Goal: Task Accomplishment & Management: Manage account settings

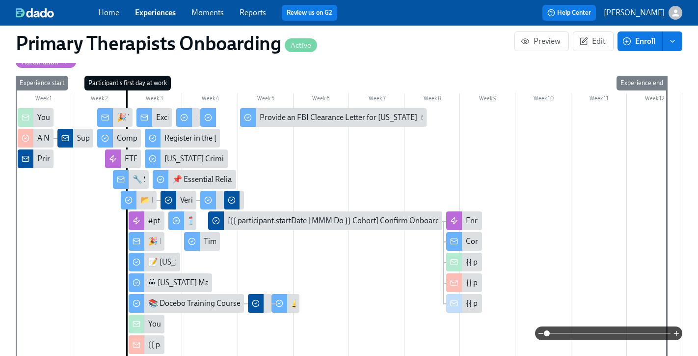
scroll to position [251, 0]
click at [148, 13] on link "Experiences" at bounding box center [155, 12] width 41 height 9
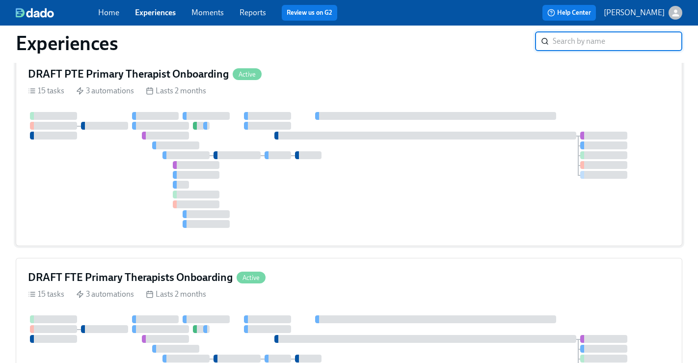
scroll to position [43, 0]
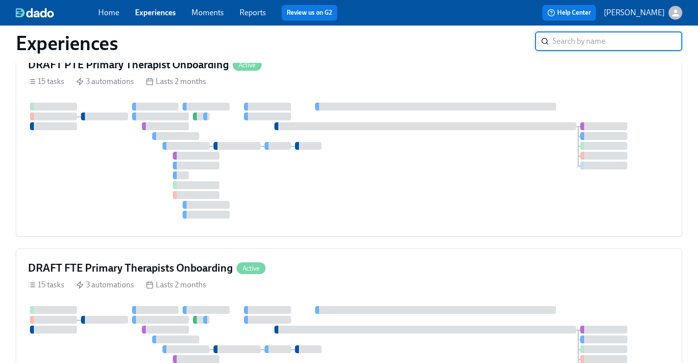
click at [131, 271] on h4 "DRAFT FTE Primary Therapists Onboarding" at bounding box center [130, 268] width 205 height 15
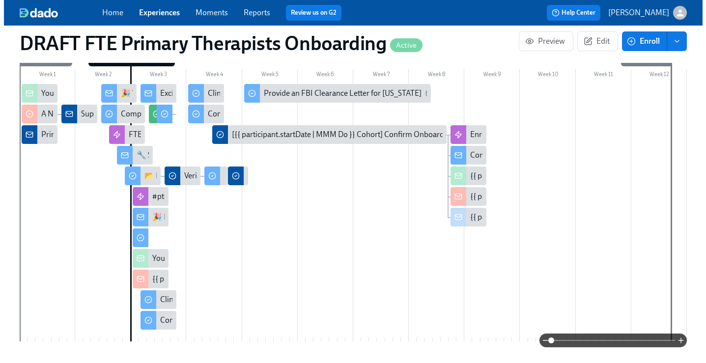
scroll to position [208, 0]
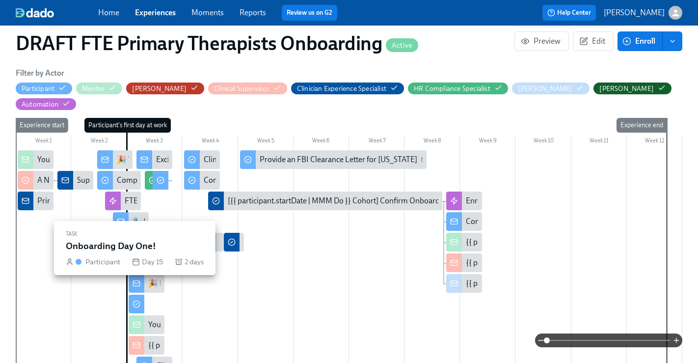
click at [142, 295] on div at bounding box center [137, 304] width 16 height 19
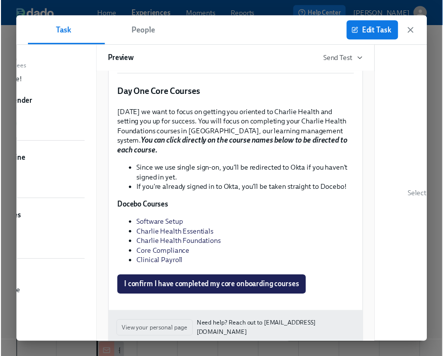
scroll to position [1055, 0]
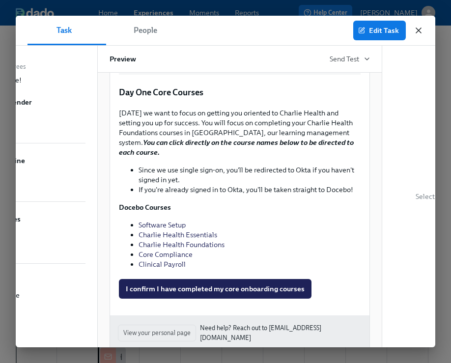
click at [423, 30] on icon "button" at bounding box center [418, 31] width 10 height 10
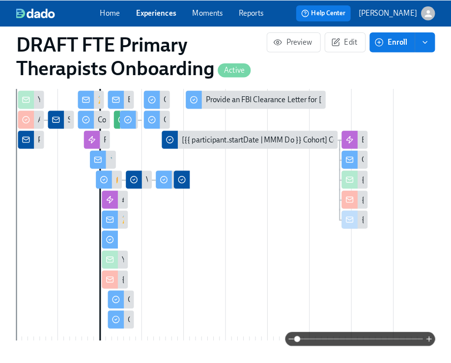
scroll to position [305, 0]
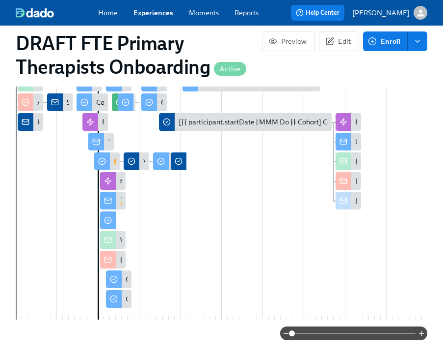
click at [114, 204] on div at bounding box center [108, 201] width 16 height 18
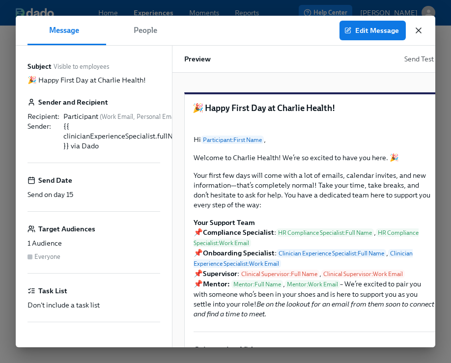
click at [423, 31] on icon "button" at bounding box center [418, 31] width 10 height 10
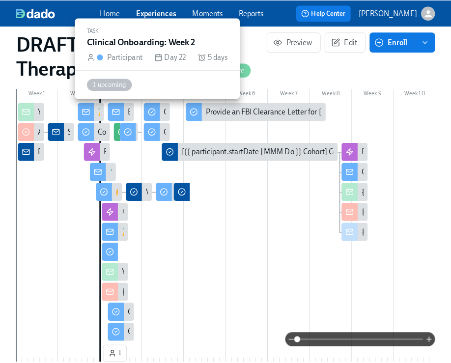
scroll to position [0, 1082]
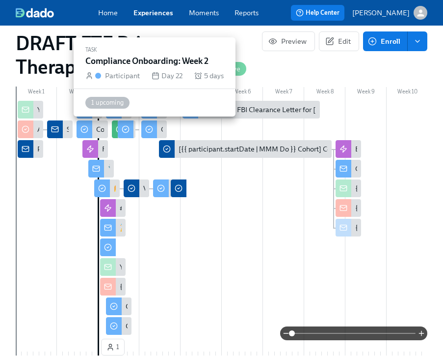
click at [156, 133] on div at bounding box center [149, 129] width 16 height 18
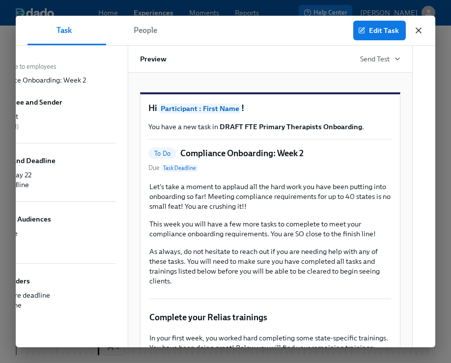
click at [421, 29] on icon "button" at bounding box center [418, 31] width 10 height 10
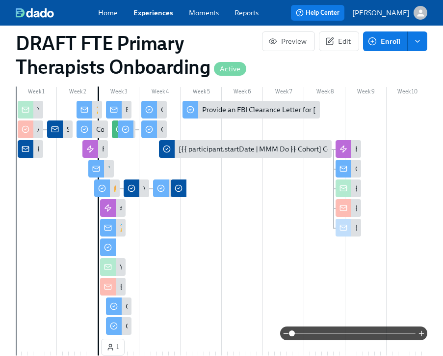
click at [120, 329] on div at bounding box center [222, 333] width 412 height 14
click at [120, 330] on div at bounding box center [222, 333] width 412 height 14
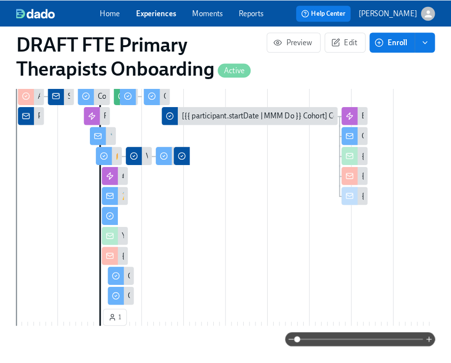
scroll to position [341, 0]
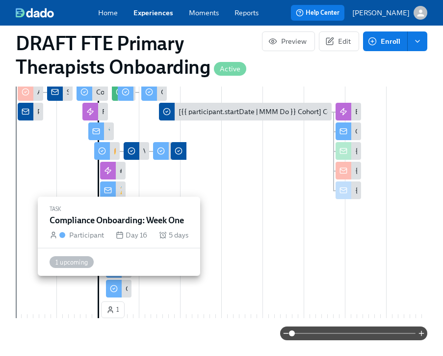
click at [118, 292] on div at bounding box center [114, 288] width 16 height 18
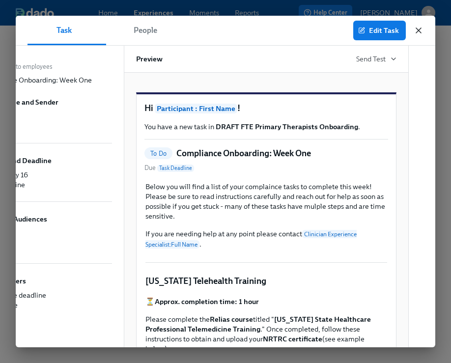
click at [418, 27] on icon "button" at bounding box center [418, 31] width 10 height 10
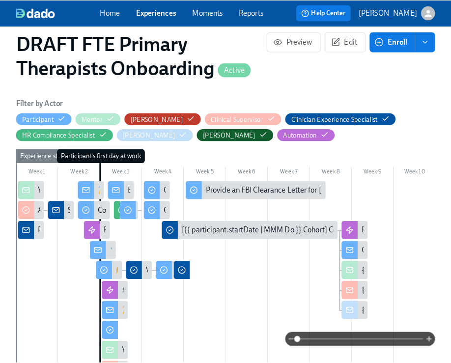
scroll to position [217, 0]
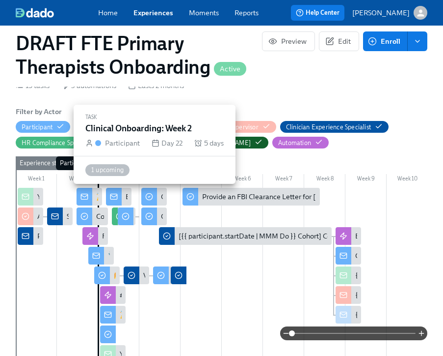
click at [155, 202] on div at bounding box center [149, 197] width 16 height 18
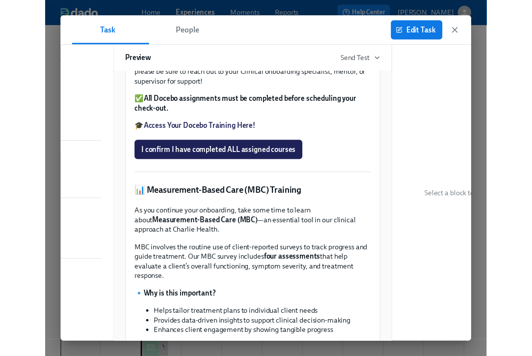
scroll to position [385, 0]
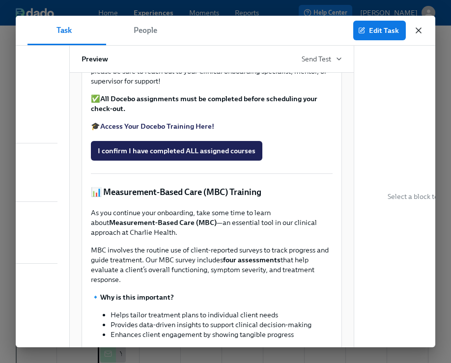
click at [421, 32] on icon "button" at bounding box center [418, 31] width 10 height 10
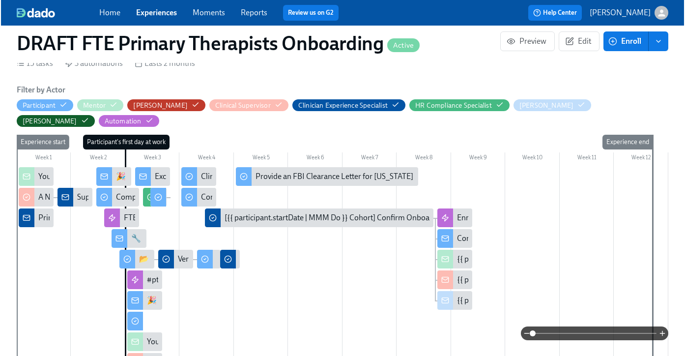
scroll to position [0, 891]
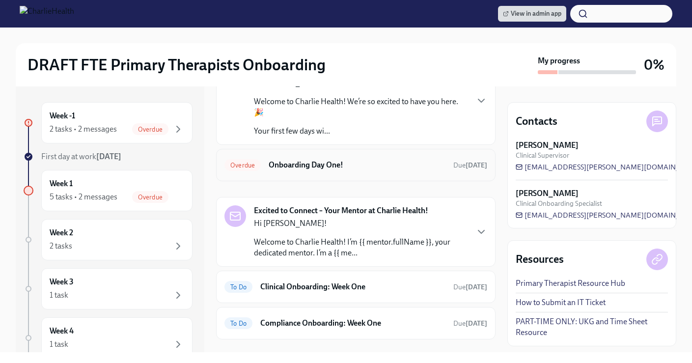
scroll to position [164, 0]
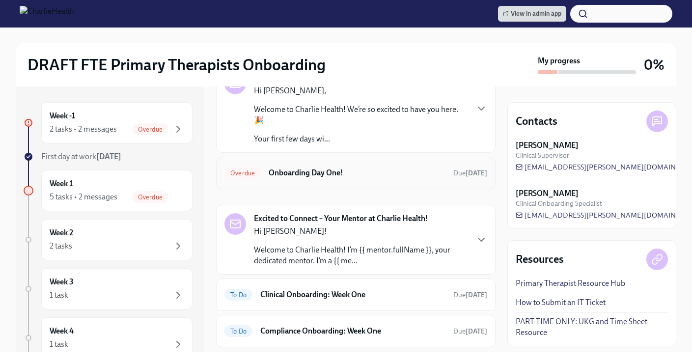
click at [340, 177] on h6 "Onboarding Day One!" at bounding box center [357, 172] width 177 height 11
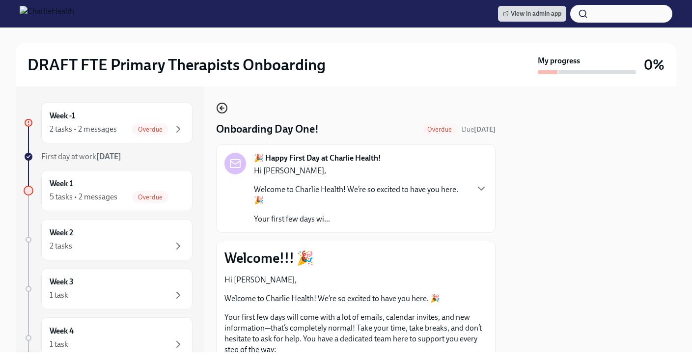
click at [224, 110] on icon "button" at bounding box center [222, 108] width 12 height 12
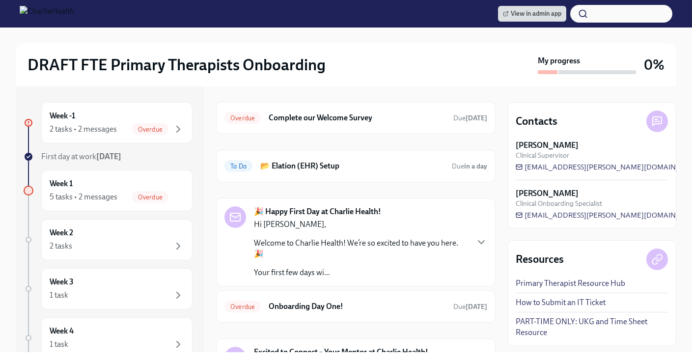
scroll to position [33, 0]
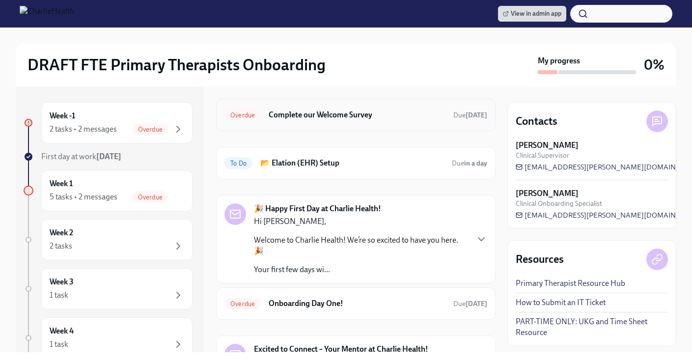
click at [344, 126] on div "Overdue Complete our Welcome Survey Due today" at bounding box center [355, 115] width 279 height 32
click at [392, 120] on h6 "Complete our Welcome Survey" at bounding box center [357, 115] width 177 height 11
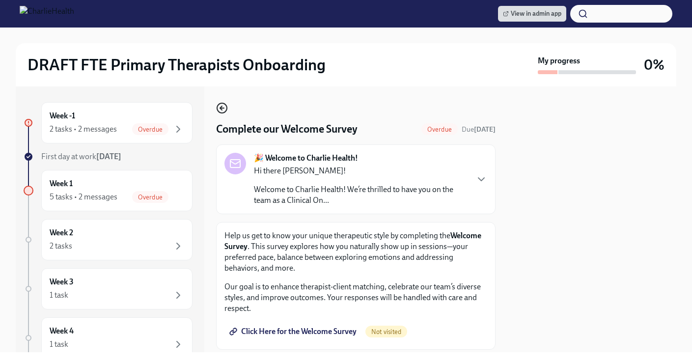
click at [221, 108] on icon "button" at bounding box center [221, 108] width 2 height 4
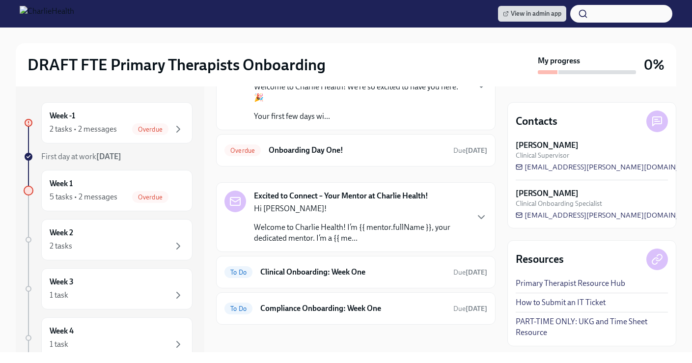
scroll to position [190, 0]
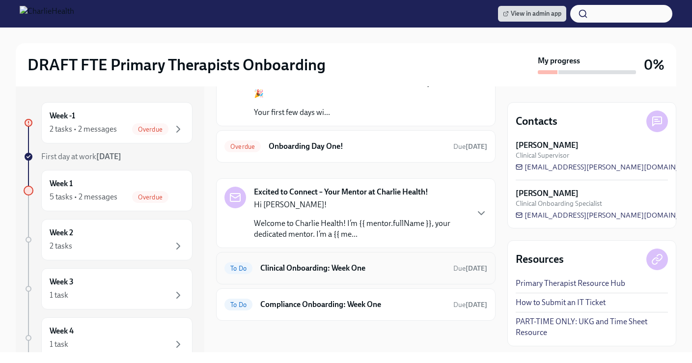
click at [354, 265] on h6 "Clinical Onboarding: Week One" at bounding box center [352, 268] width 185 height 11
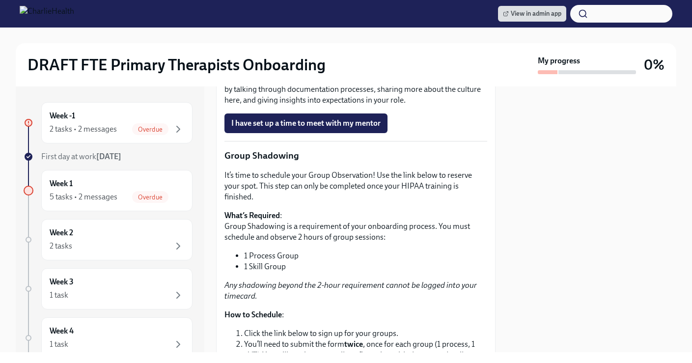
scroll to position [1255, 0]
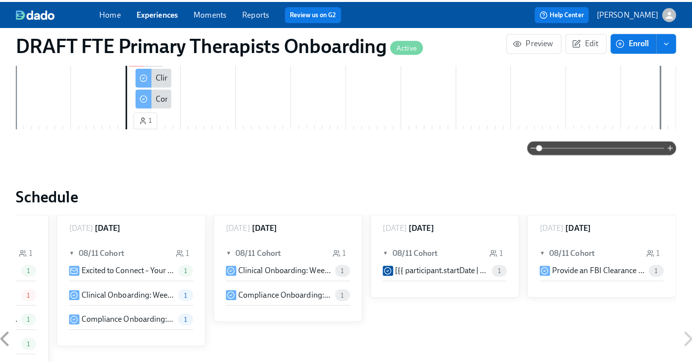
scroll to position [382, 0]
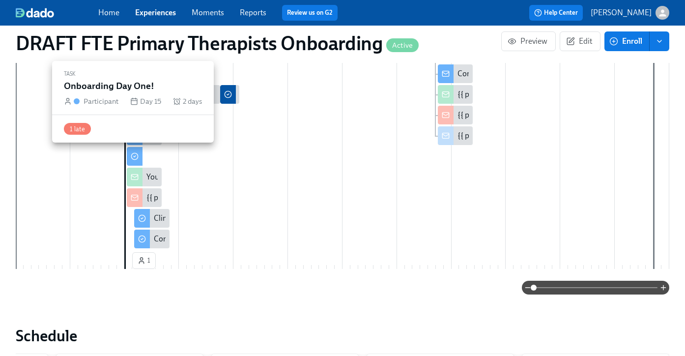
click at [140, 161] on div at bounding box center [135, 156] width 16 height 19
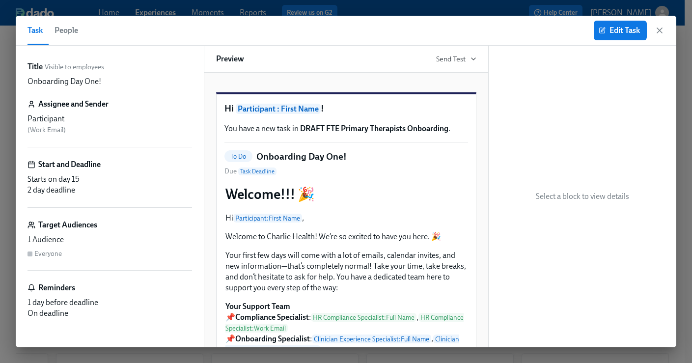
click at [619, 27] on span "Edit Task" at bounding box center [620, 31] width 39 height 10
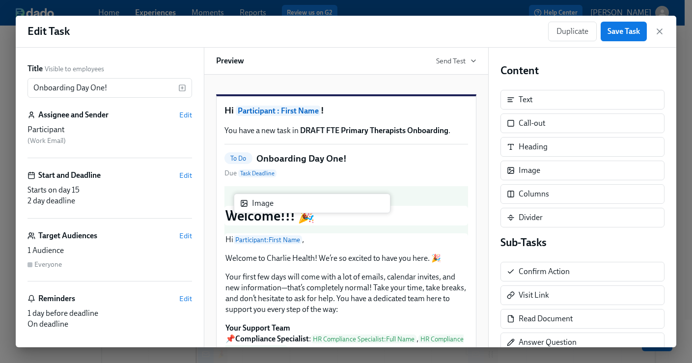
drag, startPoint x: 540, startPoint y: 177, endPoint x: 271, endPoint y: 210, distance: 271.1
click at [271, 210] on div "Title Visible to employees Onboarding Day One! ​ Assignee and Sender Edit Parti…" at bounding box center [346, 198] width 660 height 300
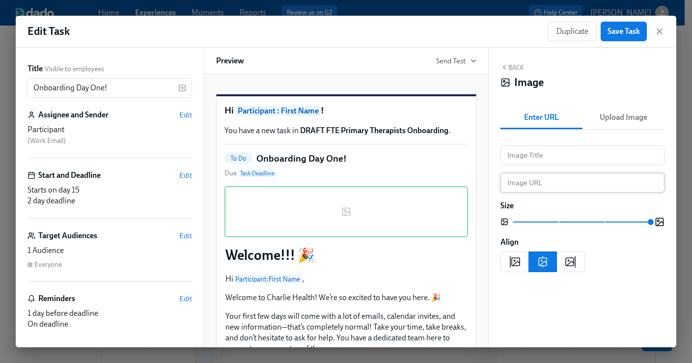
click at [548, 186] on input "text" at bounding box center [582, 183] width 164 height 20
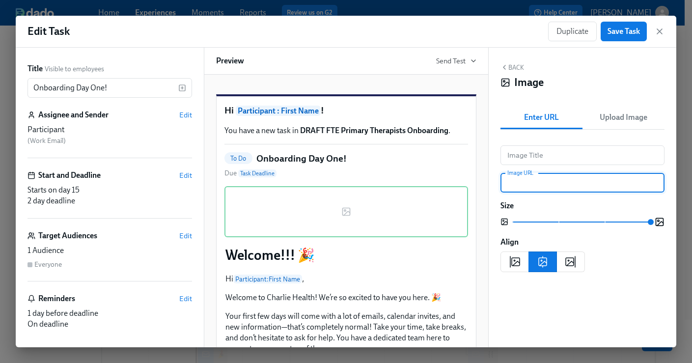
paste input "https://www.google.com/url?sa=i&url=https%3A%2F%2Fgiphy.com%2Fexplore%2Fwelcome…"
type input "https://www.google.com/url?sa=i&url=https%3A%2F%2Fgiphy.com%2Fexplore%2Fwelcome…"
drag, startPoint x: 663, startPoint y: 183, endPoint x: 483, endPoint y: 168, distance: 180.8
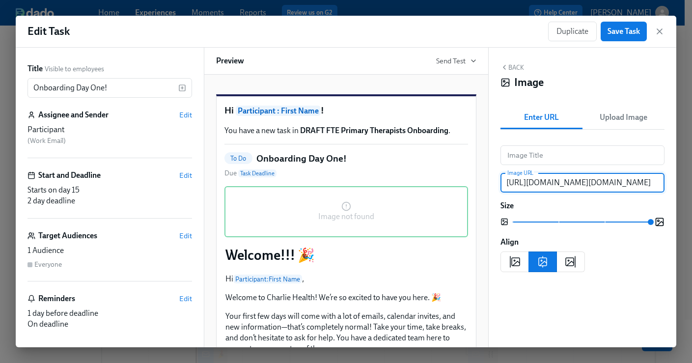
click at [483, 168] on div "Title Visible to employees Onboarding Day One! ​ Assignee and Sender Edit Parti…" at bounding box center [346, 198] width 660 height 300
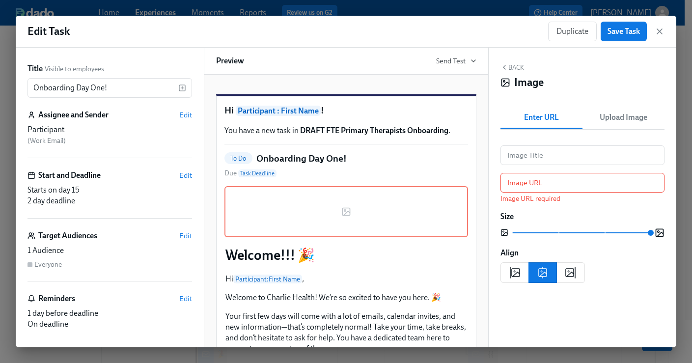
click at [640, 114] on span "Upload Image" at bounding box center [623, 117] width 70 height 14
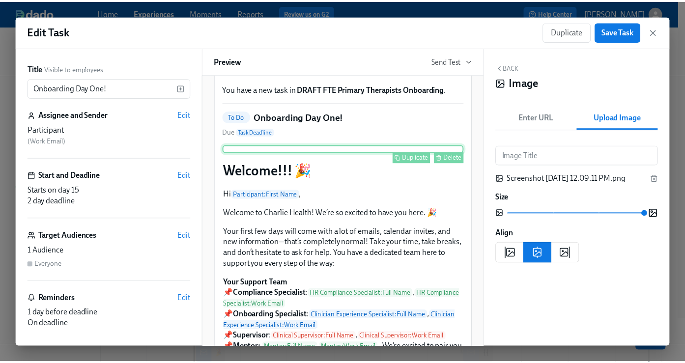
scroll to position [100, 0]
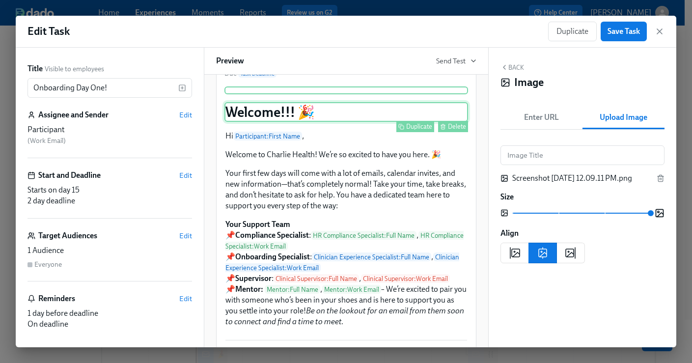
click at [290, 122] on div "Welcome!!! 🎉 Duplicate Delete" at bounding box center [346, 112] width 244 height 20
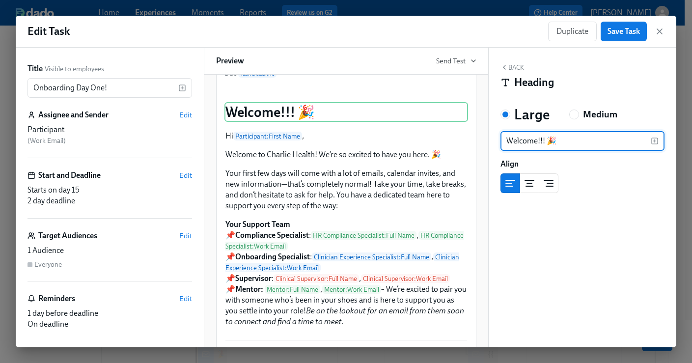
click at [537, 141] on input "Welcome!!! 🎉" at bounding box center [575, 141] width 151 height 20
type input "Welcome to the Team!!! 🎉"
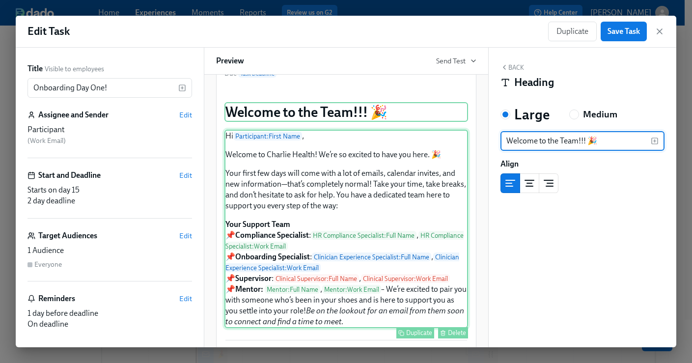
click at [315, 313] on div "Hi Participant : First Name , Welcome to Charlie Health! We’re so excited to ha…" at bounding box center [346, 229] width 244 height 198
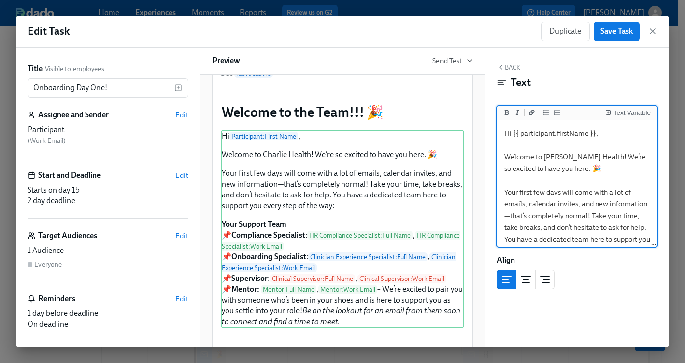
click at [588, 157] on textarea "Hi {{ participant.firstName }}, Welcome to Charlie Health! We’re so excited to …" at bounding box center [577, 298] width 156 height 352
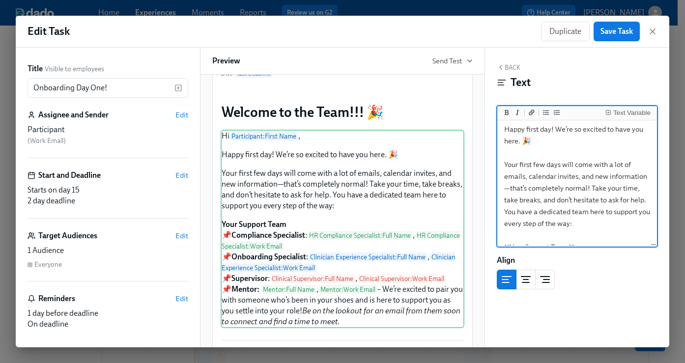
scroll to position [47, 0]
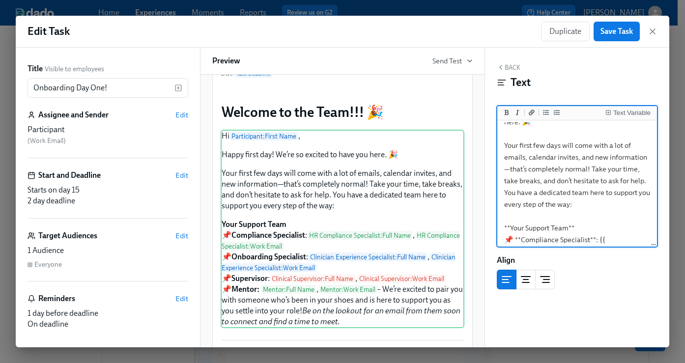
drag, startPoint x: 627, startPoint y: 170, endPoint x: 542, endPoint y: 169, distance: 85.0
click at [542, 169] on textarea "Hi {{ participant.firstName }}, Happy first day! We’re so excited to have you h…" at bounding box center [577, 252] width 156 height 352
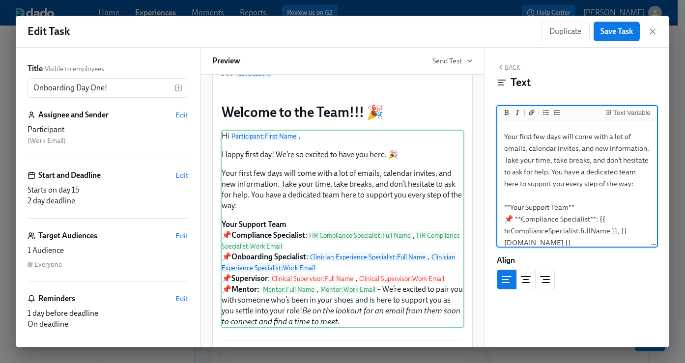
scroll to position [56, 0]
click at [607, 173] on textarea "Hi {{ participant.firstName }}, Happy first day! We’re so excited to have you h…" at bounding box center [577, 236] width 156 height 340
type textarea "Hi {{ participant.firstName }}, Happy first day! We’re so excited to have you h…"
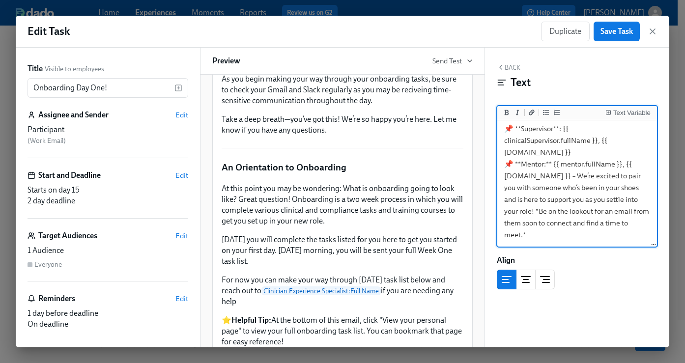
scroll to position [531, 0]
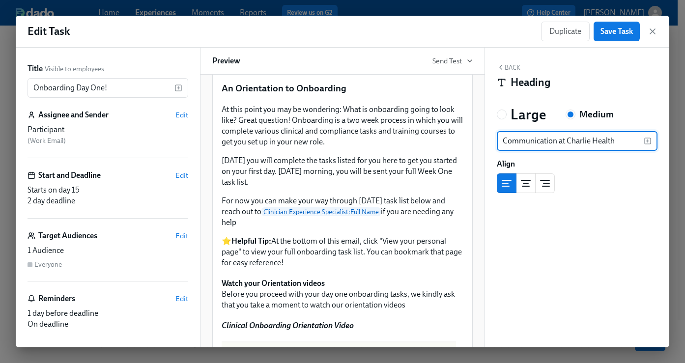
click at [501, 140] on input "Communication at Charlie Health" at bounding box center [569, 141] width 147 height 20
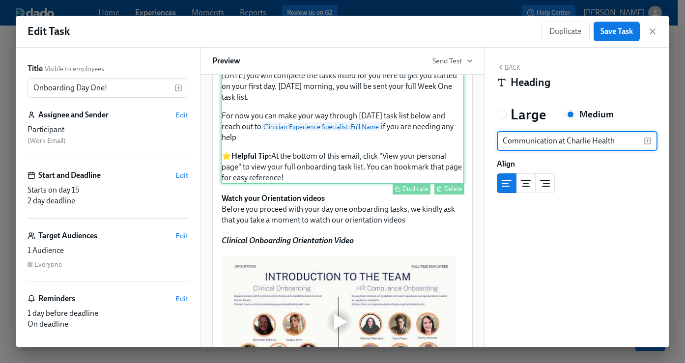
scroll to position [513, 0]
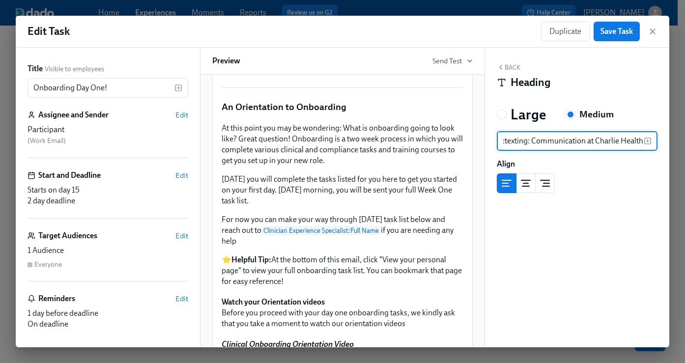
click at [520, 146] on input ":texting: Communication at Charlie Health" at bounding box center [569, 141] width 147 height 20
click at [530, 141] on input ":texting: Communication at Charlie Health" at bounding box center [569, 141] width 147 height 20
paste input ":texting:"
type input ":envelope: Communication at Charlie Health"
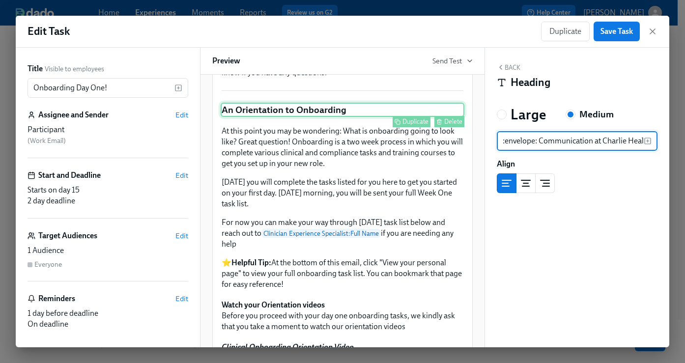
scroll to position [521, 0]
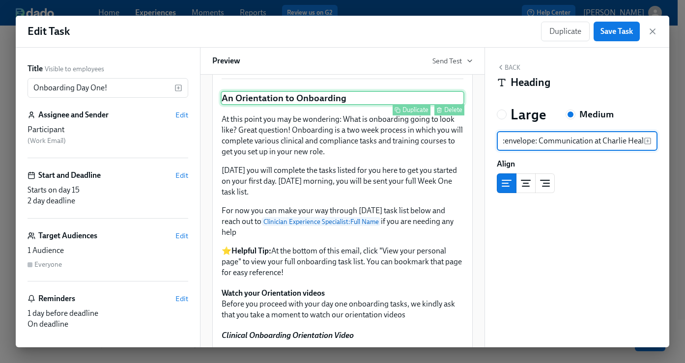
click at [356, 106] on div "An Orientation to Onboarding Duplicate Delete" at bounding box center [342, 98] width 244 height 15
click at [501, 140] on input "An Orientation to Onboarding" at bounding box center [569, 141] width 147 height 20
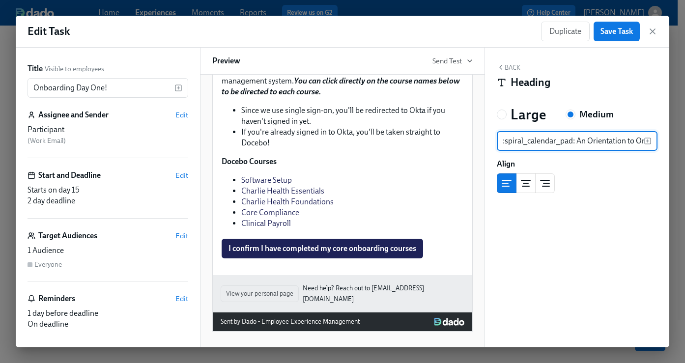
scroll to position [1358, 0]
type input ":spiral_calendar_pad: An Orientation to Onboarding"
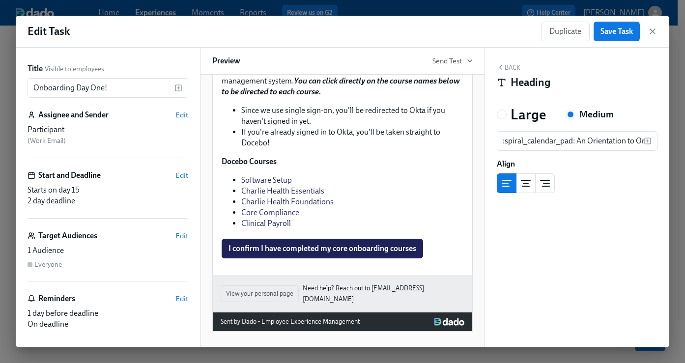
click at [513, 65] on button "Back" at bounding box center [508, 67] width 24 height 8
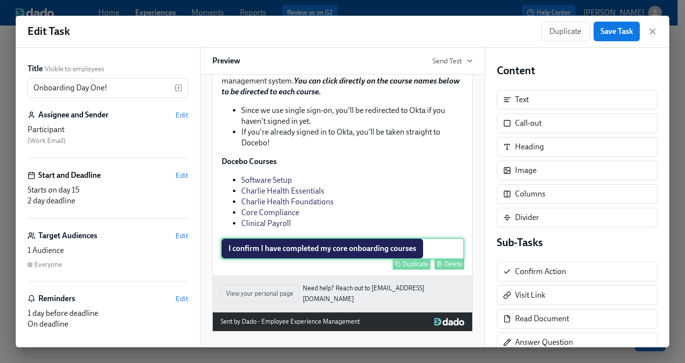
click at [425, 251] on div "I confirm I have completed my core onboarding courses Duplicate Delete" at bounding box center [342, 249] width 244 height 22
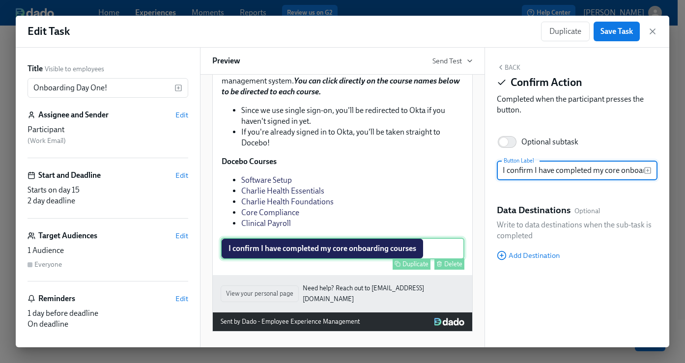
scroll to position [0, 43]
click at [575, 171] on input "I confirm I have completed my core onboarding courses" at bounding box center [569, 171] width 147 height 20
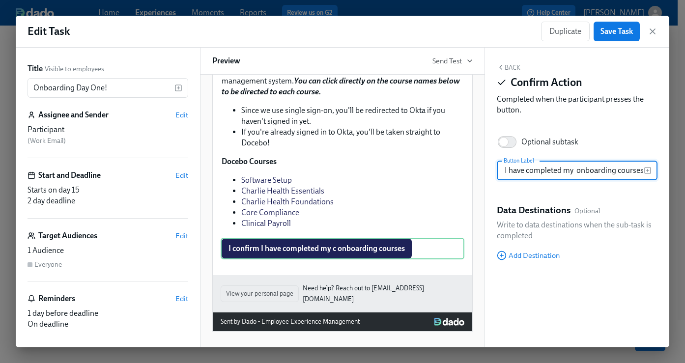
scroll to position [0, 29]
type input "I confirm I have completed my day one onboarding courses"
click at [601, 135] on div "Optional subtask" at bounding box center [576, 142] width 161 height 22
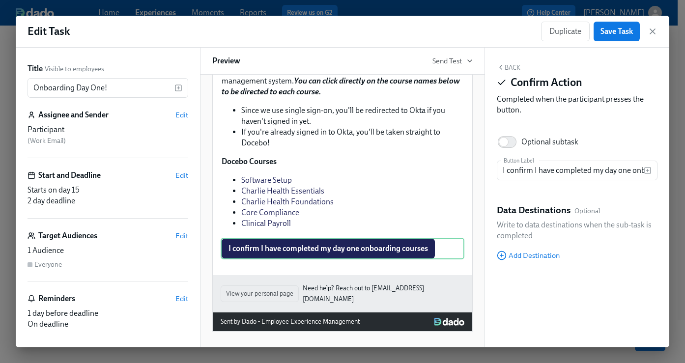
click at [509, 68] on button "Back" at bounding box center [508, 67] width 24 height 8
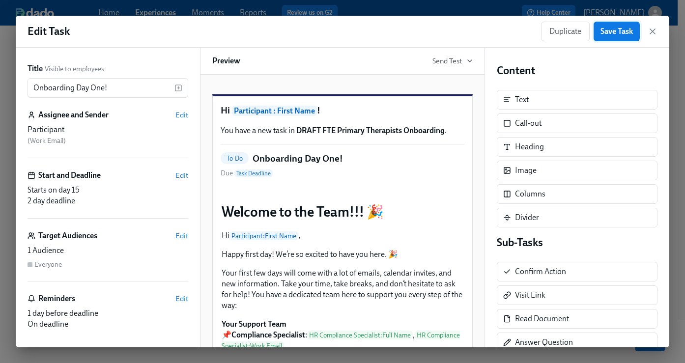
click at [623, 29] on span "Save Task" at bounding box center [616, 32] width 32 height 10
click at [655, 31] on icon "button" at bounding box center [652, 32] width 10 height 10
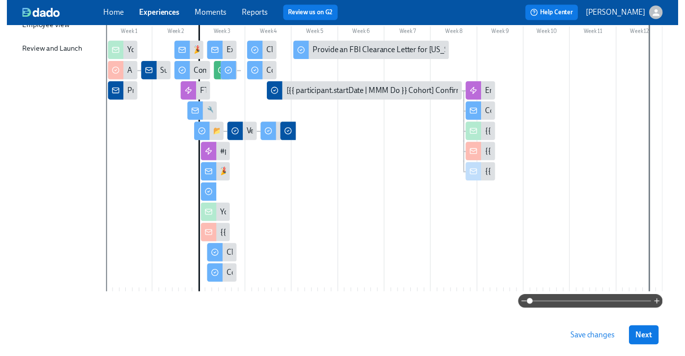
scroll to position [177, 0]
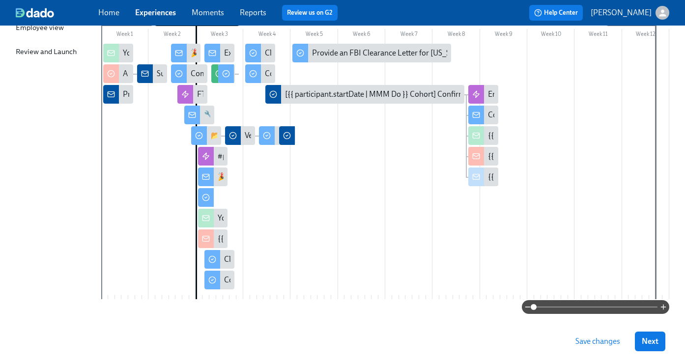
click at [606, 347] on button "Save changes" at bounding box center [597, 341] width 58 height 20
click at [658, 342] on span "Next" at bounding box center [649, 341] width 17 height 10
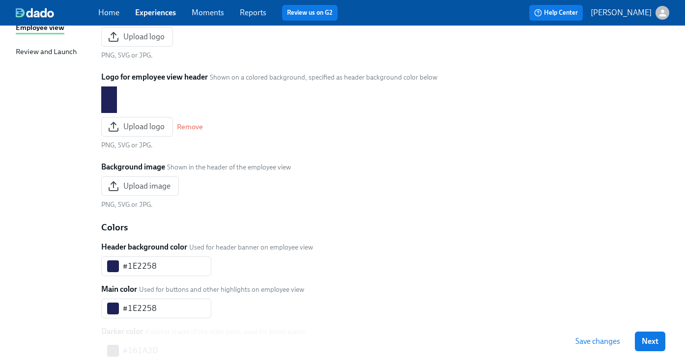
click at [594, 344] on span "Save changes" at bounding box center [597, 341] width 45 height 10
click at [654, 340] on span "Next" at bounding box center [649, 341] width 17 height 10
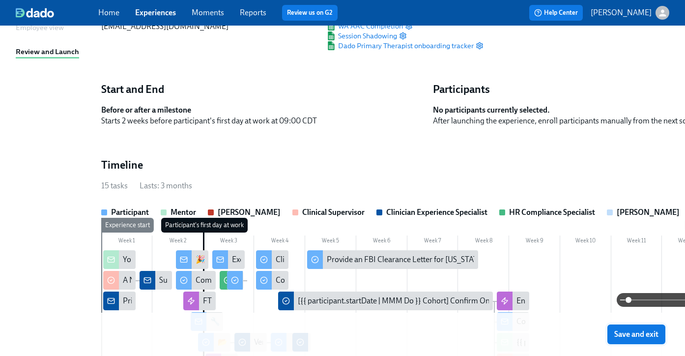
click at [653, 337] on span "Save and exit" at bounding box center [636, 334] width 44 height 10
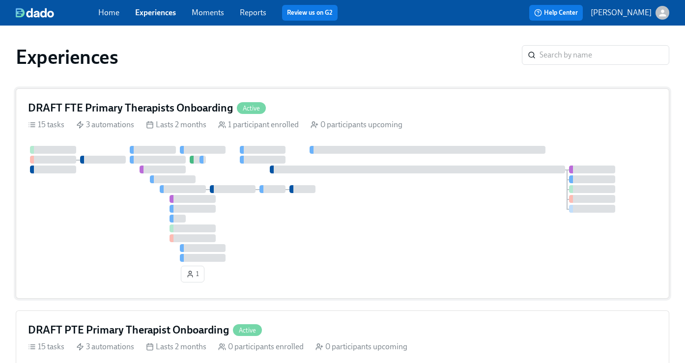
click at [190, 110] on h4 "DRAFT FTE Primary Therapists Onboarding" at bounding box center [130, 108] width 205 height 15
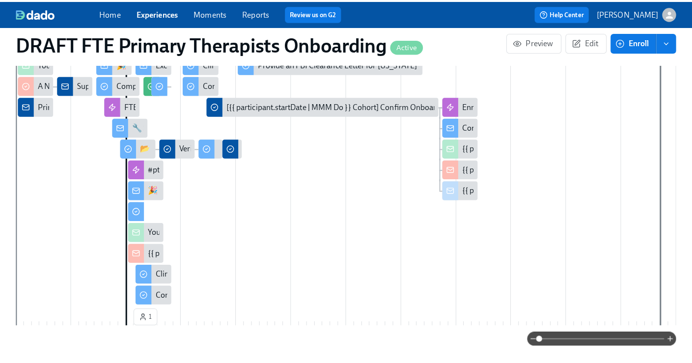
scroll to position [274, 0]
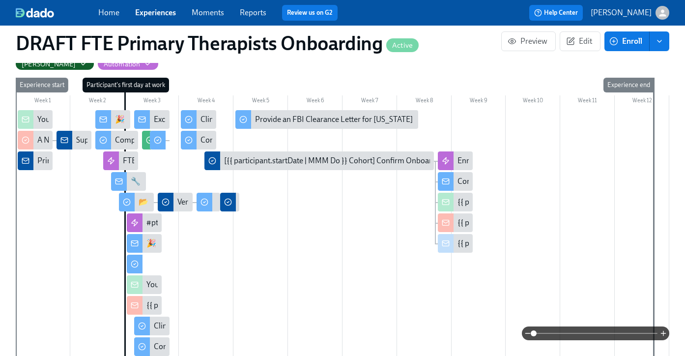
click at [139, 246] on div at bounding box center [135, 243] width 16 height 19
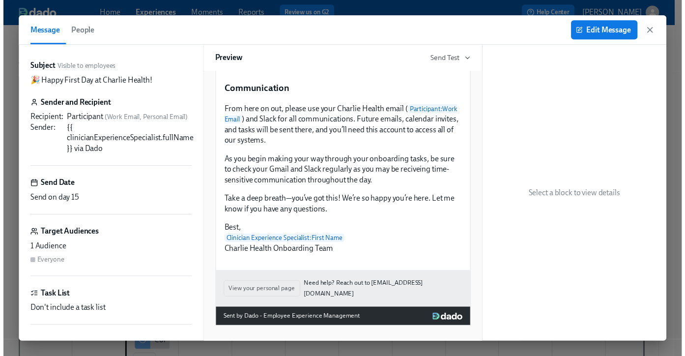
scroll to position [696, 0]
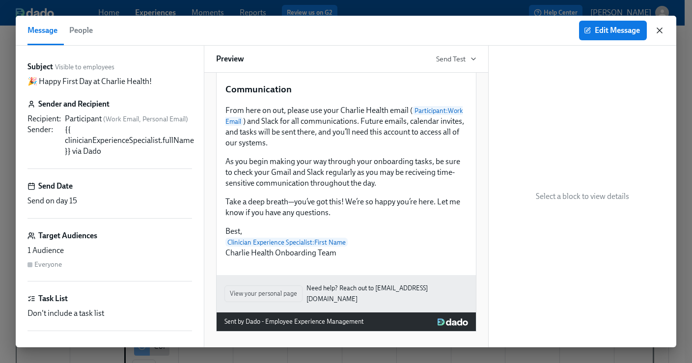
click at [659, 30] on icon "button" at bounding box center [659, 30] width 5 height 5
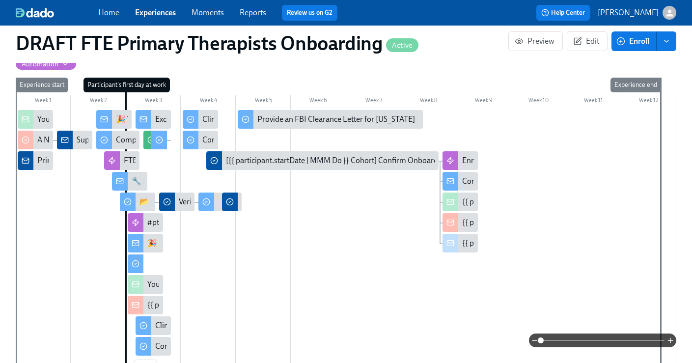
scroll to position [0, 883]
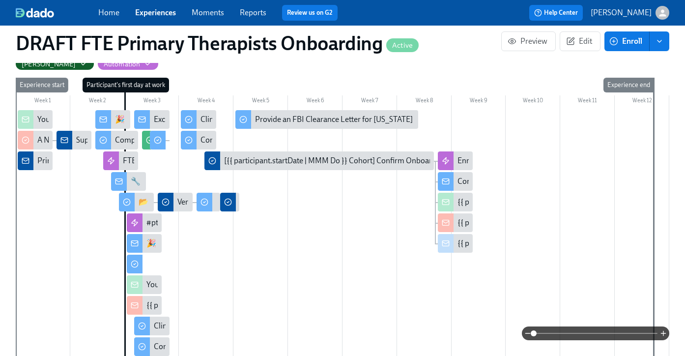
click at [150, 243] on div "🎉 Happy First Day at Charlie Health!" at bounding box center [208, 243] width 124 height 11
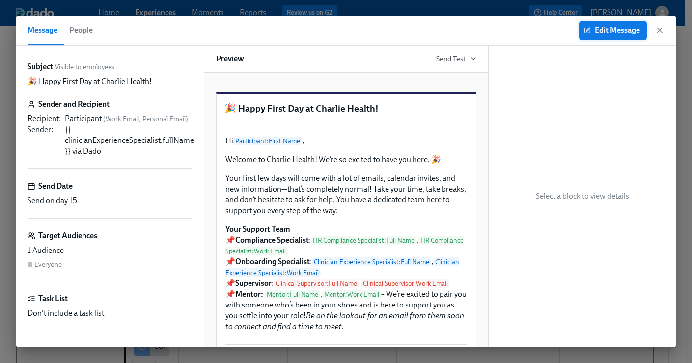
click at [622, 26] on span "Edit Message" at bounding box center [613, 31] width 54 height 10
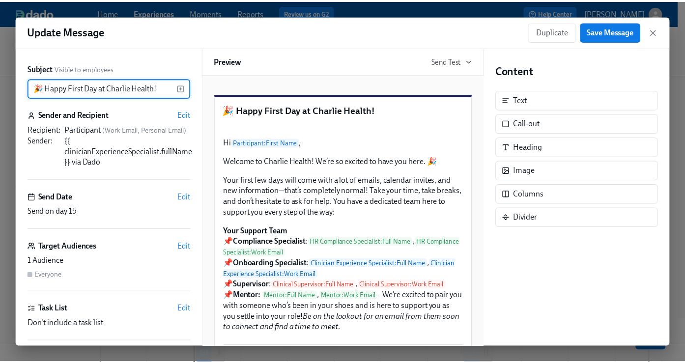
scroll to position [65, 0]
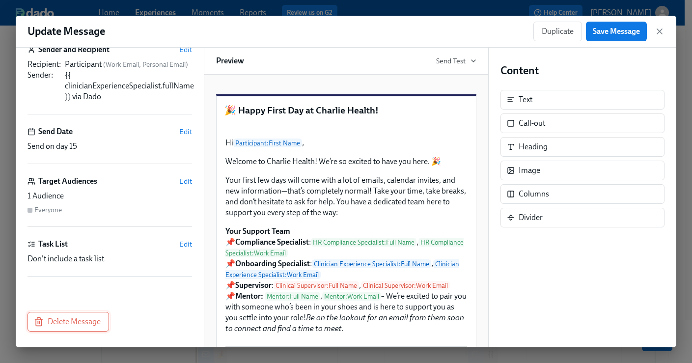
click at [61, 315] on button "Delete Message" at bounding box center [68, 322] width 82 height 20
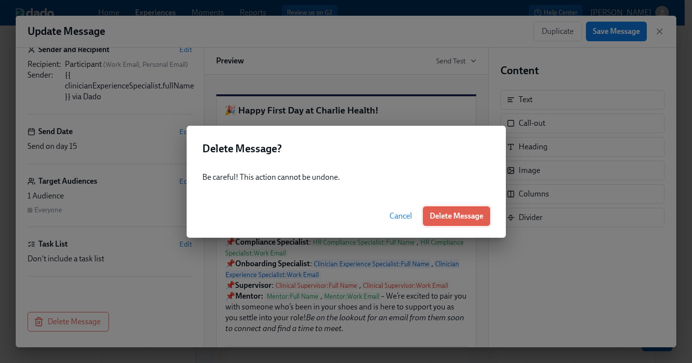
click at [471, 212] on span "Delete Message" at bounding box center [457, 216] width 54 height 10
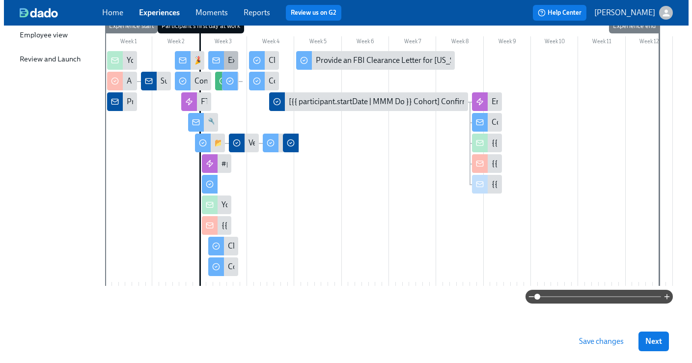
scroll to position [177, 0]
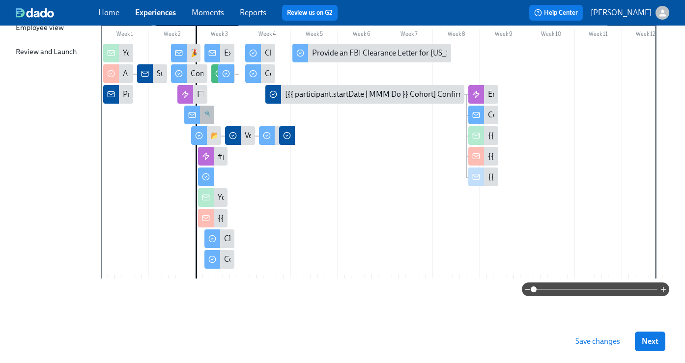
click at [199, 118] on div at bounding box center [192, 115] width 16 height 19
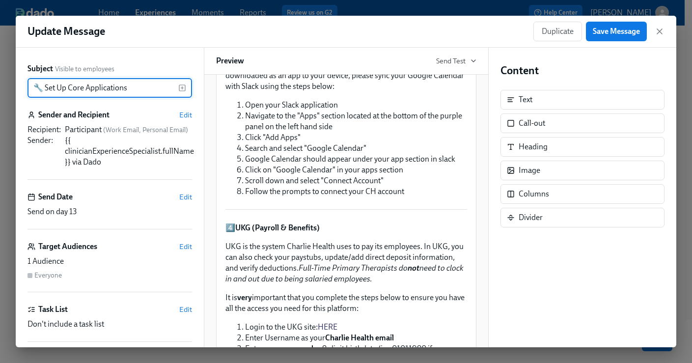
scroll to position [630, 0]
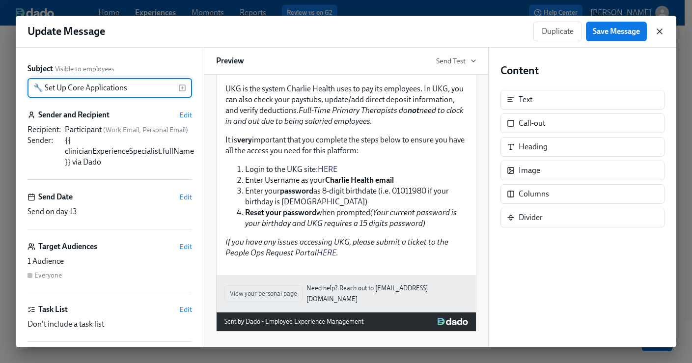
click at [660, 30] on icon "button" at bounding box center [659, 31] width 5 height 5
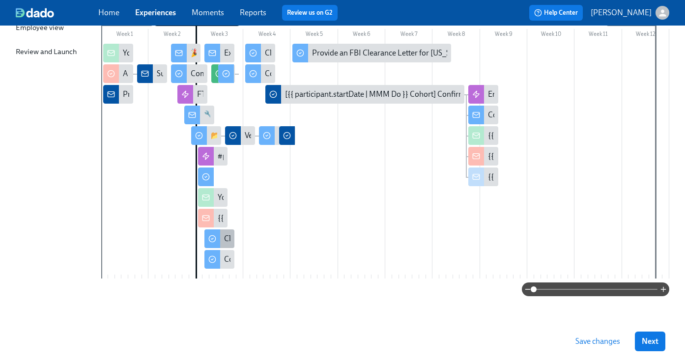
click at [219, 246] on div at bounding box center [212, 238] width 16 height 19
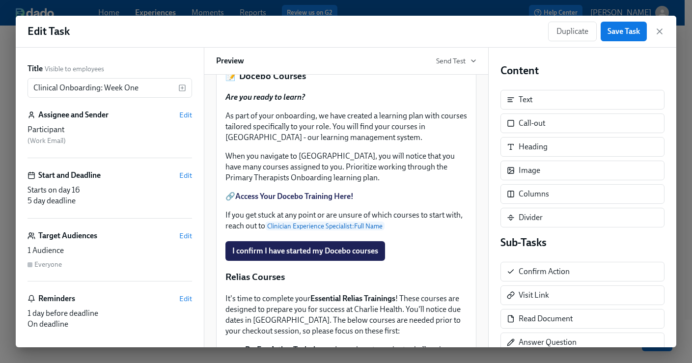
scroll to position [444, 0]
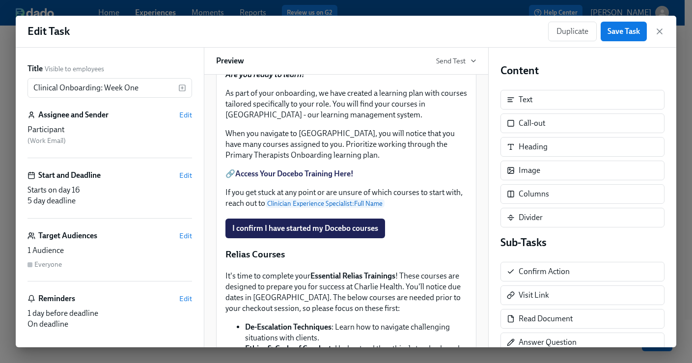
click at [384, 23] on div "Upload HIPAA Certification Duplicate Delete" at bounding box center [346, 12] width 244 height 22
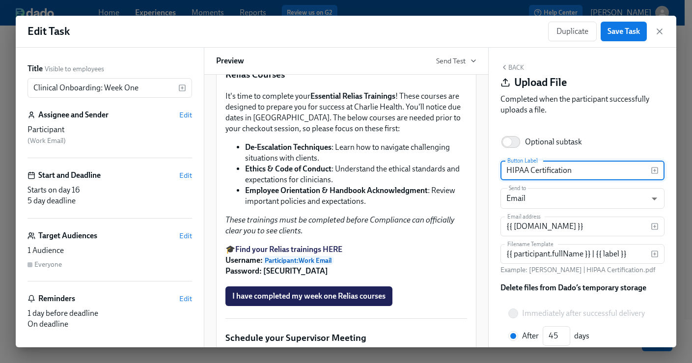
scroll to position [674, 0]
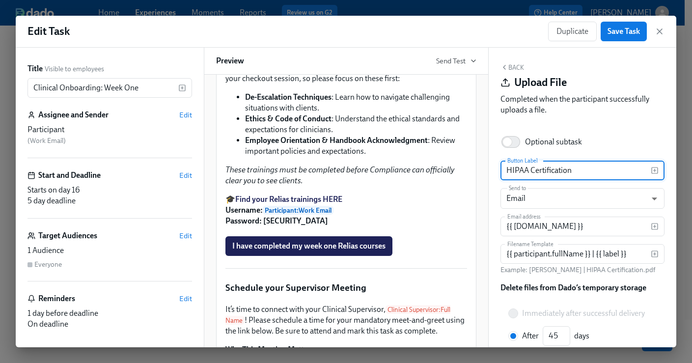
click at [291, 32] on div "Relias Courses Duplicate Delete" at bounding box center [346, 24] width 244 height 15
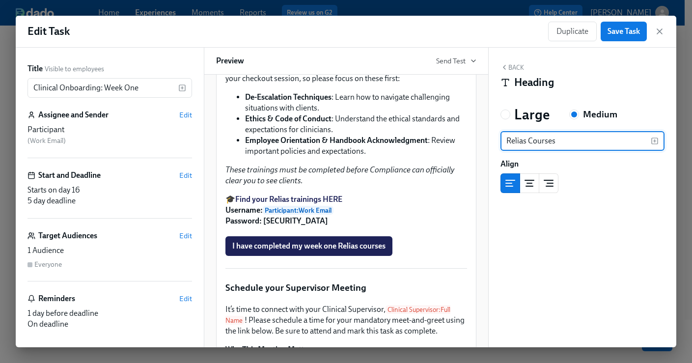
click at [505, 139] on input "Relias Courses" at bounding box center [575, 141] width 151 height 20
type input ":books: Relias Courses"
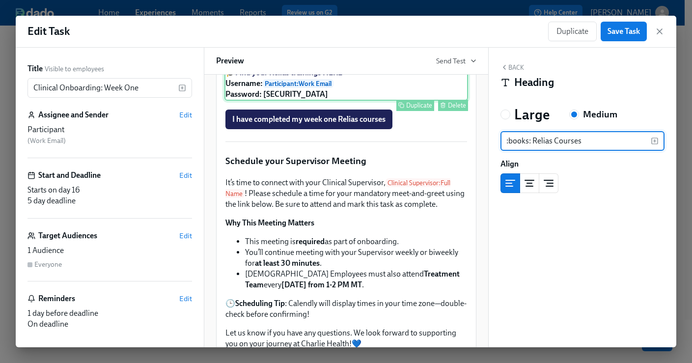
scroll to position [879, 0]
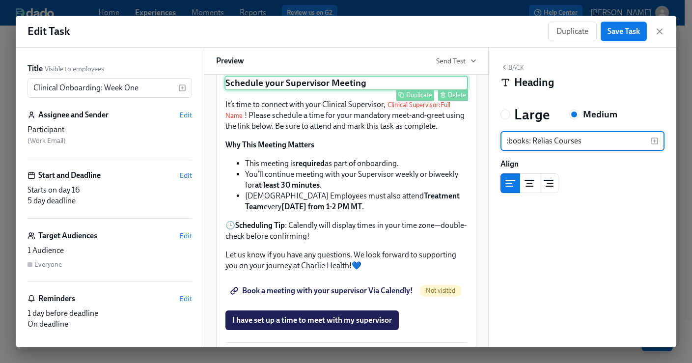
click at [387, 90] on div "Schedule your Supervisor Meeting Duplicate Delete" at bounding box center [346, 83] width 244 height 15
click at [506, 139] on input "Schedule your Supervisor Meeting" at bounding box center [575, 141] width 151 height 20
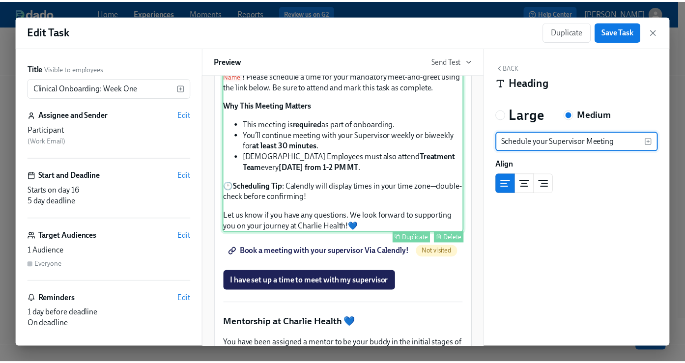
scroll to position [929, 0]
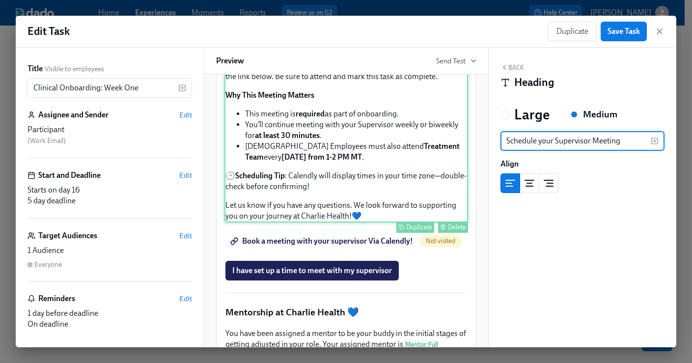
click at [335, 222] on div "It’s time to connect with your Clinical Supervisor, Clinical Supervisor : Full …" at bounding box center [346, 136] width 244 height 174
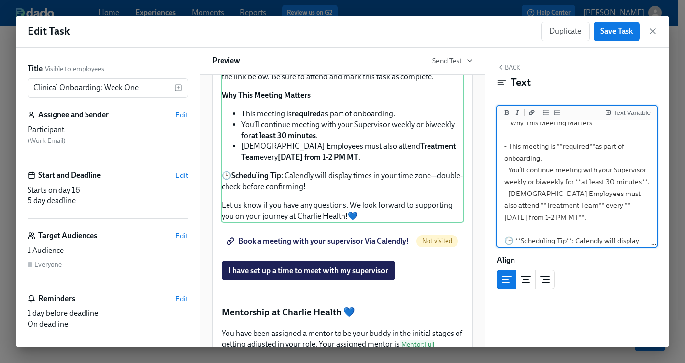
scroll to position [74, 0]
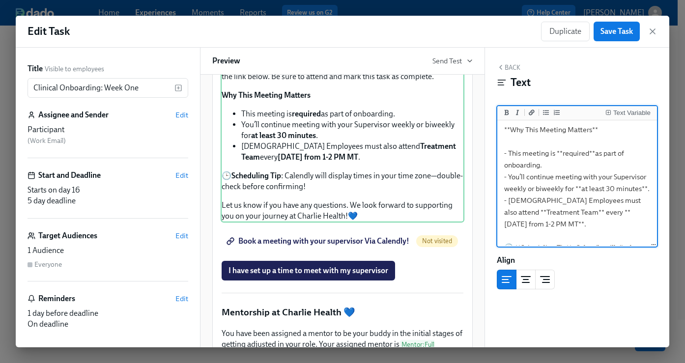
click at [595, 165] on textarea "It’s time to connect with your Clinical Supervisor, {{ clinicalSupervisor.fullN…" at bounding box center [577, 188] width 156 height 281
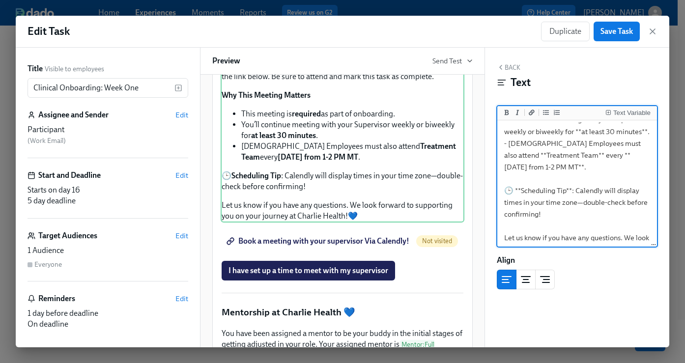
scroll to position [154, 0]
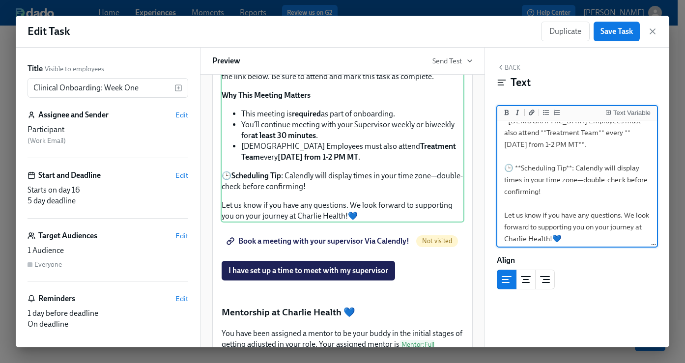
click at [551, 167] on textarea "It’s time to connect with your Clinical Supervisor, {{ clinicalSupervisor.fullN…" at bounding box center [577, 109] width 156 height 281
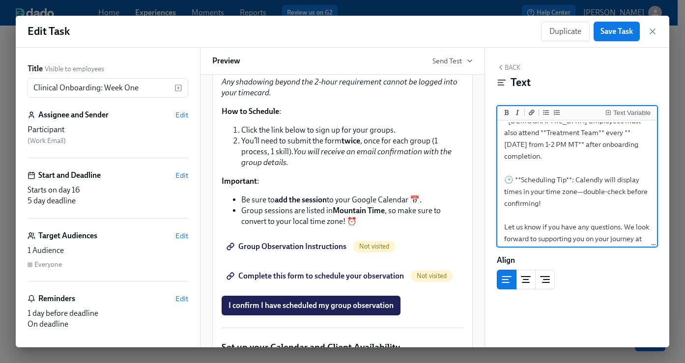
scroll to position [1468, 0]
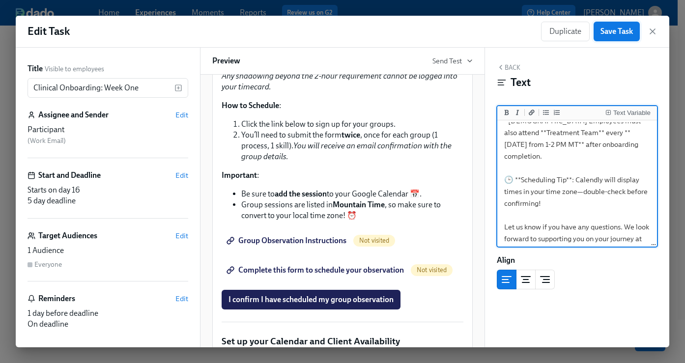
type textarea "It’s time to connect with your Clinical Supervisor, {{ clinicalSupervisor.fullN…"
click at [622, 33] on span "Save Task" at bounding box center [616, 32] width 32 height 10
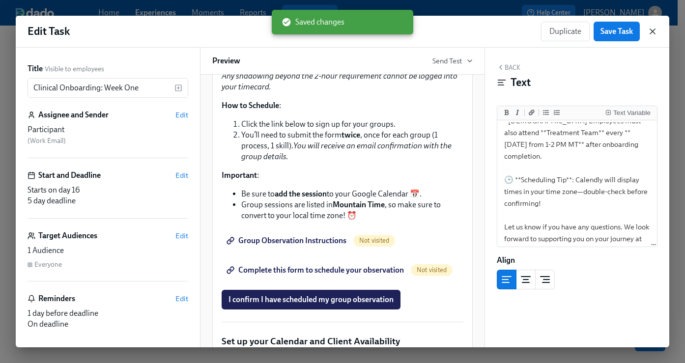
click at [653, 32] on icon "button" at bounding box center [652, 31] width 5 height 5
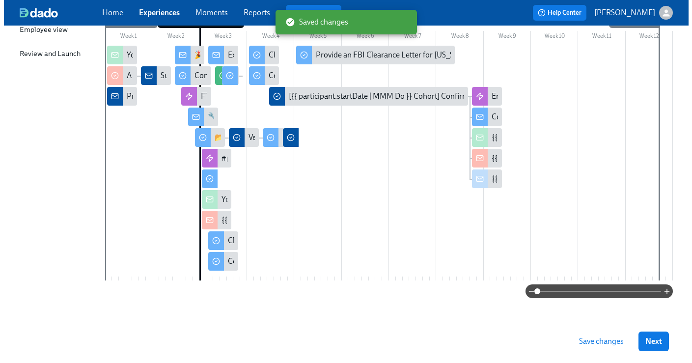
scroll to position [157, 0]
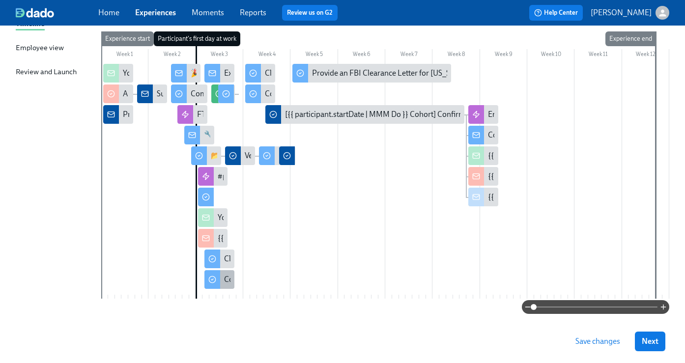
click at [218, 286] on div at bounding box center [212, 279] width 16 height 19
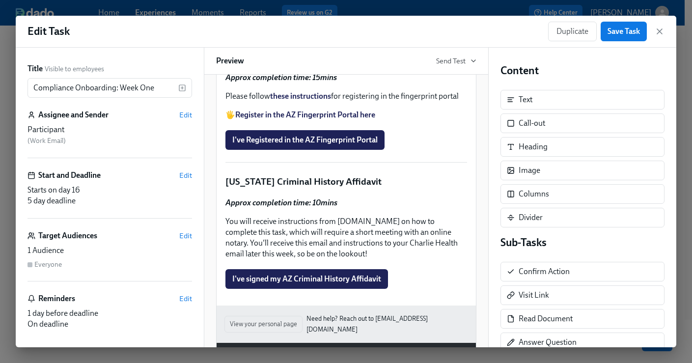
scroll to position [1555, 0]
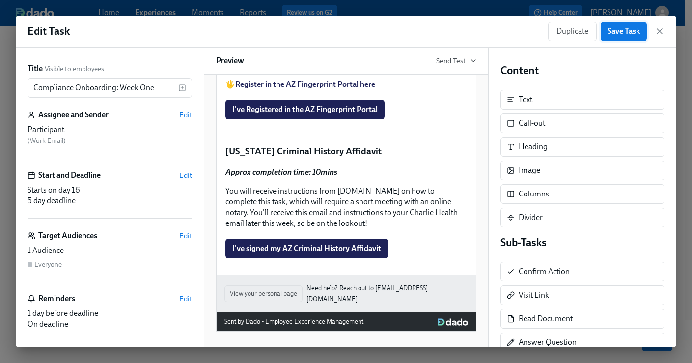
click at [617, 35] on span "Save Task" at bounding box center [623, 32] width 32 height 10
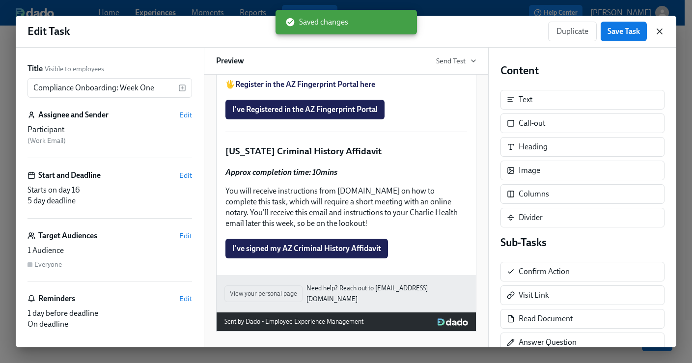
click at [659, 31] on icon "button" at bounding box center [659, 31] width 5 height 5
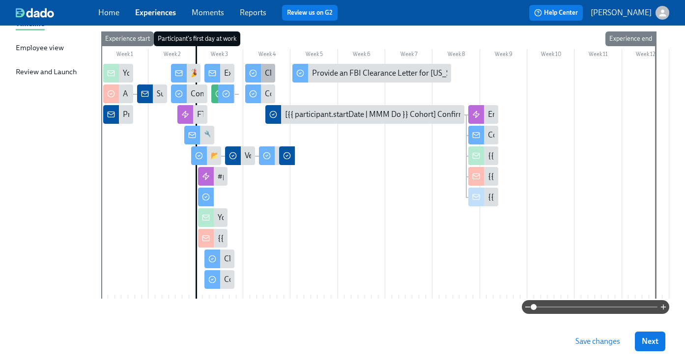
click at [256, 79] on div at bounding box center [253, 73] width 16 height 19
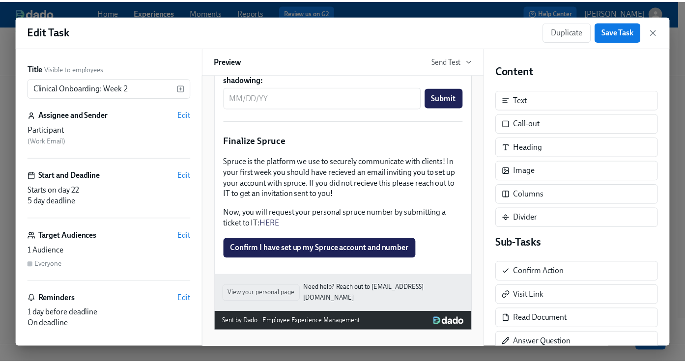
scroll to position [1453, 0]
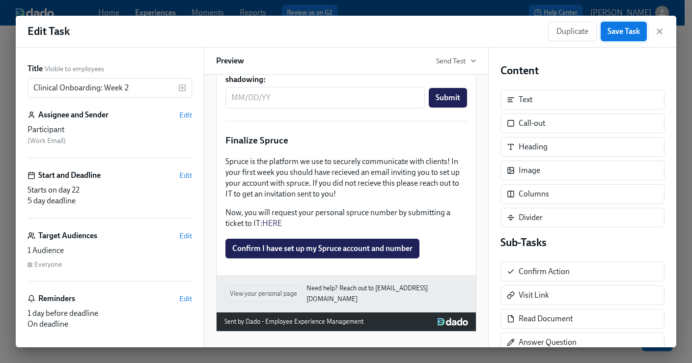
click at [633, 33] on span "Save Task" at bounding box center [623, 32] width 32 height 10
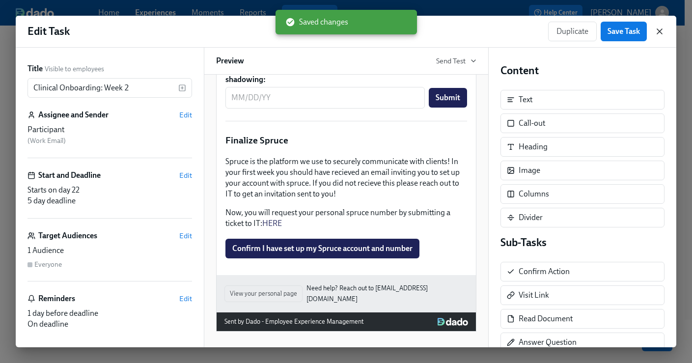
click at [662, 29] on icon "button" at bounding box center [660, 32] width 10 height 10
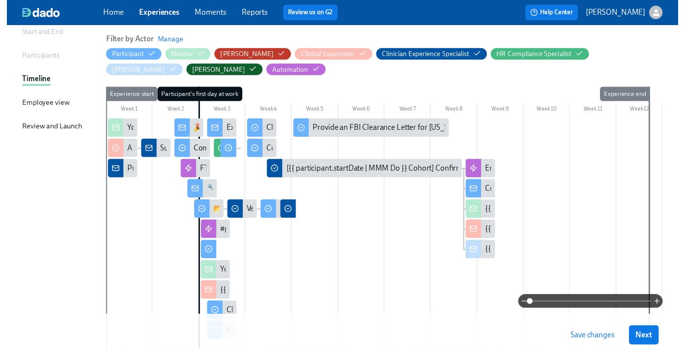
scroll to position [177, 0]
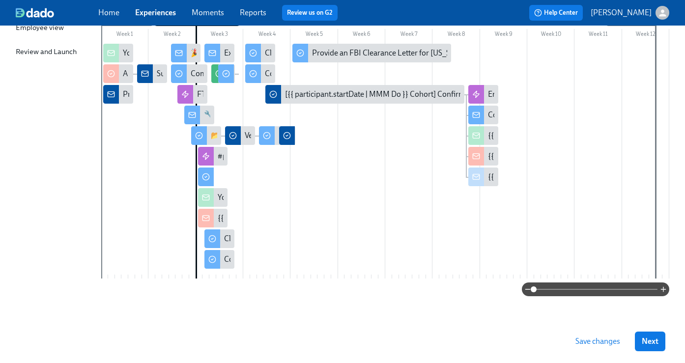
click at [592, 338] on span "Save changes" at bounding box center [597, 341] width 45 height 10
click at [665, 347] on button "Next" at bounding box center [649, 341] width 30 height 20
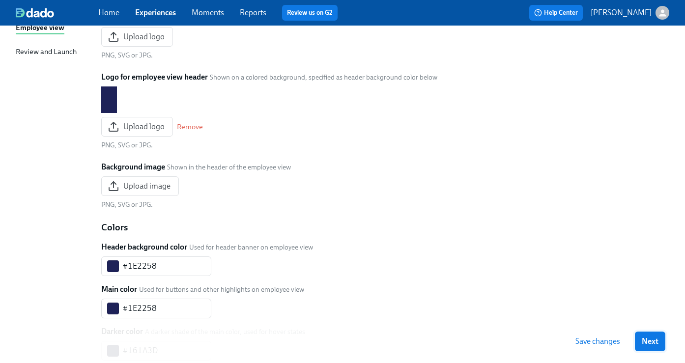
click at [665, 344] on button "Next" at bounding box center [649, 341] width 30 height 20
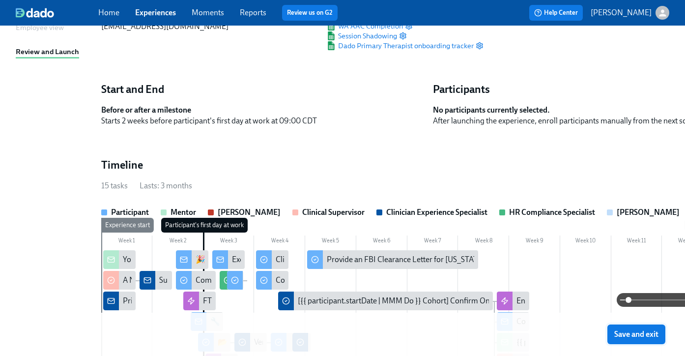
click at [648, 336] on span "Save and exit" at bounding box center [636, 334] width 44 height 10
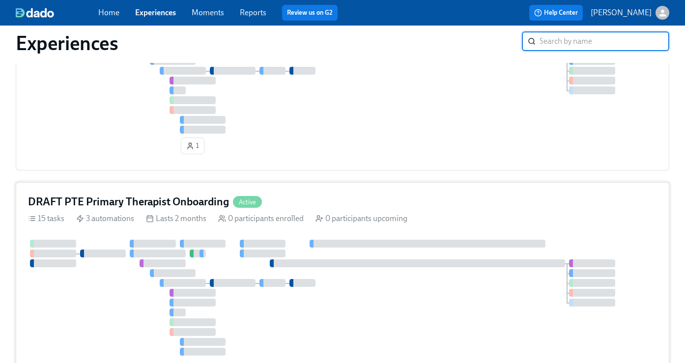
scroll to position [139, 0]
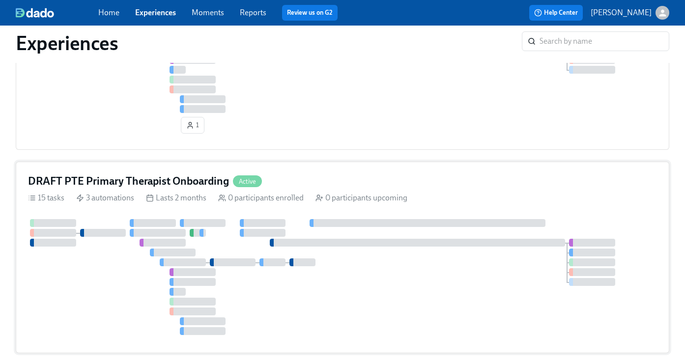
click at [180, 181] on h4 "DRAFT PTE Primary Therapist Onboarding" at bounding box center [128, 181] width 201 height 15
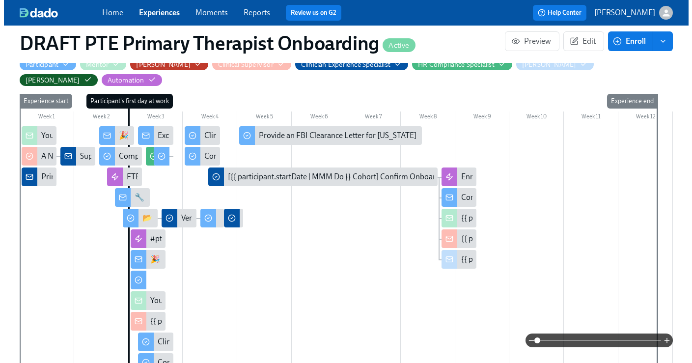
scroll to position [203, 0]
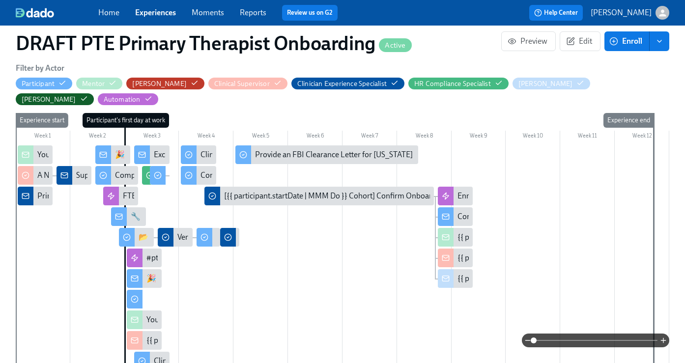
click at [142, 279] on div "🎉 Happy First Day at Charlie Health!" at bounding box center [144, 278] width 35 height 19
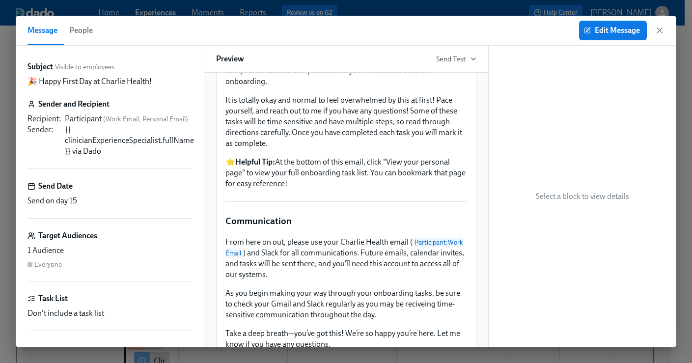
scroll to position [391, 0]
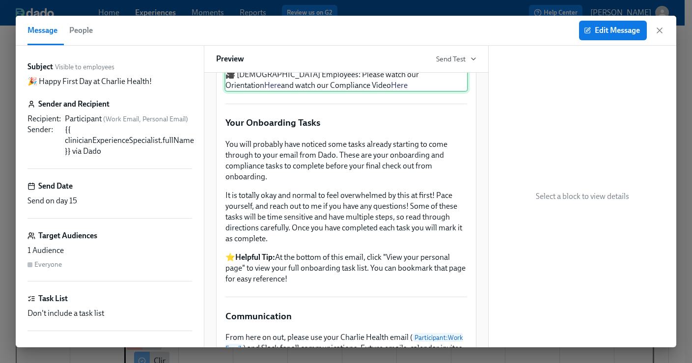
click at [369, 92] on div "We are delighted to have you with us. As an initial step, we kindly ask you to …" at bounding box center [346, 40] width 244 height 104
click at [506, 65] on icon "button" at bounding box center [504, 65] width 8 height 8
click at [380, 92] on div "We are delighted to have you with us. As an initial step, we kindly ask you to …" at bounding box center [346, 40] width 244 height 104
click at [502, 63] on icon "button" at bounding box center [504, 65] width 8 height 8
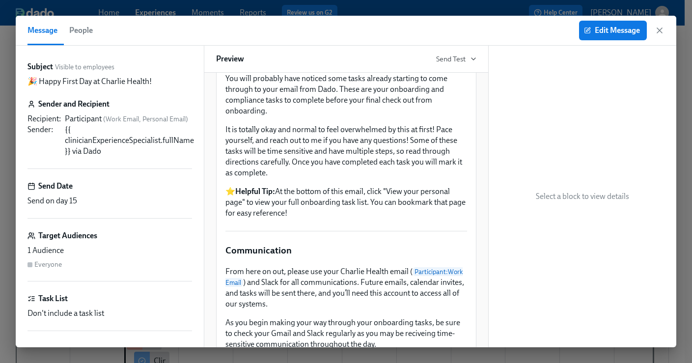
scroll to position [462, 0]
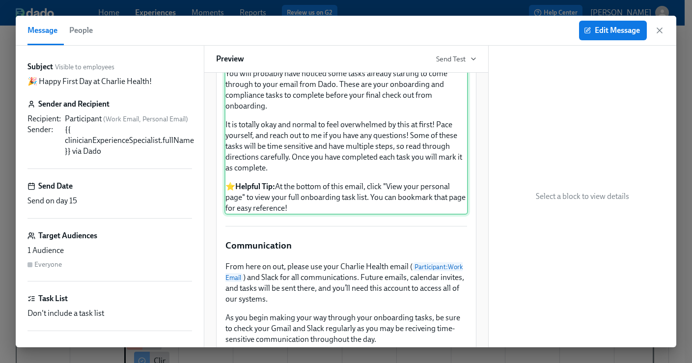
click at [351, 200] on div "You will probably have noticed some tasks already starting to come through to y…" at bounding box center [346, 140] width 244 height 147
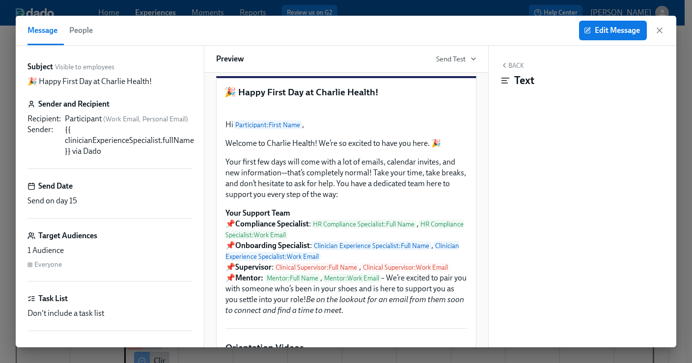
scroll to position [0, 0]
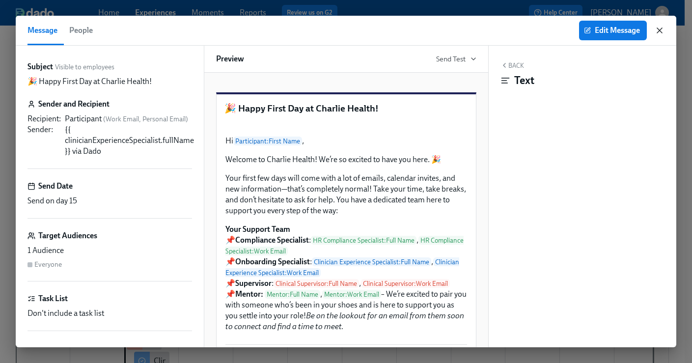
click at [661, 29] on icon "button" at bounding box center [660, 31] width 10 height 10
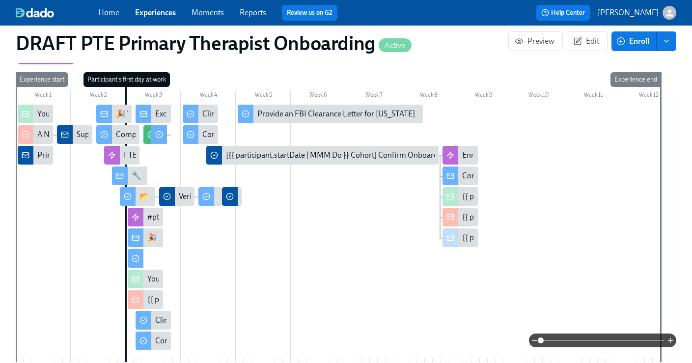
scroll to position [247, 0]
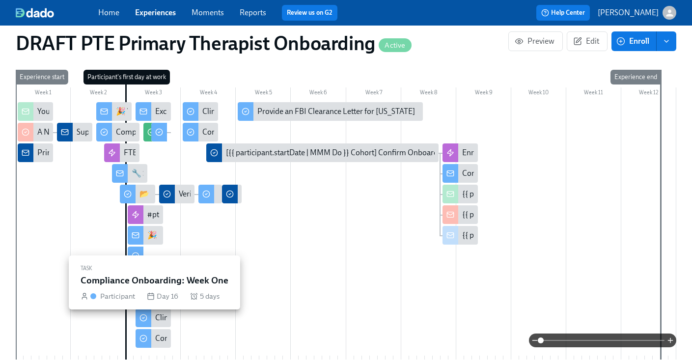
click at [155, 329] on div "Compliance Onboarding: Week One" at bounding box center [153, 338] width 35 height 19
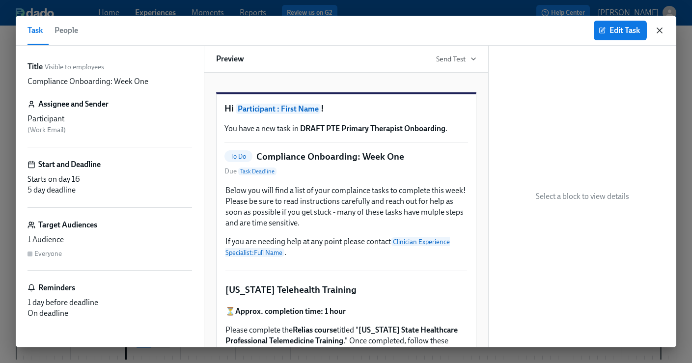
click at [661, 29] on icon "button" at bounding box center [660, 31] width 10 height 10
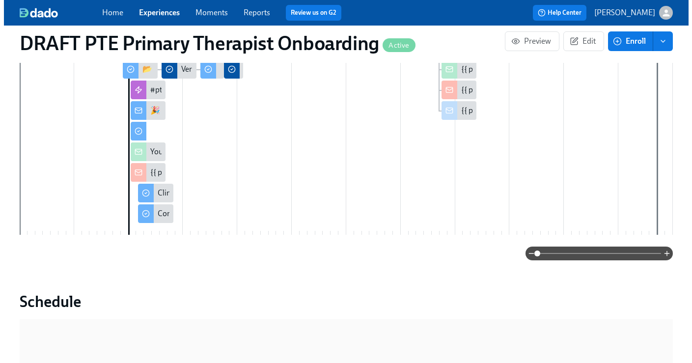
scroll to position [354, 0]
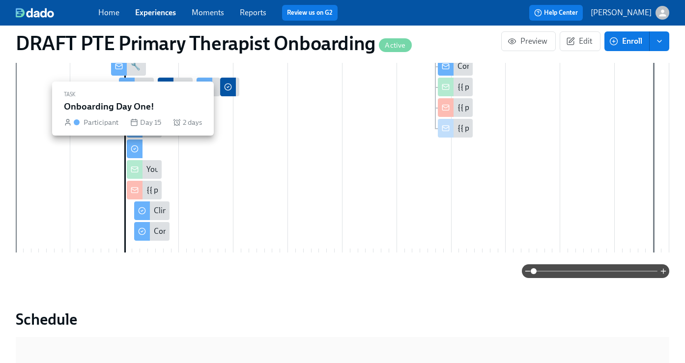
click at [141, 155] on div at bounding box center [135, 148] width 16 height 19
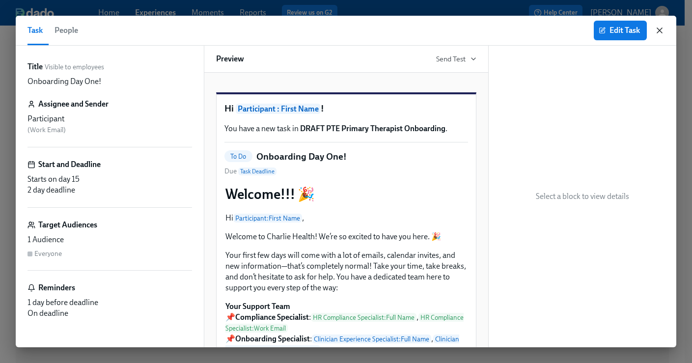
click at [662, 33] on icon "button" at bounding box center [660, 31] width 10 height 10
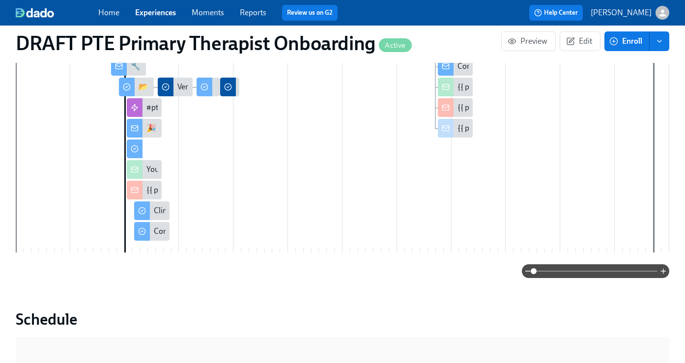
click at [147, 130] on div "🎉 Happy First Day at Charlie Health!" at bounding box center [208, 128] width 124 height 11
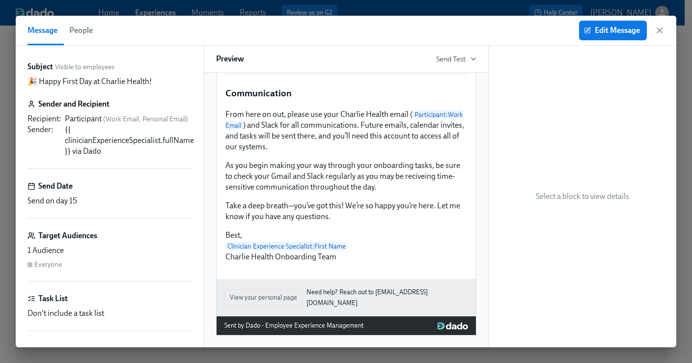
scroll to position [729, 0]
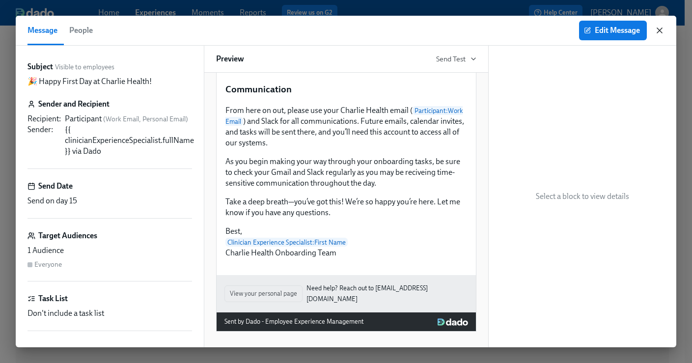
click at [660, 28] on icon "button" at bounding box center [660, 31] width 10 height 10
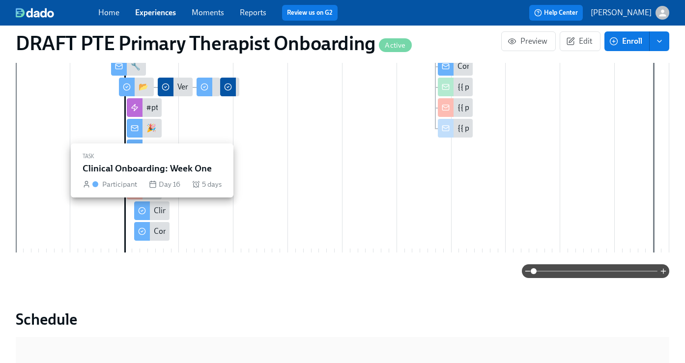
click at [151, 214] on div "Clinical Onboarding: Week One" at bounding box center [151, 210] width 35 height 19
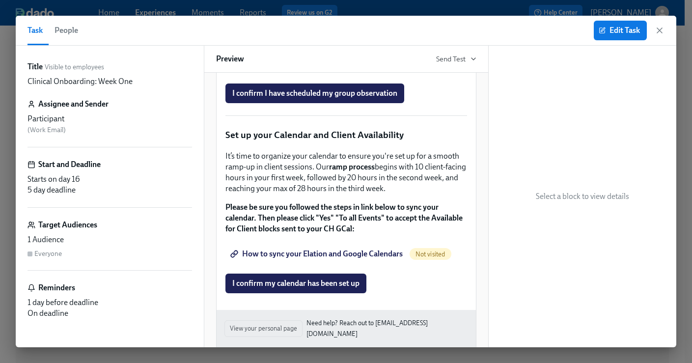
scroll to position [1814, 0]
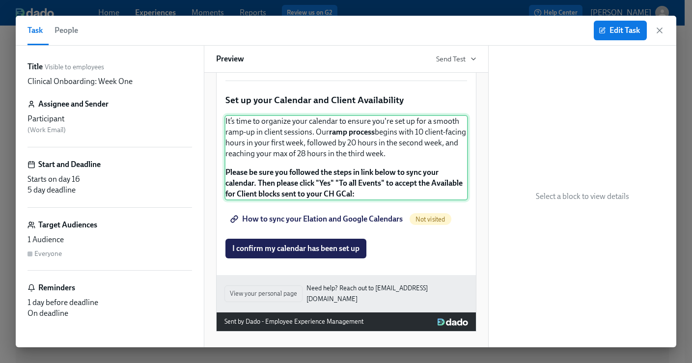
click at [337, 149] on div "It’s time to organize your calendar to ensure you're set up for a smooth ramp-u…" at bounding box center [346, 157] width 244 height 85
click at [630, 27] on span "Edit Task" at bounding box center [620, 31] width 39 height 10
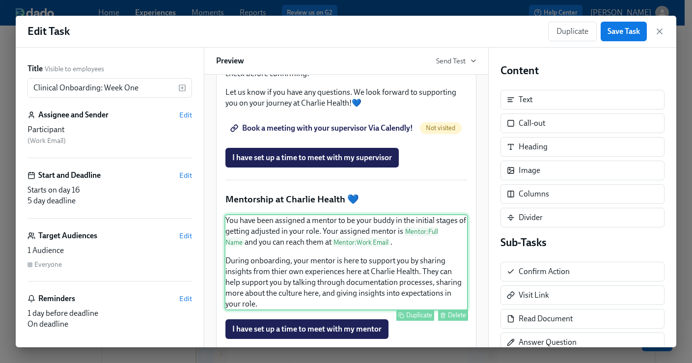
scroll to position [1816, 0]
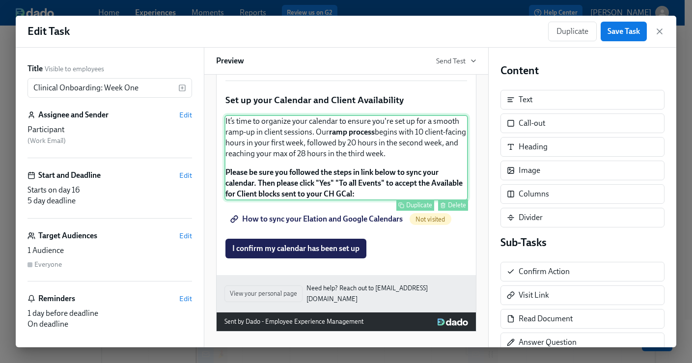
click at [384, 170] on div "It’s time to organize your calendar to ensure you're set up for a smooth ramp-u…" at bounding box center [346, 157] width 244 height 85
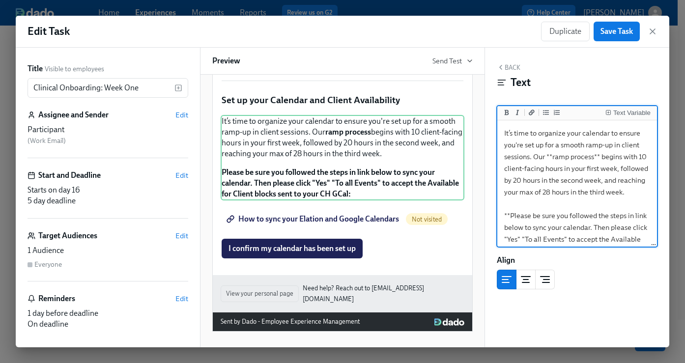
scroll to position [40, 0]
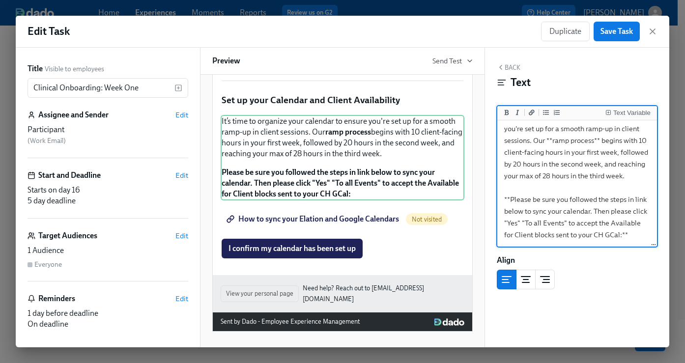
drag, startPoint x: 505, startPoint y: 135, endPoint x: 637, endPoint y: 254, distance: 178.4
click at [637, 254] on div "Back Text Text Variable It’s time to organize your calendar to ensure you're se…" at bounding box center [577, 198] width 184 height 300
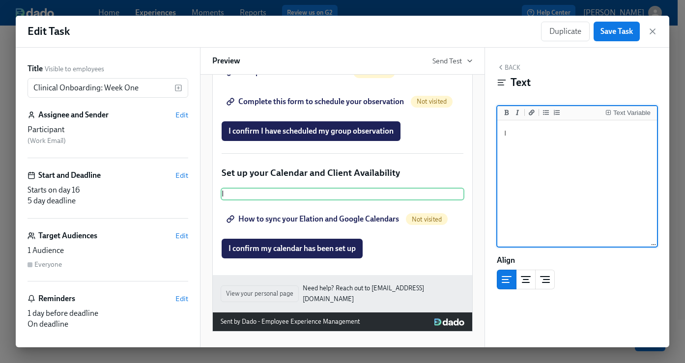
scroll to position [0, 0]
type textarea "IIt’s time to set up your calendar! This ensures our scheduling team knows when…"
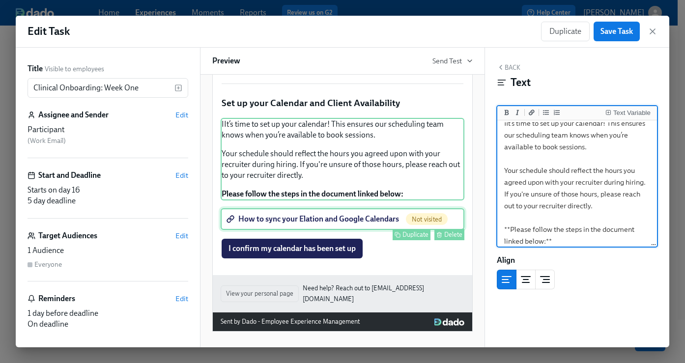
click at [412, 221] on div "How to sync your Elation and Google Calendars Not visited Duplicate Delete" at bounding box center [342, 219] width 244 height 22
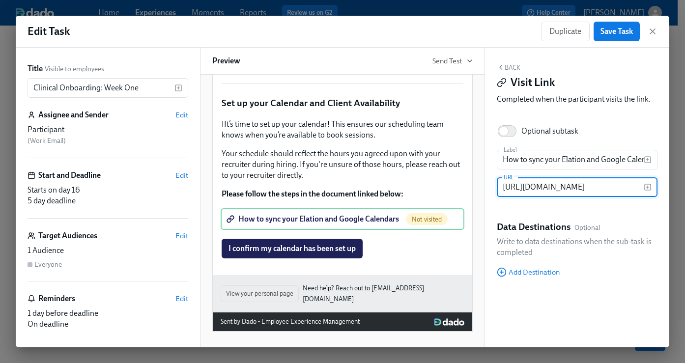
scroll to position [0, 0]
click at [502, 162] on input "How to sync your Elation and Google Calendars" at bounding box center [569, 160] width 147 height 20
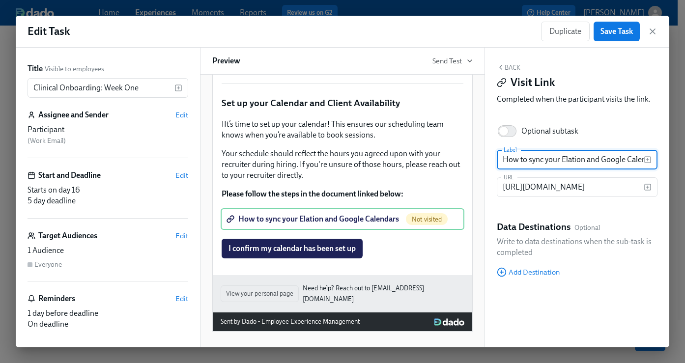
scroll to position [0, 17]
drag, startPoint x: 502, startPoint y: 162, endPoint x: 730, endPoint y: 164, distance: 227.4
click at [684, 164] on html "Home Experiences Moments Reports Review us on G2 Help Center Haylee Bova Back t…" at bounding box center [342, 82] width 685 height 561
type input "How to set up your Calendar"
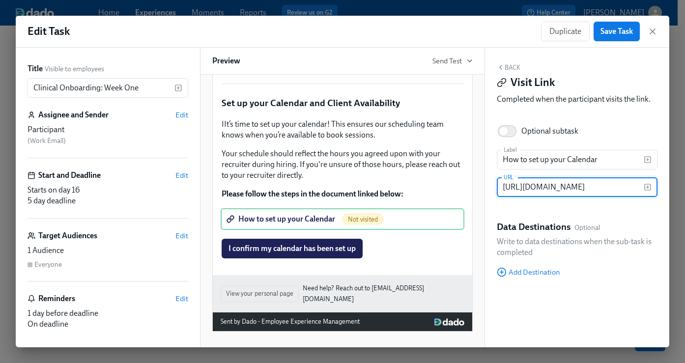
scroll to position [0, 175]
drag, startPoint x: 501, startPoint y: 188, endPoint x: 715, endPoint y: 188, distance: 213.6
click at [684, 188] on html "Home Experiences Moments Reports Review us on G2 Help Center Haylee Bova Back t…" at bounding box center [342, 82] width 685 height 561
paste input "https://app.tango.us/app/workflow/Creating-Your-Client-Availability--PTE-ICs-09…"
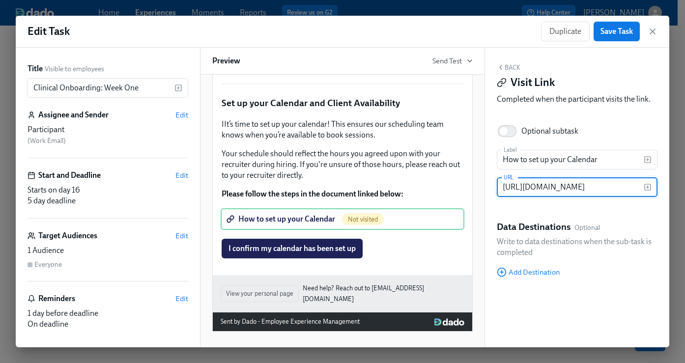
scroll to position [0, 261]
type input "https://app.tango.us/app/workflow/Creating-Your-Client-Availability--PTE-ICs-09…"
click at [615, 39] on button "Save Task" at bounding box center [616, 32] width 46 height 20
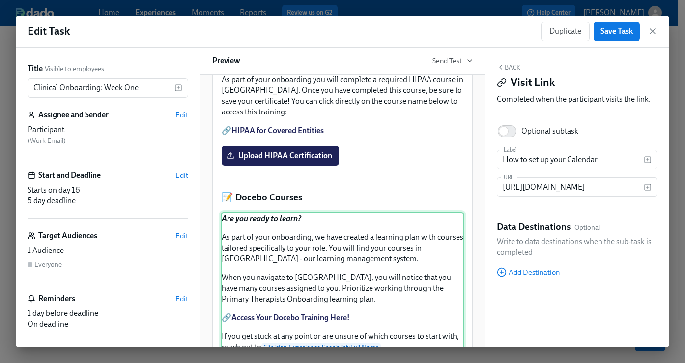
scroll to position [0, 0]
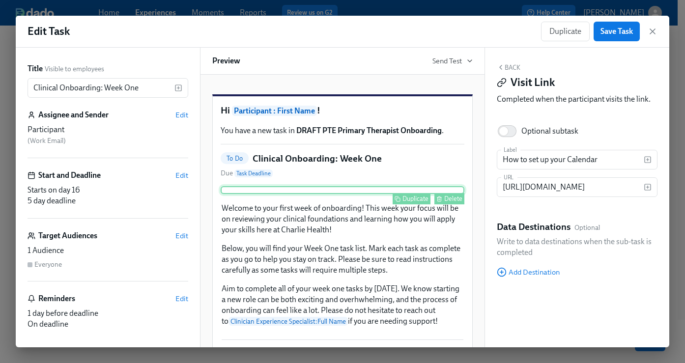
click at [359, 194] on div "Duplicate Delete" at bounding box center [342, 190] width 244 height 8
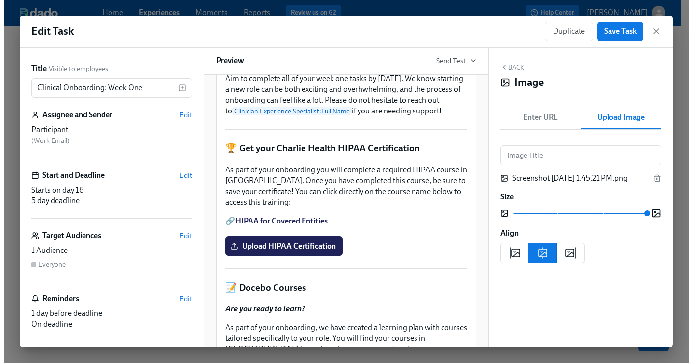
scroll to position [143, 0]
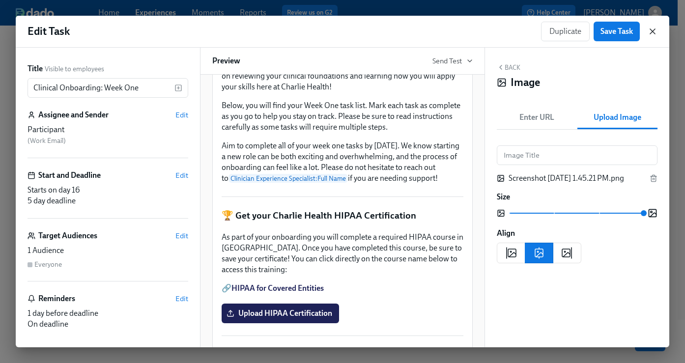
click at [652, 30] on icon "button" at bounding box center [652, 32] width 10 height 10
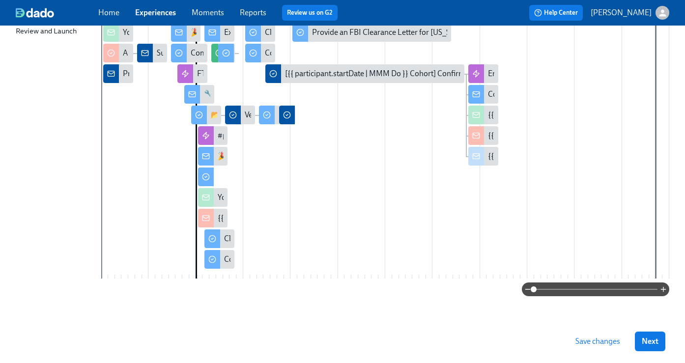
click at [204, 177] on icon at bounding box center [206, 177] width 8 height 8
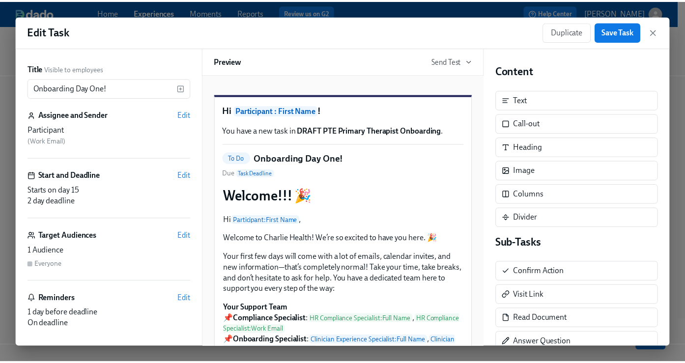
scroll to position [37, 0]
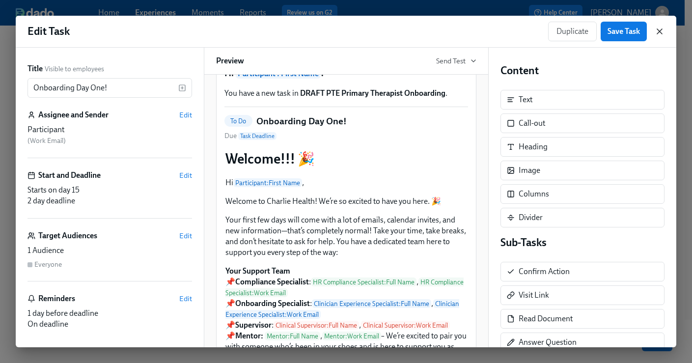
click at [656, 33] on icon "button" at bounding box center [660, 32] width 10 height 10
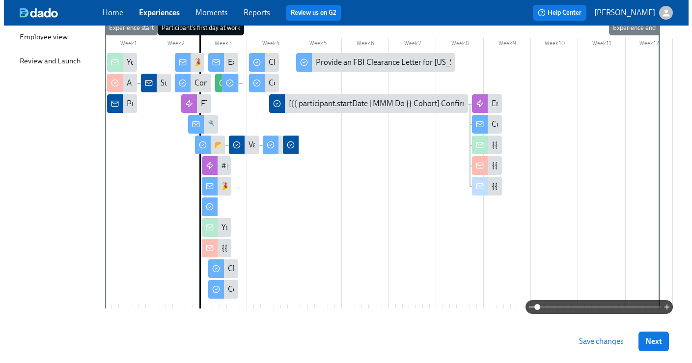
scroll to position [167, 0]
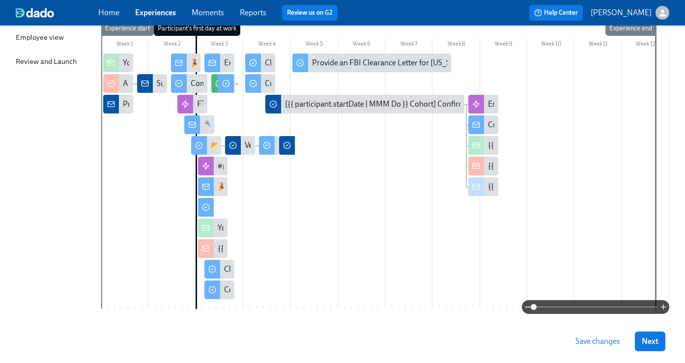
click at [213, 214] on div at bounding box center [206, 207] width 16 height 19
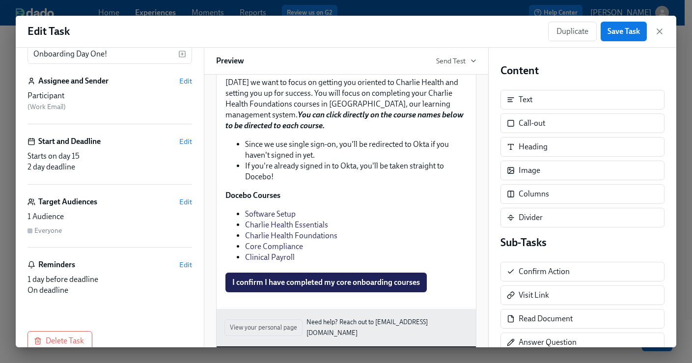
scroll to position [53, 0]
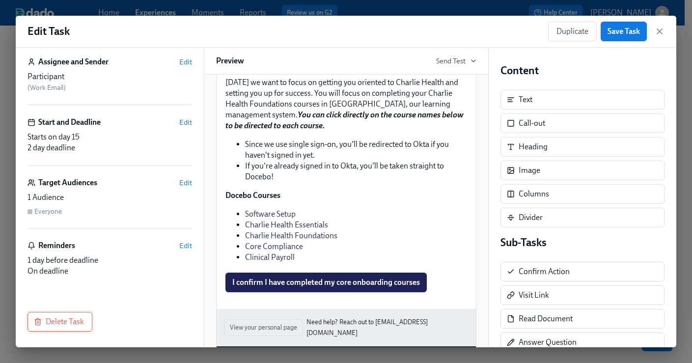
click at [65, 323] on span "Delete Task" at bounding box center [60, 322] width 48 height 10
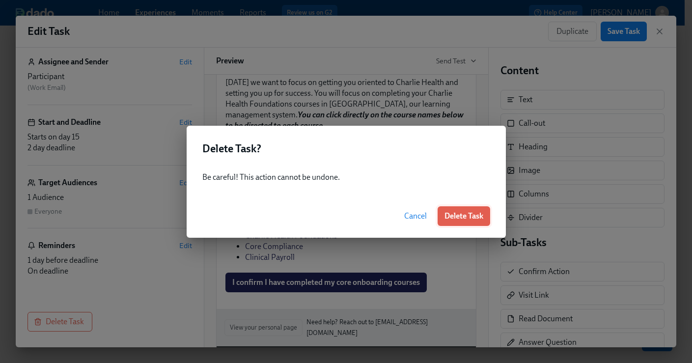
click at [465, 210] on button "Delete Task" at bounding box center [464, 216] width 53 height 20
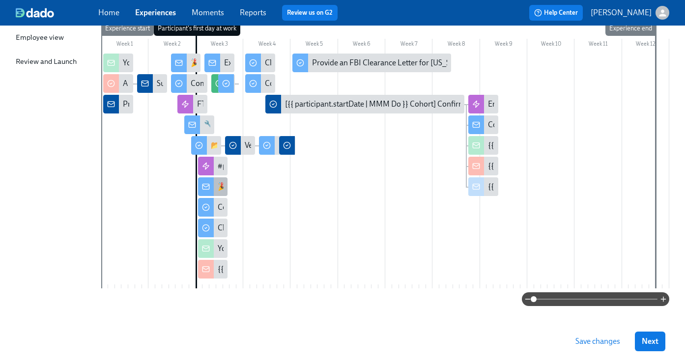
click at [213, 194] on div at bounding box center [206, 186] width 16 height 19
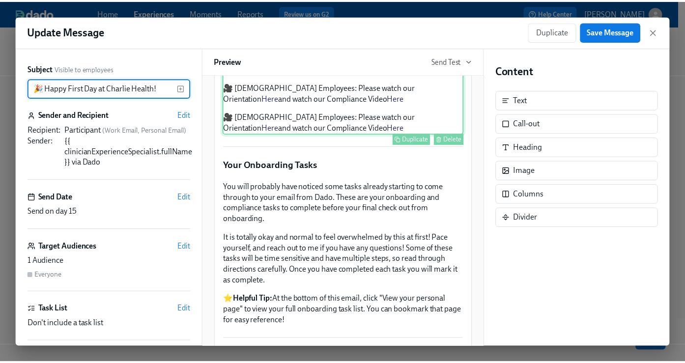
scroll to position [350, 0]
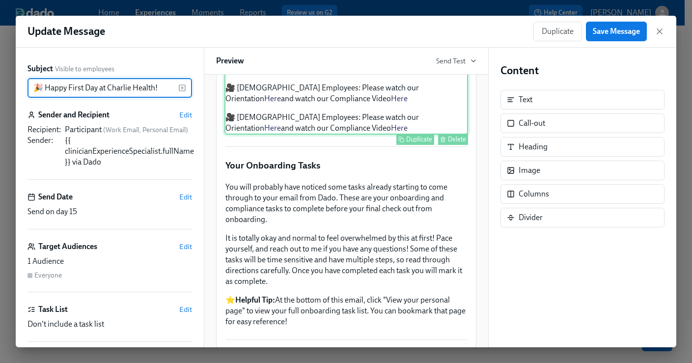
click at [286, 135] on div "We are delighted to have you with us. As an initial step, we kindly ask you to …" at bounding box center [346, 82] width 244 height 104
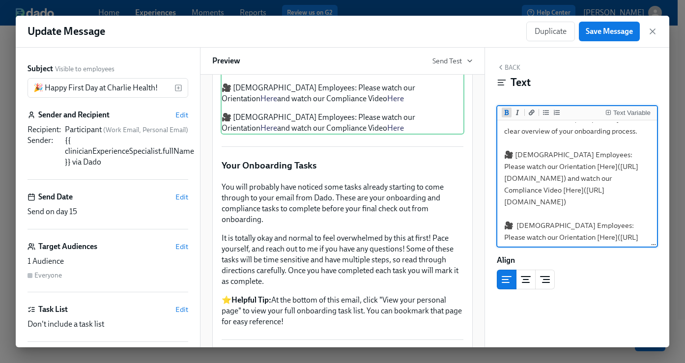
scroll to position [0, 0]
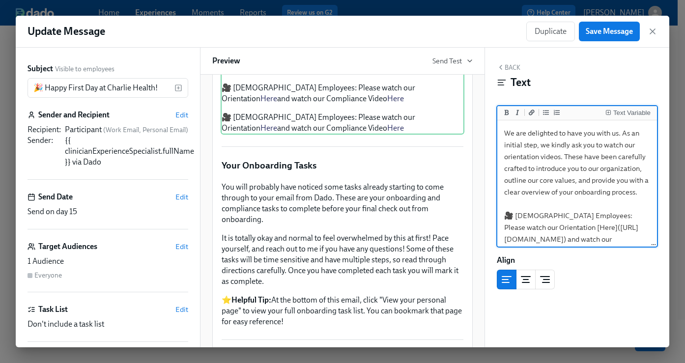
drag, startPoint x: 570, startPoint y: 241, endPoint x: 496, endPoint y: 228, distance: 74.7
click at [496, 228] on div "Text Variable We are delighted to have you with us. As an initial step, we kind…" at bounding box center [576, 176] width 161 height 141
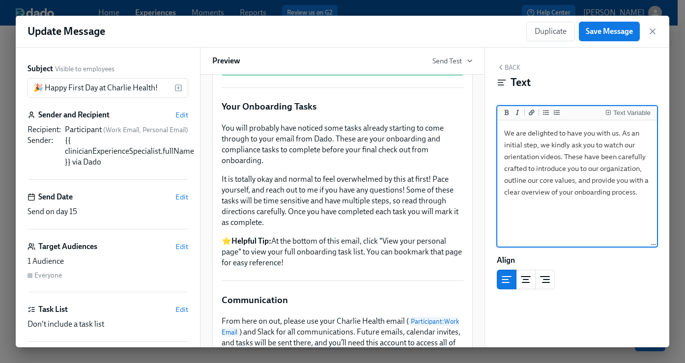
type textarea "We are delighted to have you with us. As an initial step, we kindly ask you to …"
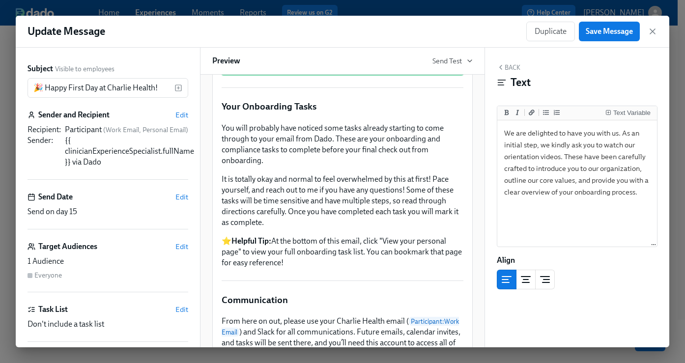
click at [504, 67] on button "Back" at bounding box center [508, 67] width 24 height 8
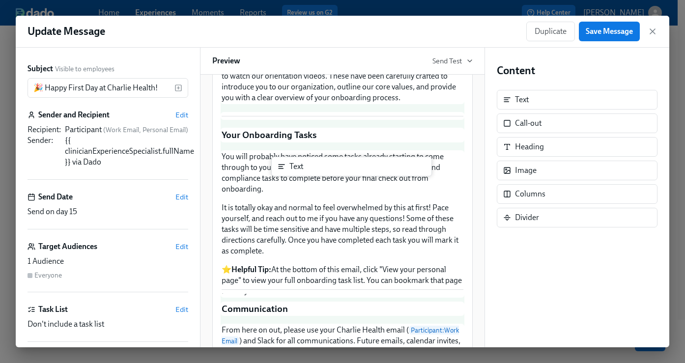
scroll to position [341, 0]
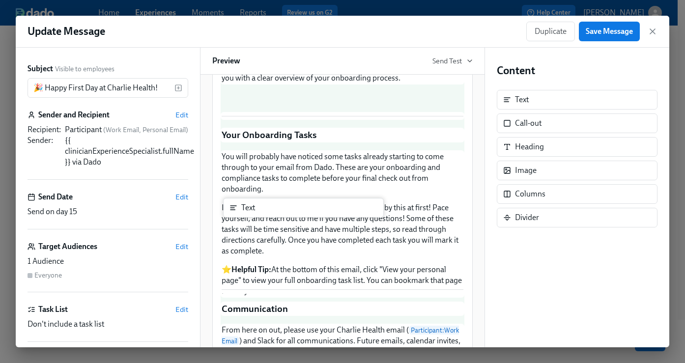
drag, startPoint x: 547, startPoint y: 106, endPoint x: 268, endPoint y: 215, distance: 299.3
click at [268, 215] on div "Subject Visible to employees 🎉 Happy First Day at Charlie Health! ​ Sender and …" at bounding box center [342, 198] width 653 height 300
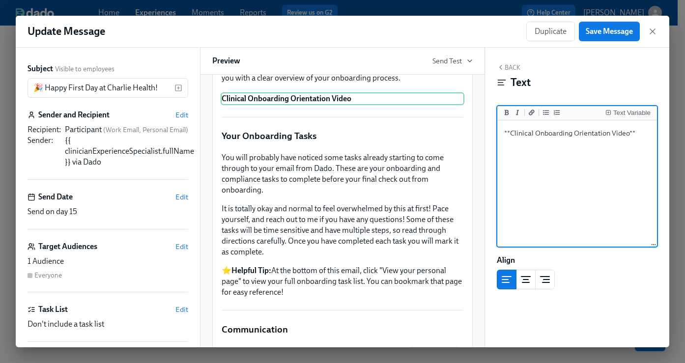
type textarea "**Clinical Onboarding Orientation Video**"
click at [506, 64] on button "Back" at bounding box center [508, 67] width 24 height 8
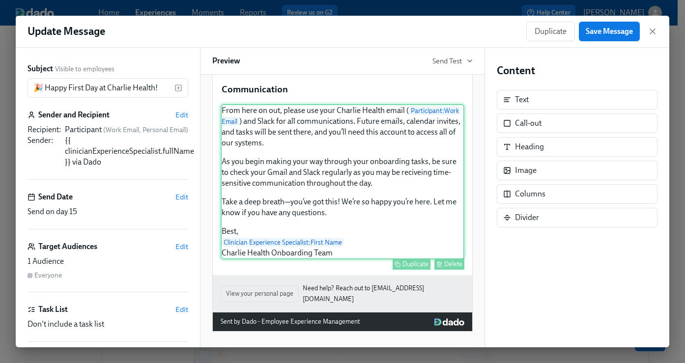
scroll to position [654, 0]
click at [351, 212] on div "From here on out, please use your Charlie Health email ( Participant : Work Ema…" at bounding box center [342, 181] width 244 height 155
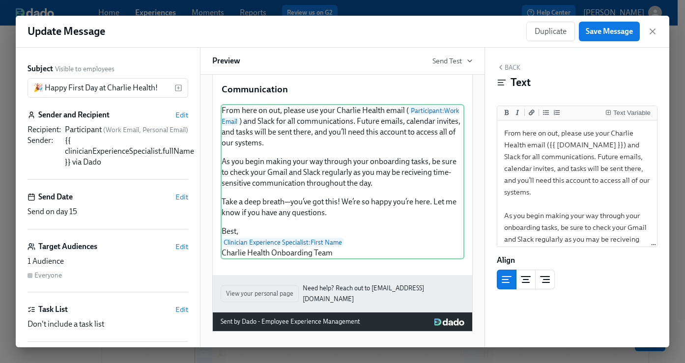
click at [514, 65] on button "Back" at bounding box center [508, 67] width 24 height 8
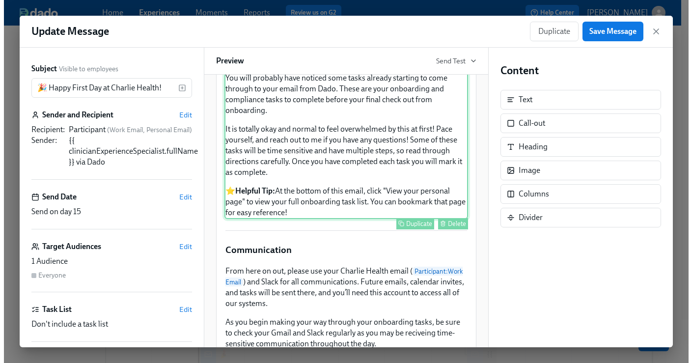
scroll to position [368, 0]
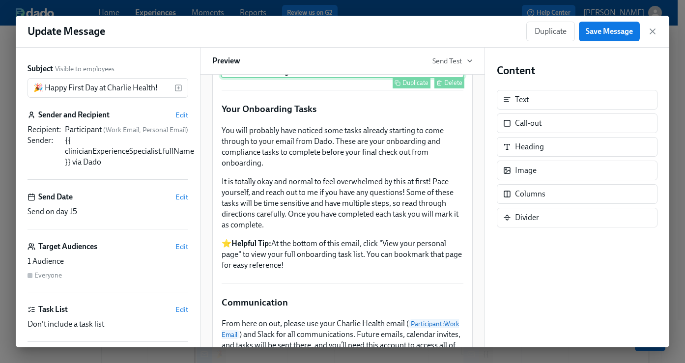
click at [234, 78] on div "Clinical Onboarding Orientation Video Duplicate Delete" at bounding box center [342, 71] width 244 height 13
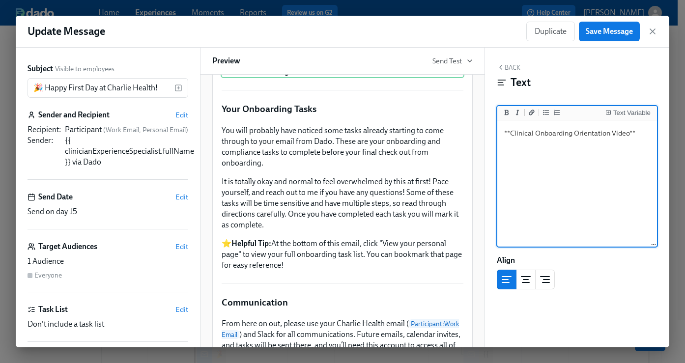
click at [629, 134] on textarea "**Clinical Onboarding Orientation Video**" at bounding box center [577, 183] width 156 height 123
click at [538, 144] on textarea "**Watch your Clinical Onboarding Orientation Video**" at bounding box center [577, 183] width 156 height 123
click at [533, 111] on icon "Add a link" at bounding box center [531, 112] width 6 height 5
click at [551, 142] on textarea "**Watch your Clinical Onboarding Orientation Video**" at bounding box center [577, 183] width 156 height 123
click at [527, 113] on button "Add a link" at bounding box center [531, 113] width 10 height 10
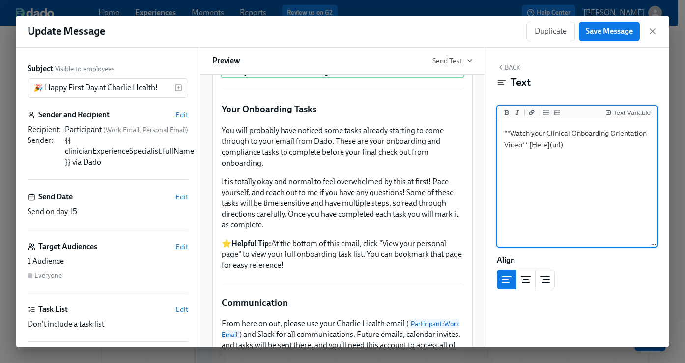
click at [561, 143] on textarea "**Watch your Clinical Onboarding Orientation Video** [Here](url)" at bounding box center [577, 183] width 156 height 123
paste textarea "https://youtu.be/V4LSr1ScP9k"
click at [653, 145] on textarea "**Watch your Clinical Onboarding Orientation Video** [Here](https://youtu.be/V4…" at bounding box center [577, 183] width 156 height 123
click at [528, 146] on textarea "**Watch your Clinical Onboarding Orientation Video** [Here](https://youtu.be/V4…" at bounding box center [577, 183] width 156 height 123
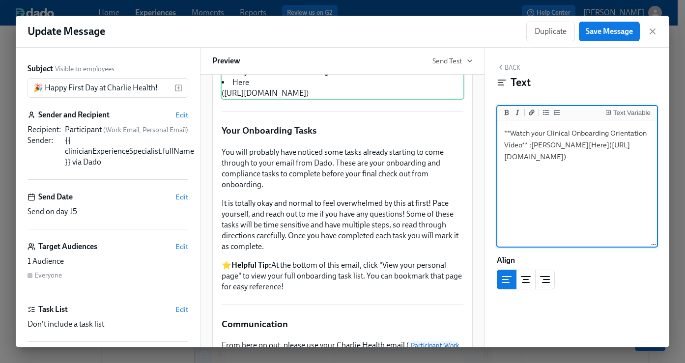
type textarea "**Watch your Clinical Onboarding Orientation Video** :link[Here](https://youtu.…"
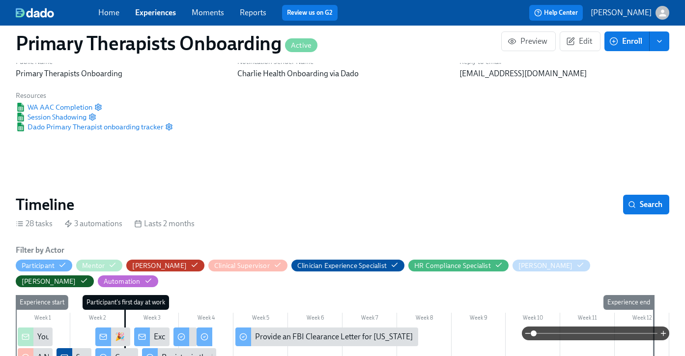
scroll to position [0, 11168]
click at [162, 11] on link "Experiences" at bounding box center [155, 12] width 41 height 9
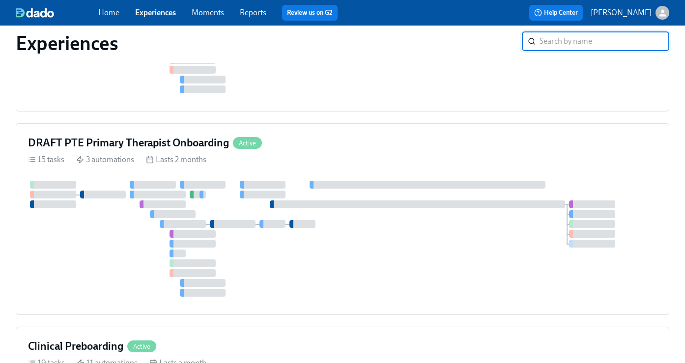
scroll to position [2, 0]
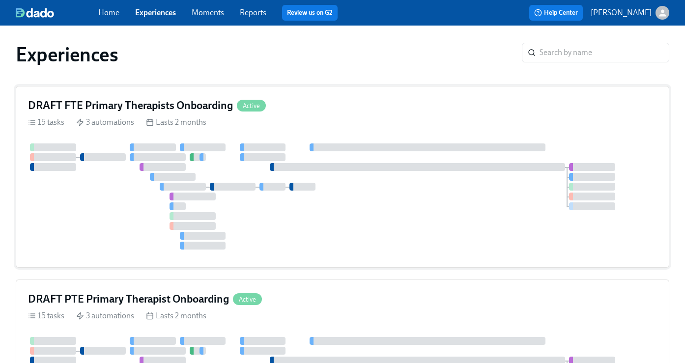
click at [146, 101] on h4 "DRAFT FTE Primary Therapists Onboarding" at bounding box center [130, 105] width 205 height 15
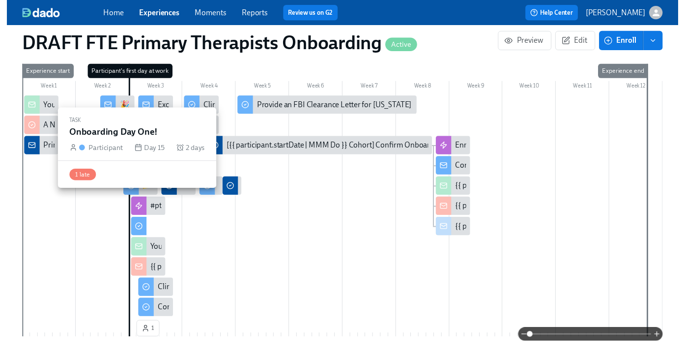
scroll to position [312, 0]
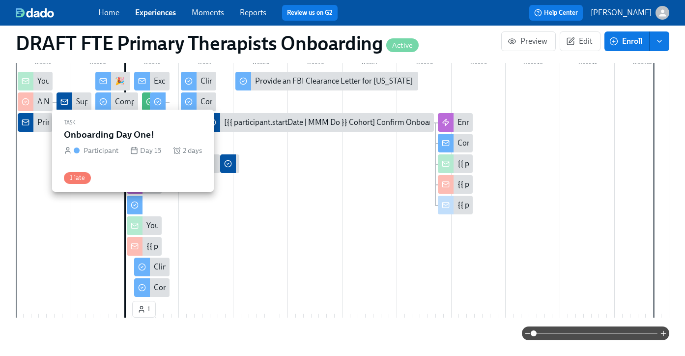
click at [139, 210] on div at bounding box center [135, 204] width 16 height 19
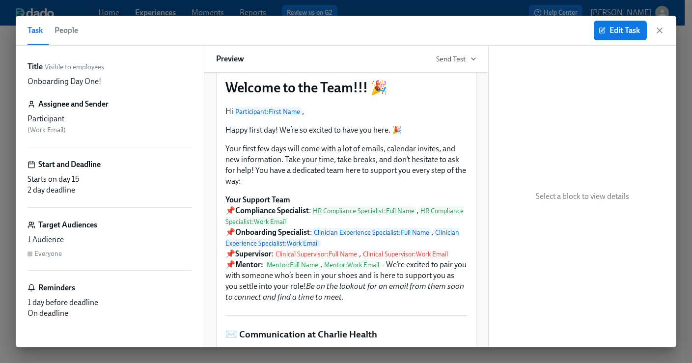
scroll to position [98, 0]
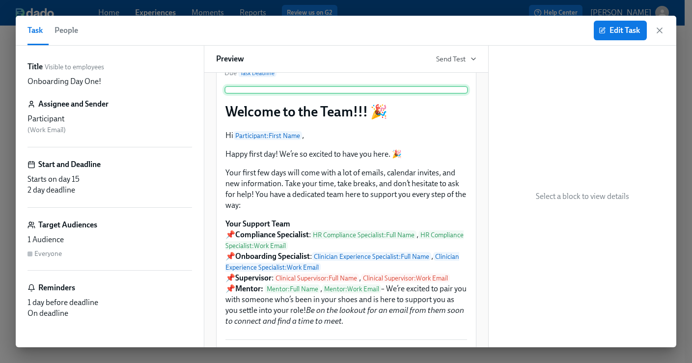
click at [359, 94] on div at bounding box center [346, 90] width 244 height 8
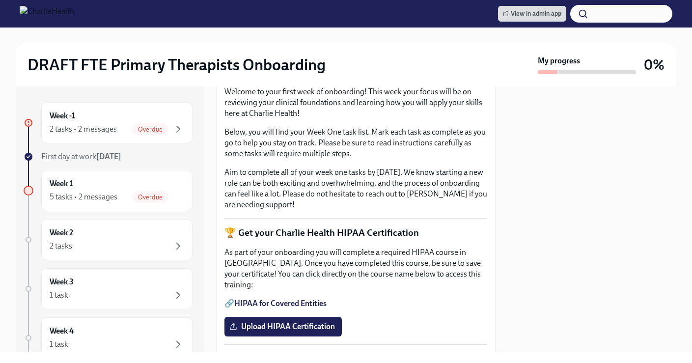
scroll to position [165, 0]
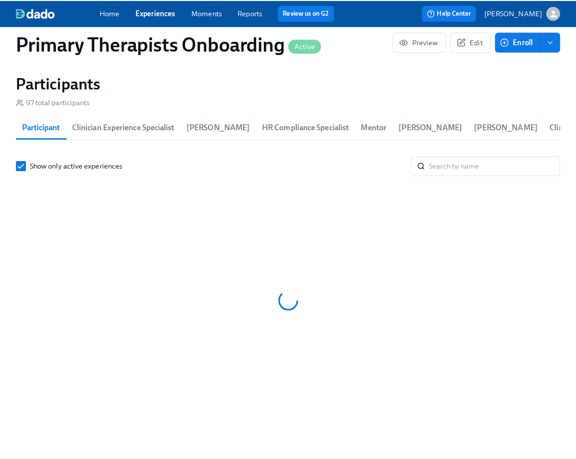
scroll to position [983, 0]
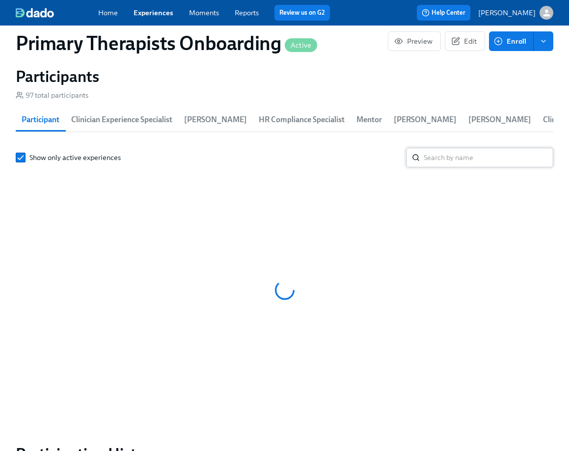
click at [476, 158] on input "search" at bounding box center [489, 158] width 130 height 20
type input "a"
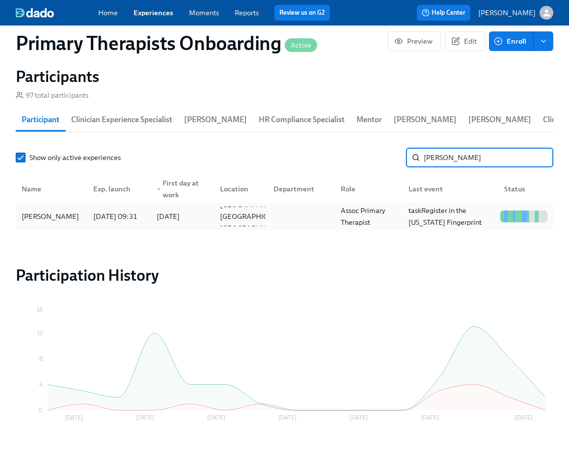
type input "anne"
click at [48, 221] on div "Anne Higginbotham" at bounding box center [50, 217] width 65 height 12
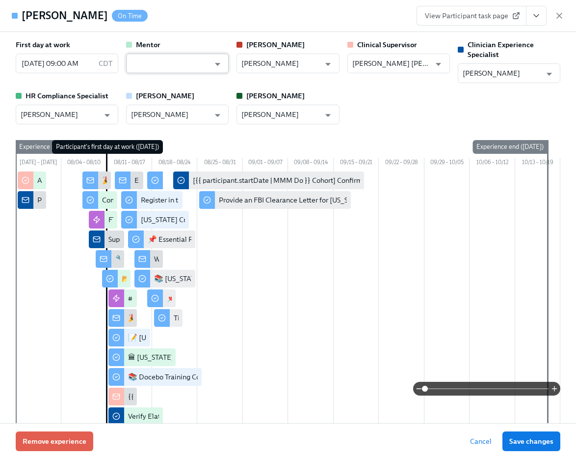
click at [173, 59] on input "text" at bounding box center [170, 64] width 79 height 20
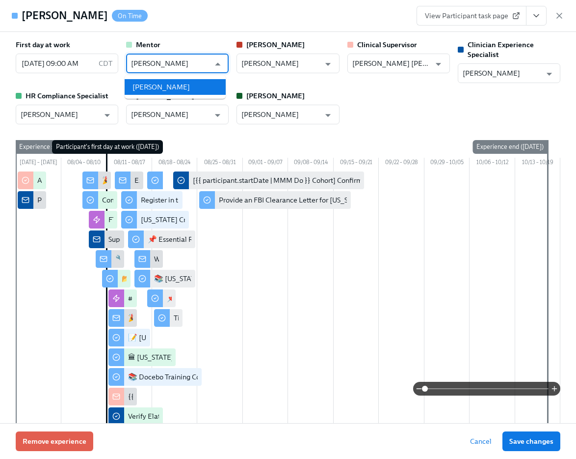
click at [168, 90] on li "Heather Akers" at bounding box center [175, 87] width 101 height 16
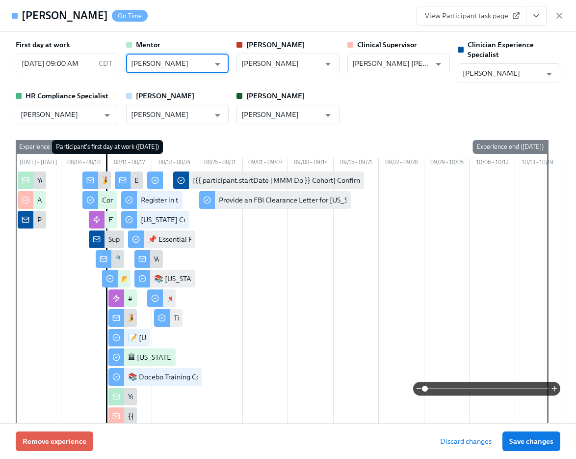
type input "Heather Akers"
click at [549, 451] on div "Remove experience Discard changes Save changes" at bounding box center [288, 441] width 576 height 36
click at [541, 446] on button "Save changes" at bounding box center [532, 441] width 58 height 20
type input "Heather Akers"
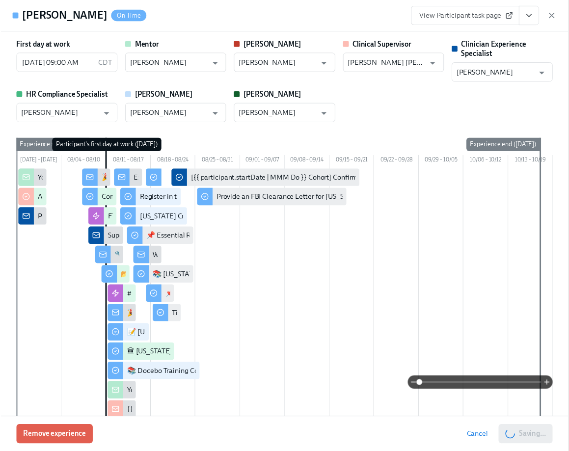
scroll to position [0, 13109]
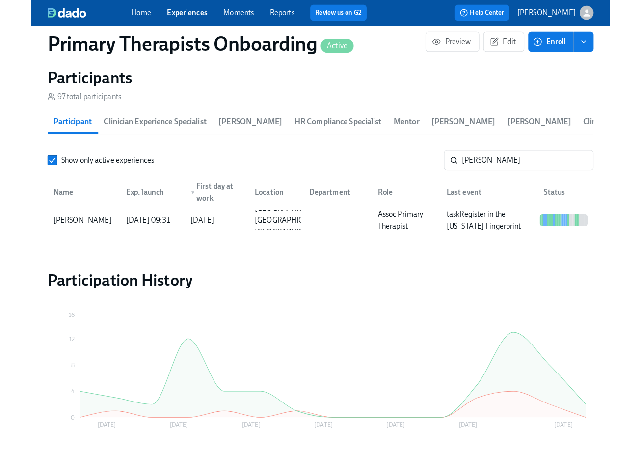
scroll to position [0, 13102]
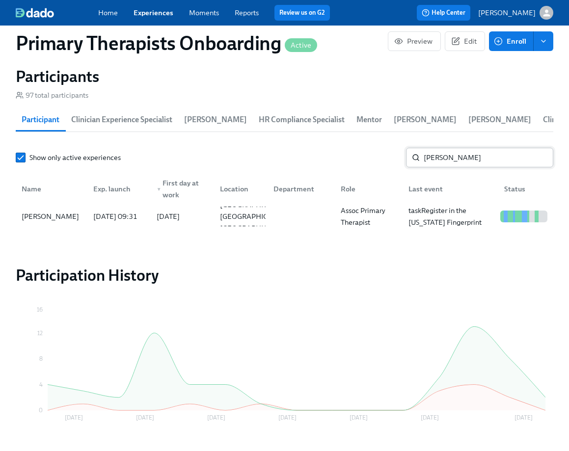
click at [446, 157] on input "anne" at bounding box center [489, 158] width 130 height 20
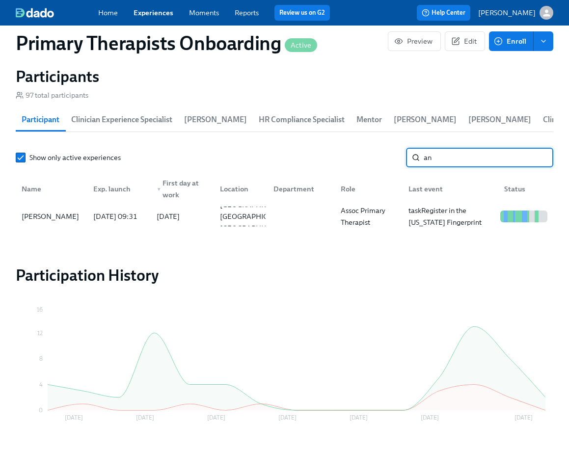
type input "a"
type input "candice b"
click at [50, 218] on div "Candice Bahm" at bounding box center [50, 217] width 65 height 12
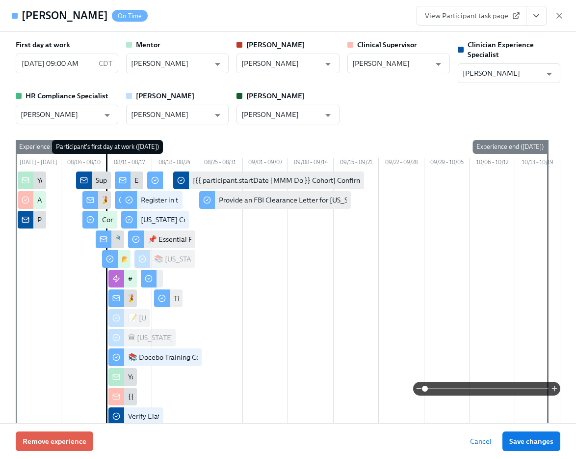
click at [485, 22] on link "View Participant task page" at bounding box center [472, 16] width 110 height 20
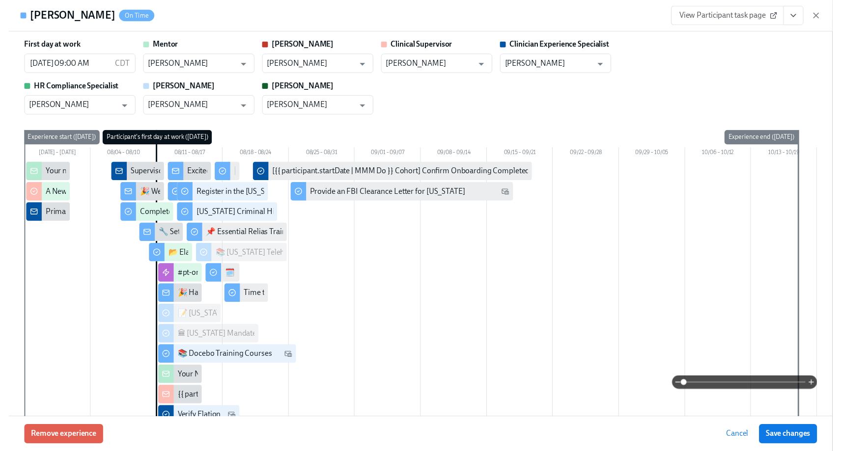
scroll to position [0, 12854]
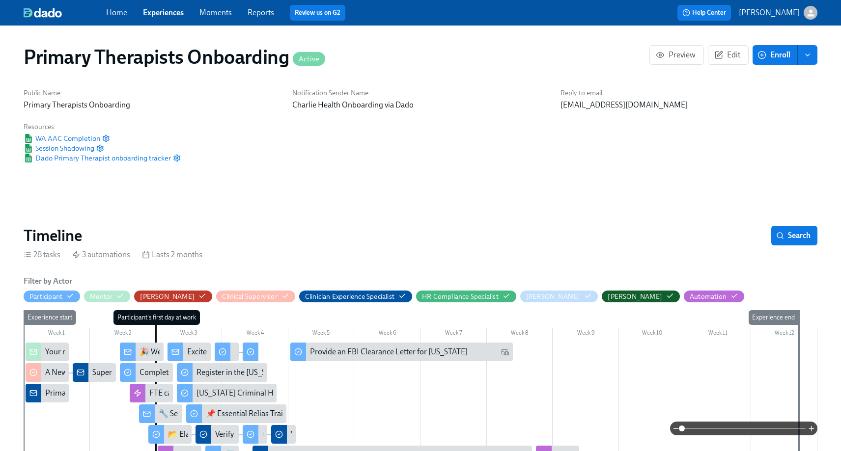
click at [159, 12] on link "Experiences" at bounding box center [163, 12] width 41 height 9
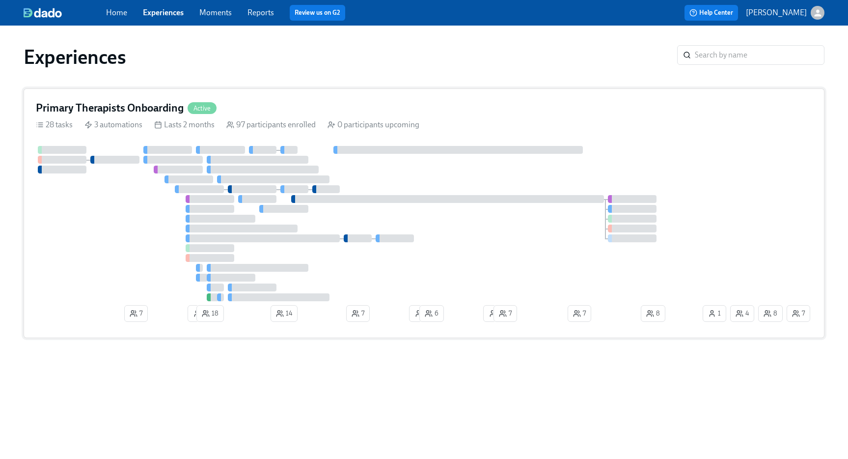
click at [148, 104] on h4 "Primary Therapists Onboarding" at bounding box center [110, 108] width 148 height 15
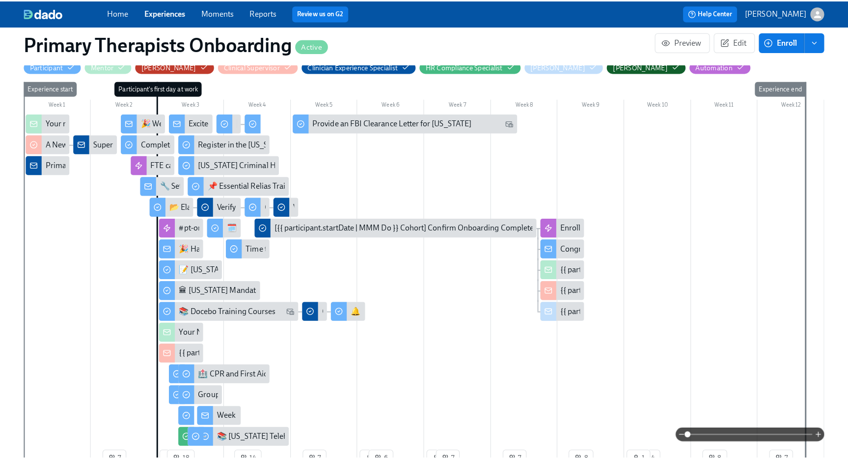
scroll to position [232, 0]
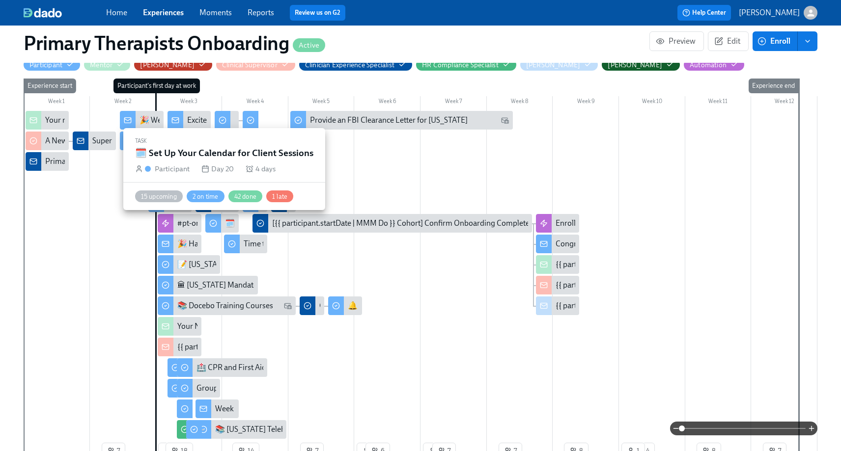
click at [225, 228] on div "🗓️ Set Up Your Calendar for Client Sessions" at bounding box center [297, 223] width 145 height 11
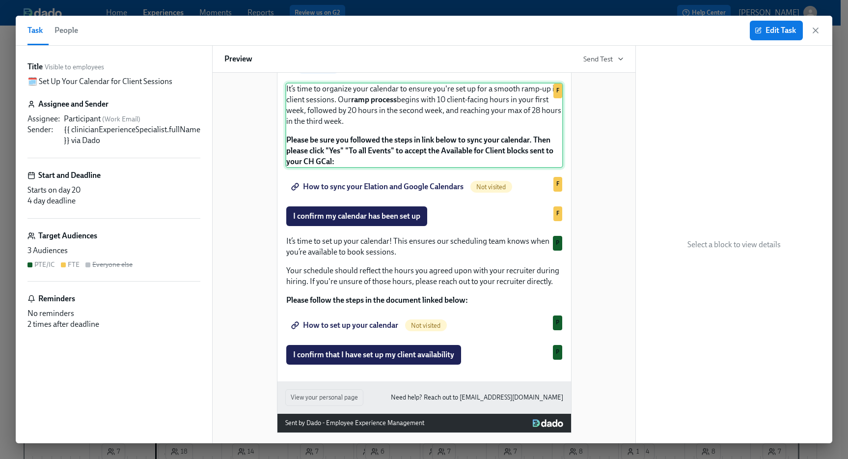
scroll to position [105, 0]
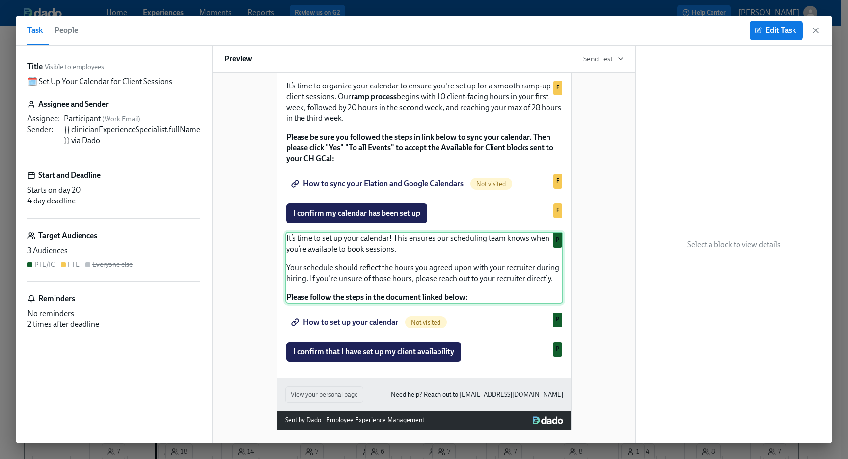
click at [411, 287] on div "It’s time to set up your calendar! This ensures our scheduling team knows when …" at bounding box center [424, 268] width 278 height 72
click at [576, 28] on span "Edit Task" at bounding box center [776, 31] width 39 height 10
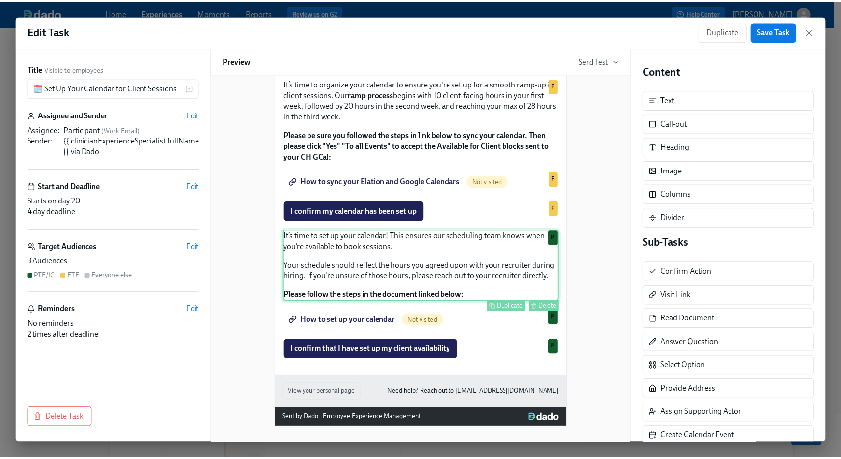
scroll to position [122, 0]
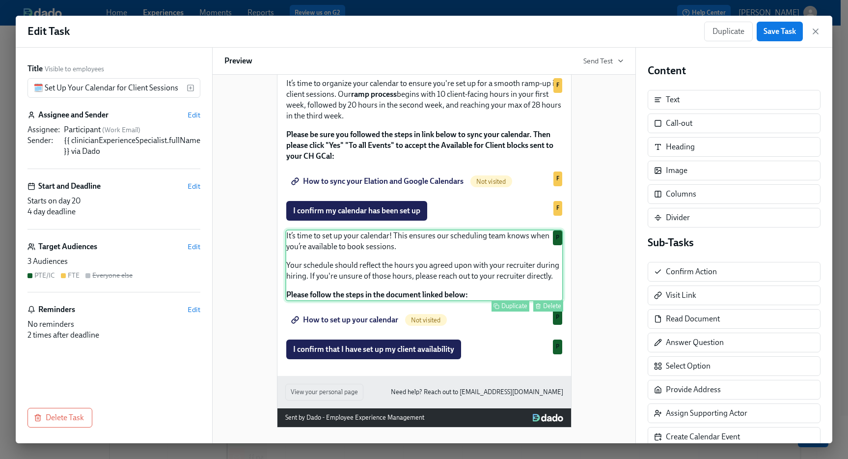
click at [308, 239] on div "It’s time to set up your calendar! This ensures our scheduling team knows when …" at bounding box center [424, 265] width 278 height 72
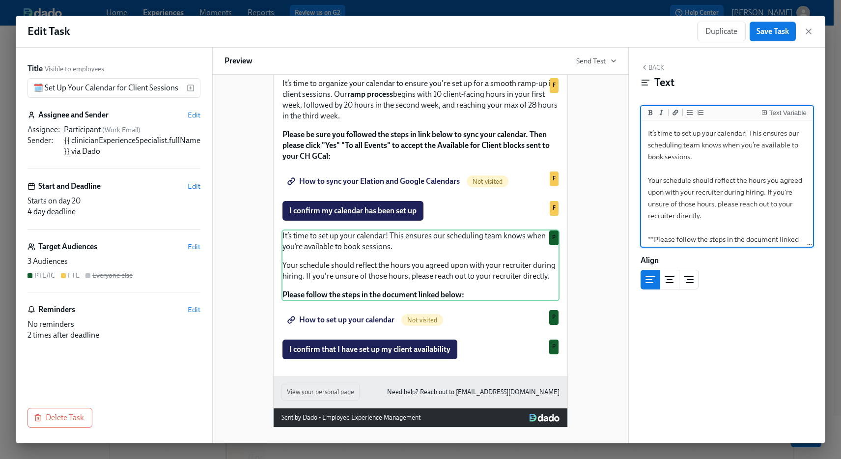
scroll to position [16, 0]
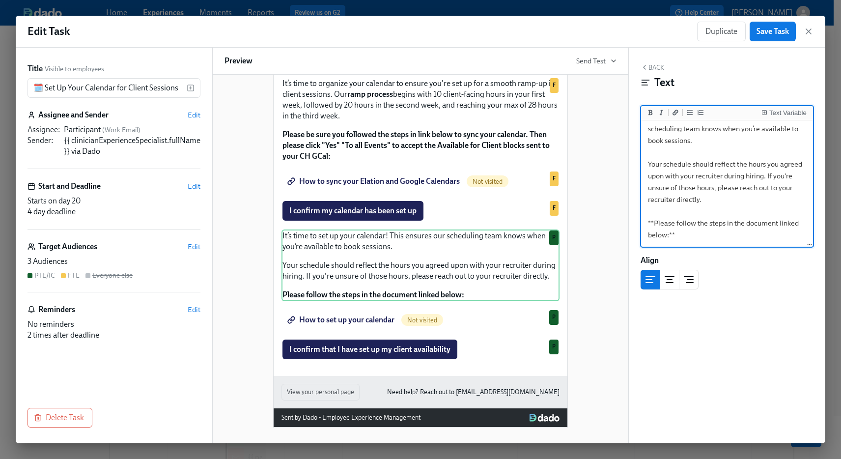
drag, startPoint x: 645, startPoint y: 131, endPoint x: 785, endPoint y: 252, distance: 184.9
click at [576, 252] on div "Back Text Text Variable It’s time to set up your calendar! This ensures our sch…" at bounding box center [727, 245] width 196 height 395
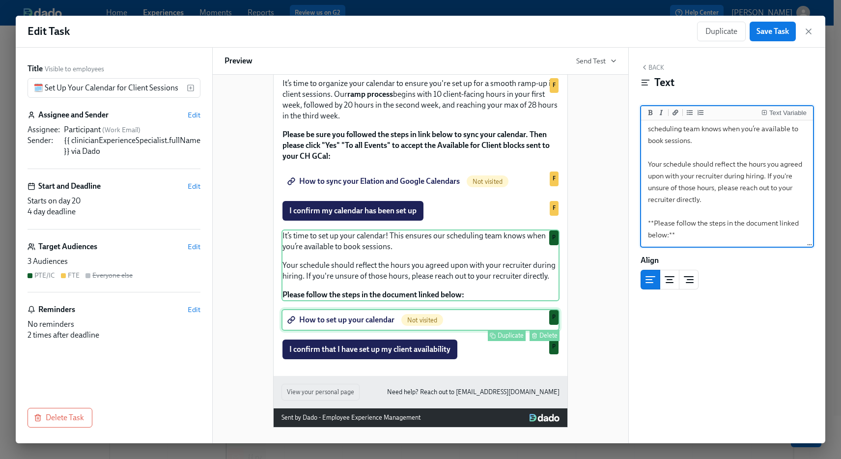
click at [450, 324] on div "How to set up your calendar Not visited Duplicate Delete P" at bounding box center [420, 320] width 278 height 22
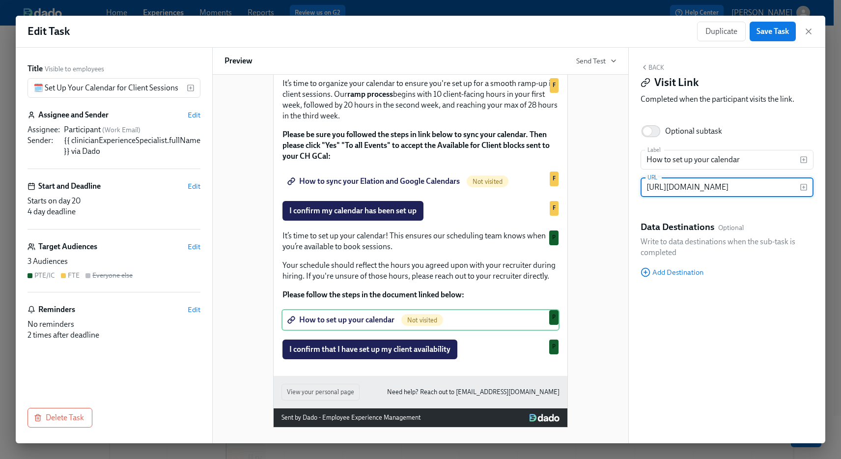
scroll to position [0, 249]
drag, startPoint x: 646, startPoint y: 186, endPoint x: 830, endPoint y: 195, distance: 183.9
click at [576, 195] on div "Edit Task Duplicate Save Task Title Visible to employees 🗓️ Set Up Your Calenda…" at bounding box center [420, 229] width 841 height 459
click at [576, 29] on icon "button" at bounding box center [808, 32] width 10 height 10
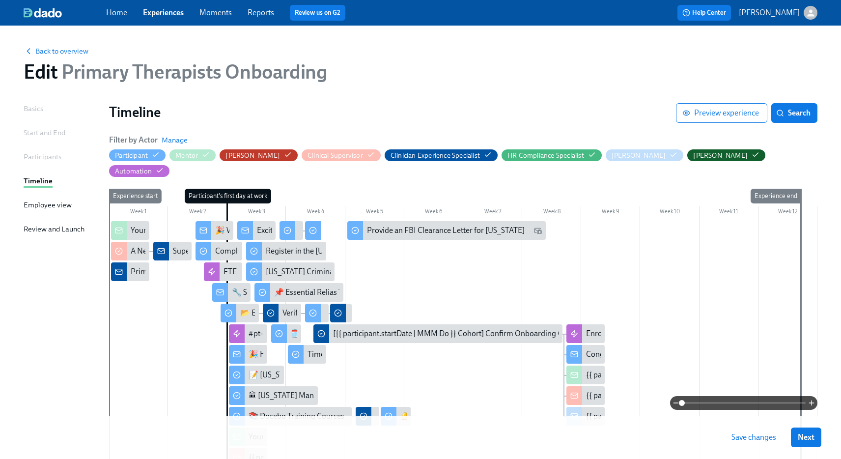
click at [164, 12] on link "Experiences" at bounding box center [163, 12] width 41 height 9
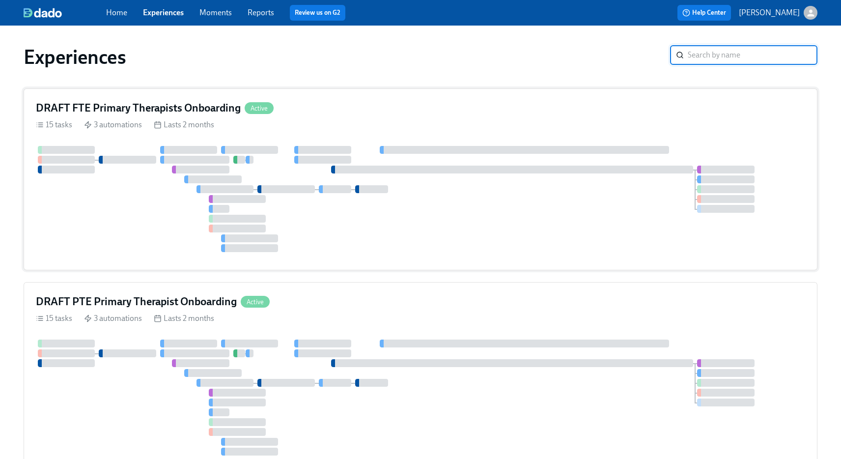
click at [132, 105] on h4 "DRAFT FTE Primary Therapists Onboarding" at bounding box center [138, 108] width 205 height 15
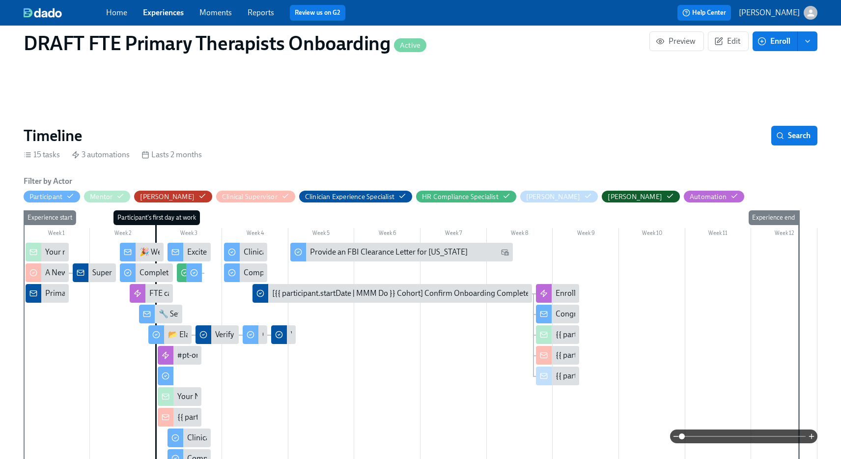
scroll to position [310, 0]
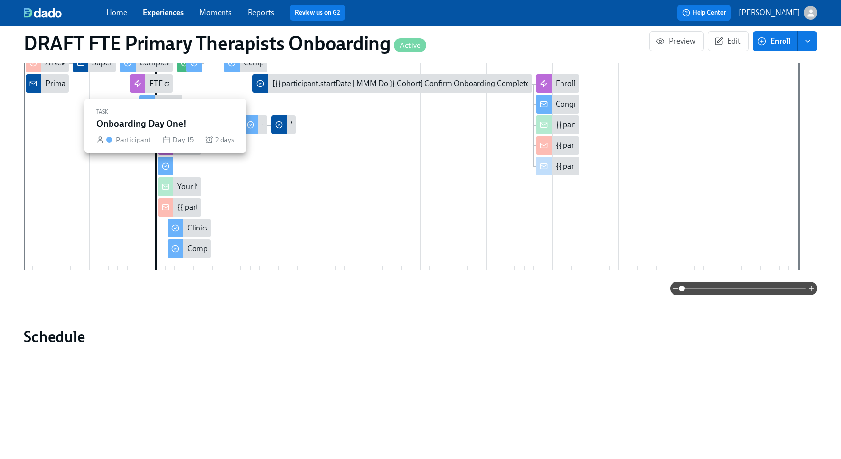
click at [172, 171] on div at bounding box center [166, 166] width 16 height 19
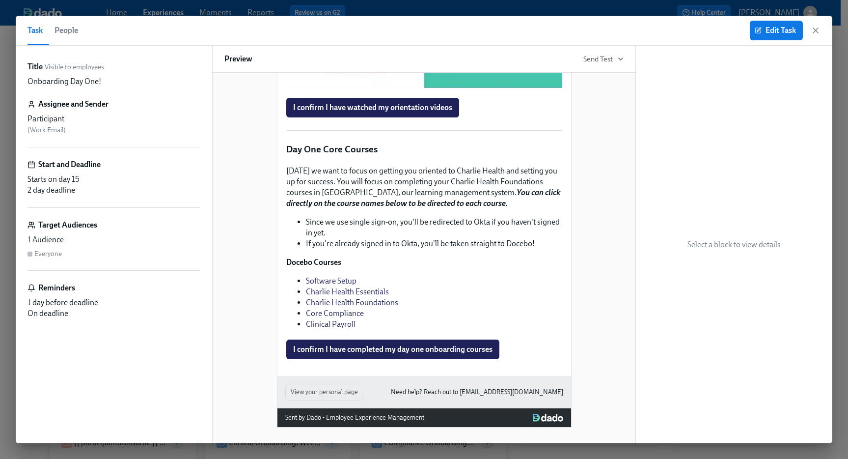
scroll to position [1249, 0]
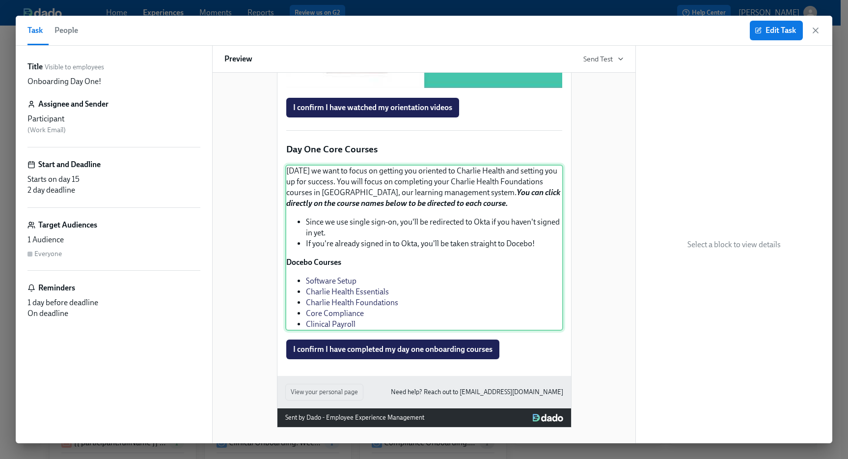
click at [386, 264] on div "Today we want to focus on getting you oriented to Charlie Health and setting yo…" at bounding box center [424, 247] width 278 height 166
click at [576, 36] on button "Edit Task" at bounding box center [776, 31] width 53 height 20
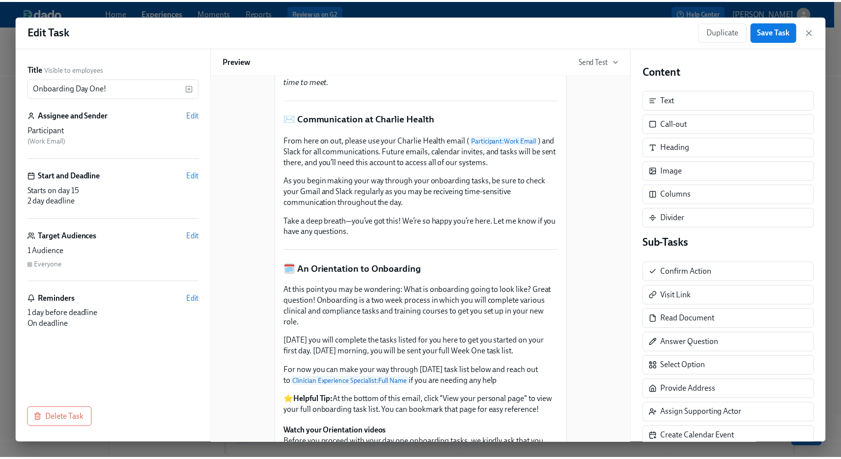
scroll to position [328, 0]
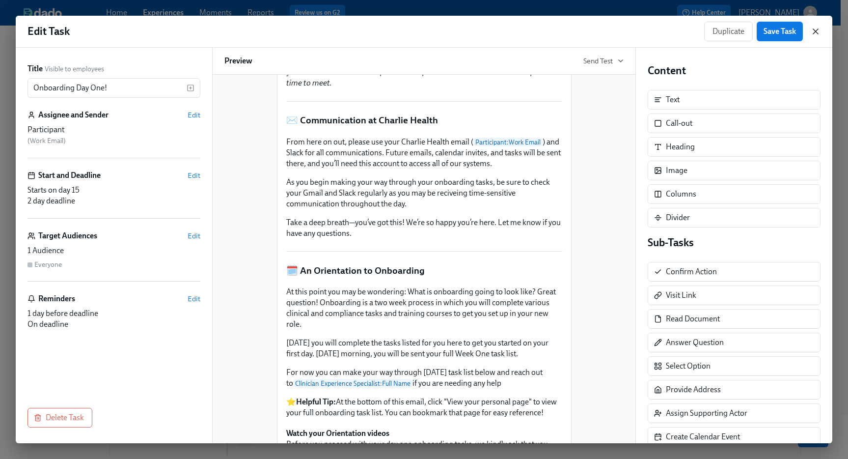
click at [576, 29] on icon "button" at bounding box center [815, 31] width 5 height 5
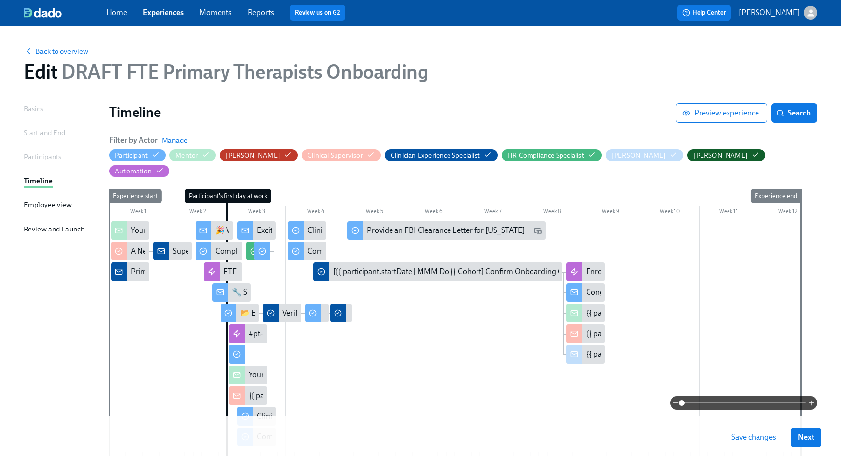
click at [167, 12] on link "Experiences" at bounding box center [163, 12] width 41 height 9
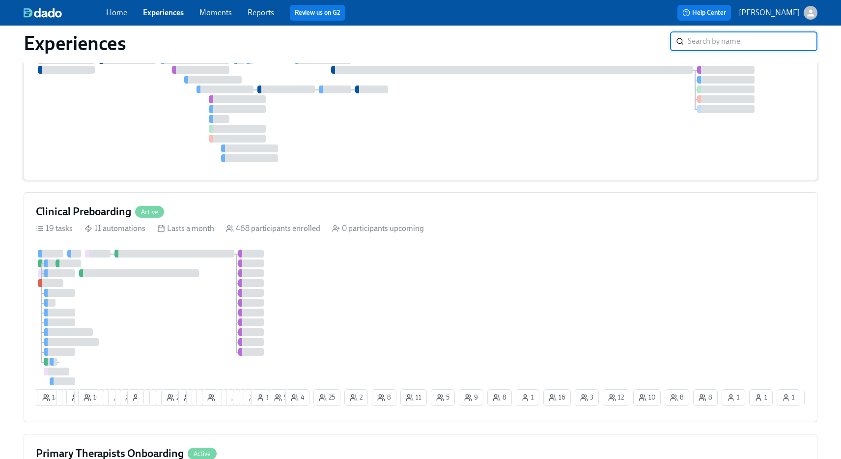
scroll to position [457, 0]
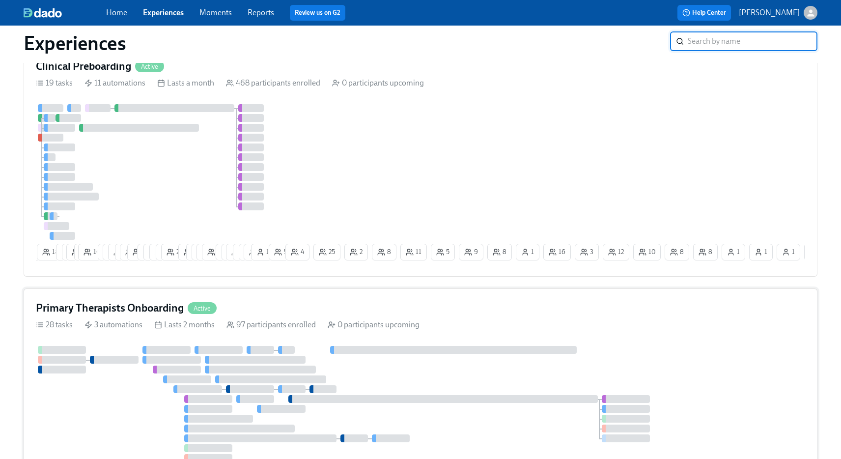
click at [150, 305] on h4 "Primary Therapists Onboarding" at bounding box center [110, 308] width 148 height 15
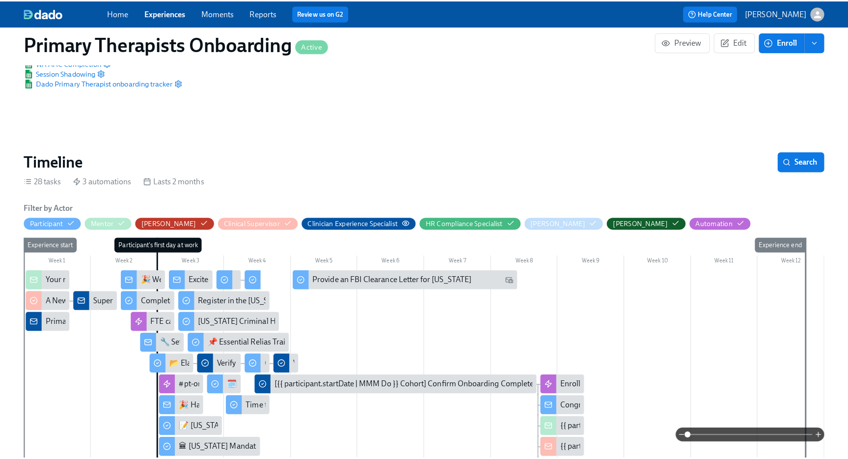
scroll to position [187, 0]
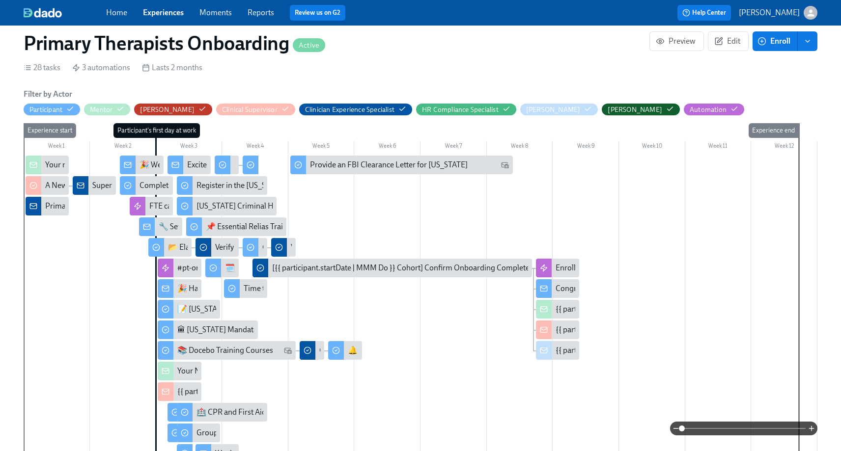
click at [170, 291] on div at bounding box center [166, 288] width 16 height 19
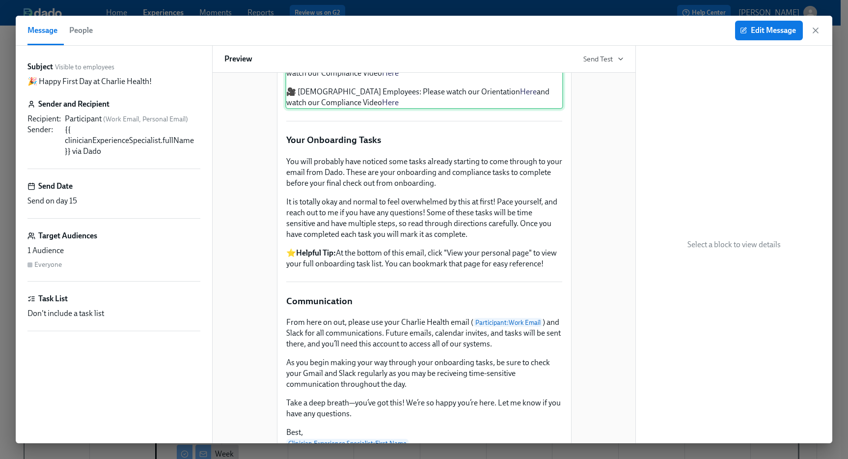
scroll to position [372, 0]
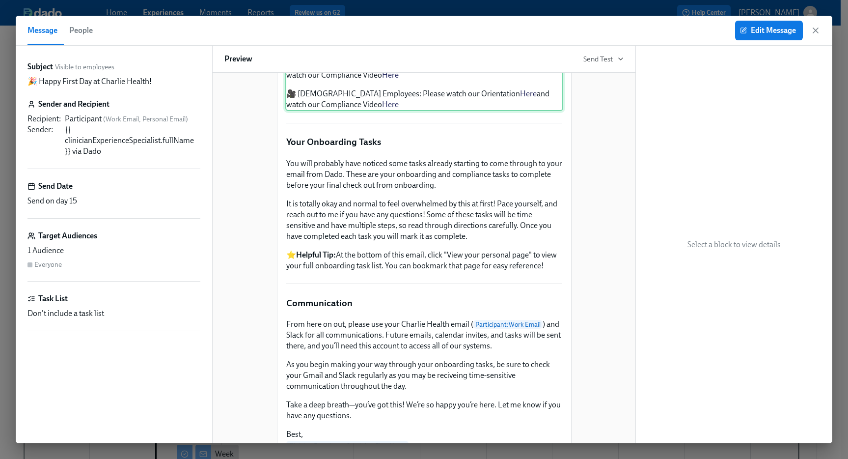
click at [455, 111] on div "We are delighted to have you with us. As an initial step, we kindly ask you to …" at bounding box center [424, 59] width 278 height 104
click at [576, 29] on span "Edit Message" at bounding box center [769, 31] width 54 height 10
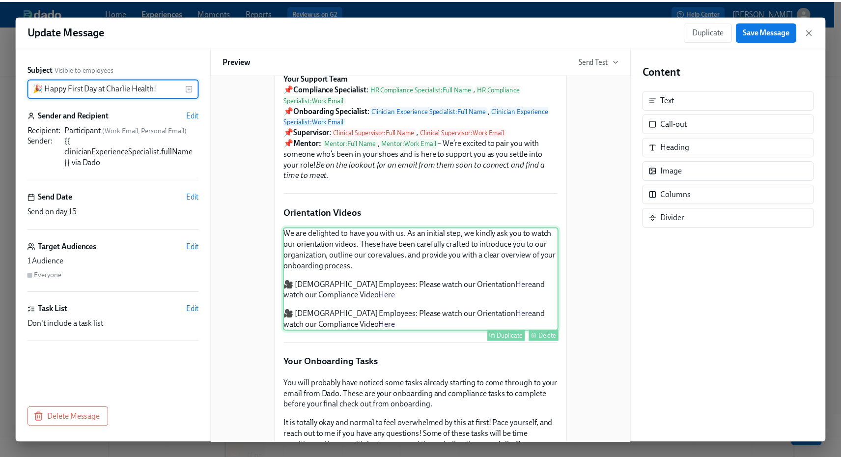
scroll to position [210, 0]
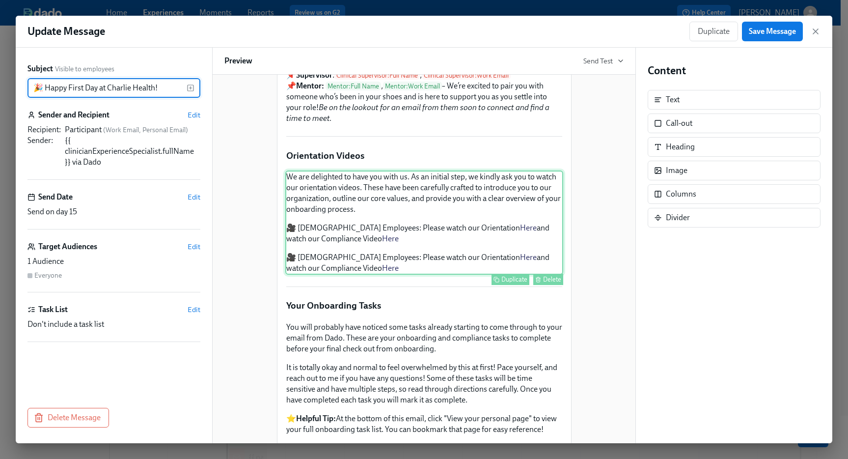
click at [378, 274] on div "We are delighted to have you with us. As an initial step, we kindly ask you to …" at bounding box center [424, 222] width 278 height 104
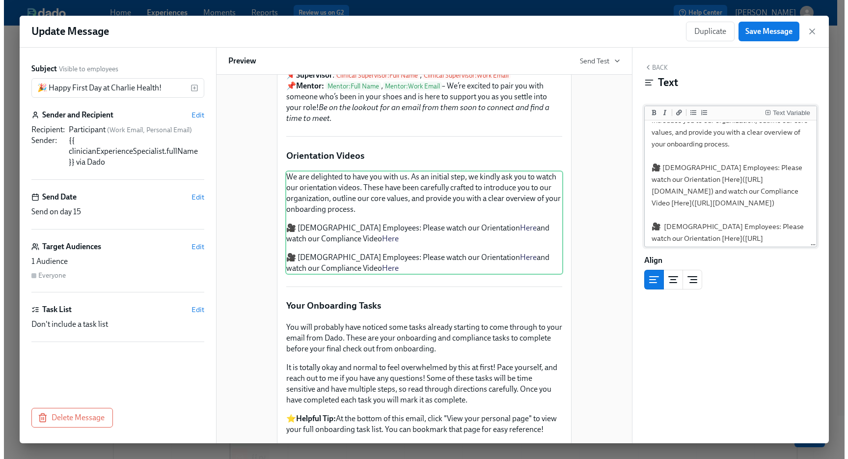
scroll to position [49, 0]
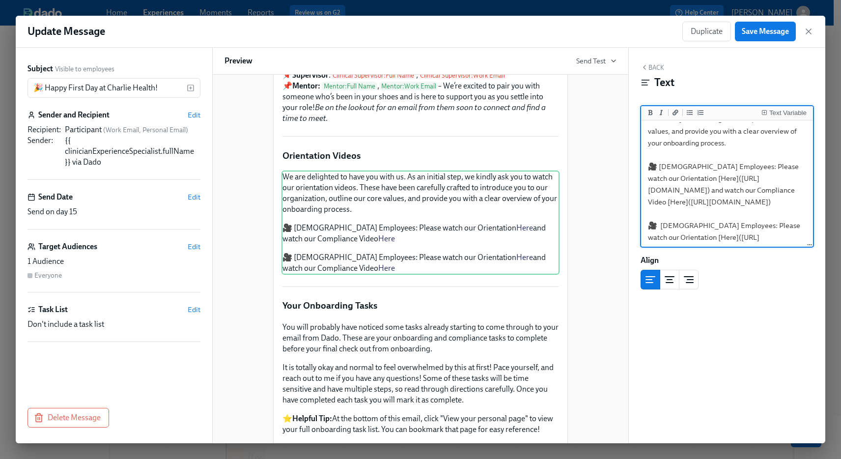
drag, startPoint x: 650, startPoint y: 190, endPoint x: 745, endPoint y: 188, distance: 95.8
click at [576, 188] on textarea "We are delighted to have you with us. As an initial step, we kindly ask you to …" at bounding box center [727, 172] width 168 height 198
click at [576, 211] on textarea "We are delighted to have you with us. As an initial step, we kindly ask you to …" at bounding box center [727, 172] width 168 height 198
drag, startPoint x: 756, startPoint y: 214, endPoint x: 651, endPoint y: 211, distance: 104.6
click at [576, 211] on textarea "We are delighted to have you with us. As an initial step, we kindly ask you to …" at bounding box center [727, 172] width 168 height 198
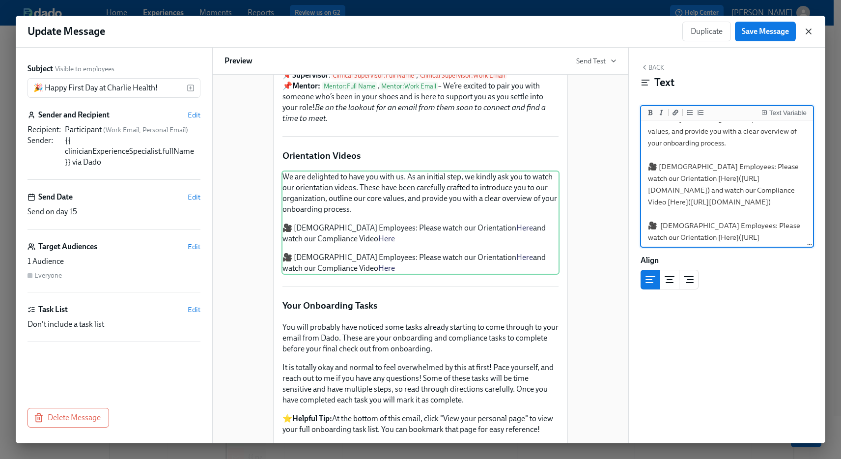
click at [576, 31] on icon "button" at bounding box center [808, 32] width 10 height 10
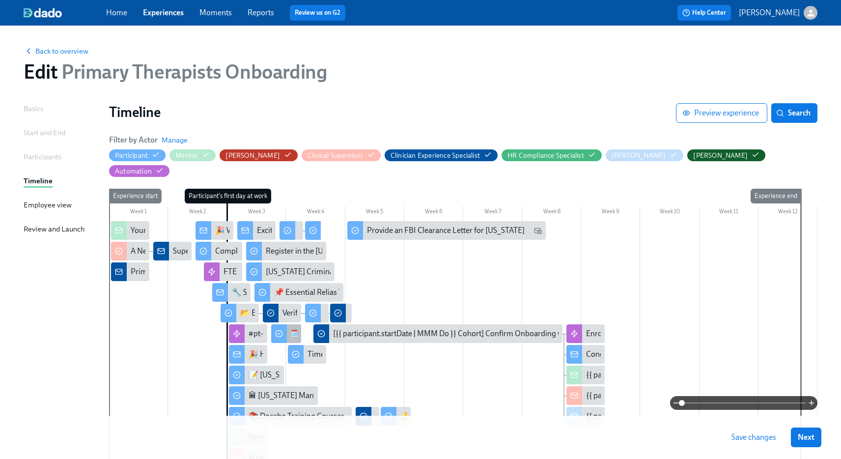
click at [288, 324] on div "🗓️ Set Up Your Calendar for Client Sessions" at bounding box center [286, 333] width 30 height 19
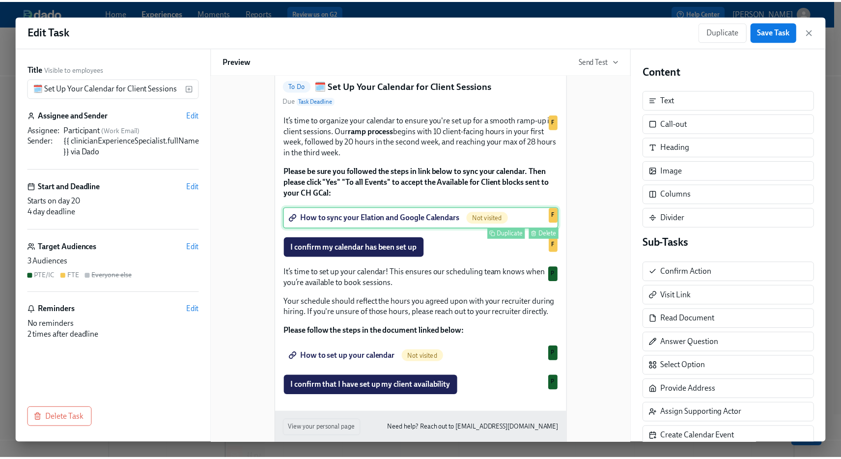
scroll to position [122, 0]
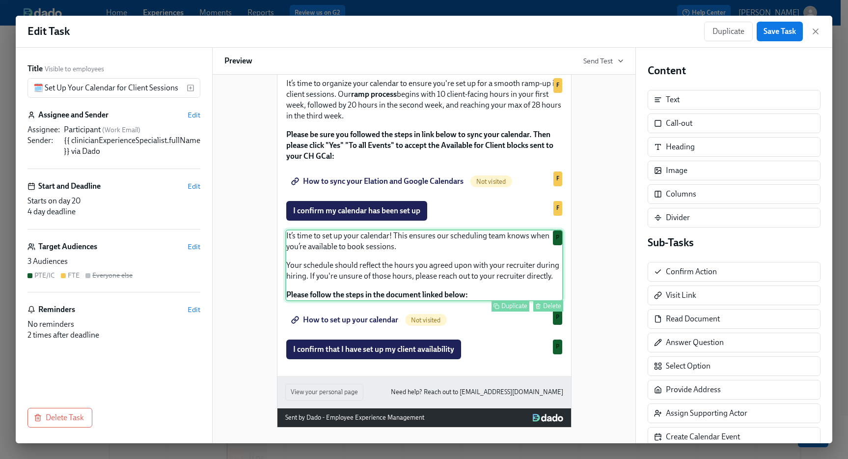
click at [373, 259] on div "It’s time to set up your calendar! This ensures our scheduling team knows when …" at bounding box center [424, 265] width 278 height 72
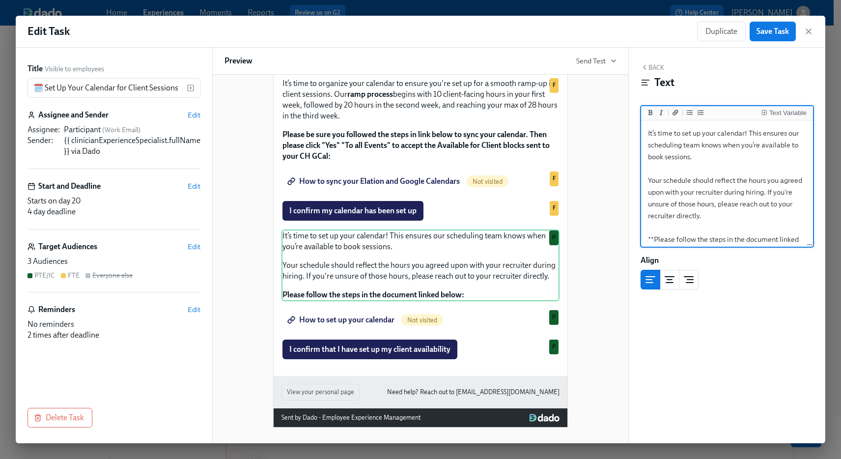
scroll to position [16, 0]
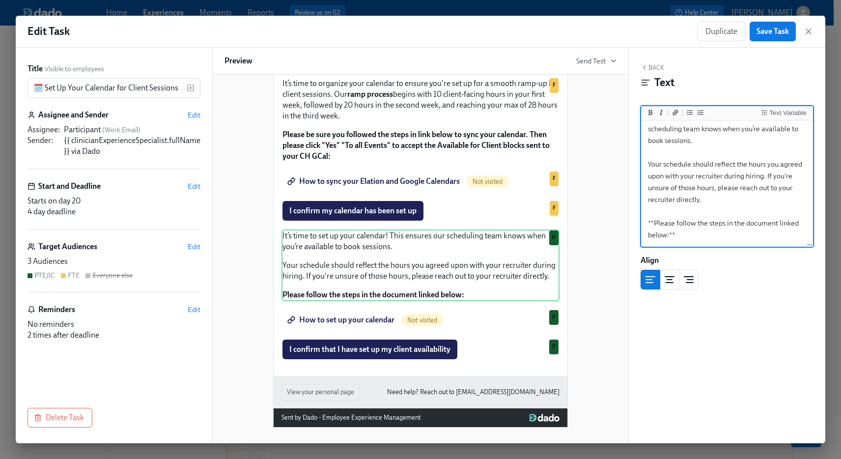
drag, startPoint x: 647, startPoint y: 133, endPoint x: 787, endPoint y: 256, distance: 185.8
click at [576, 256] on div "Back Text Text Variable It’s time to set up your calendar! This ensures our sch…" at bounding box center [727, 245] width 196 height 395
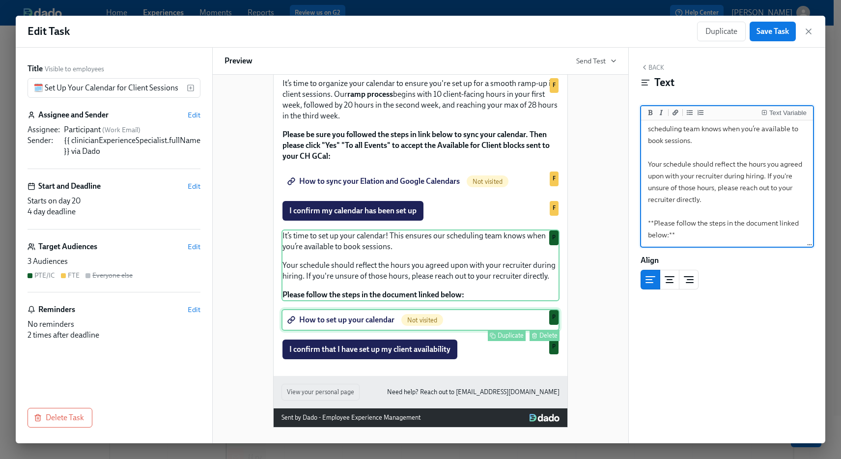
click at [460, 319] on div "How to set up your calendar Not visited Duplicate Delete P" at bounding box center [420, 320] width 278 height 22
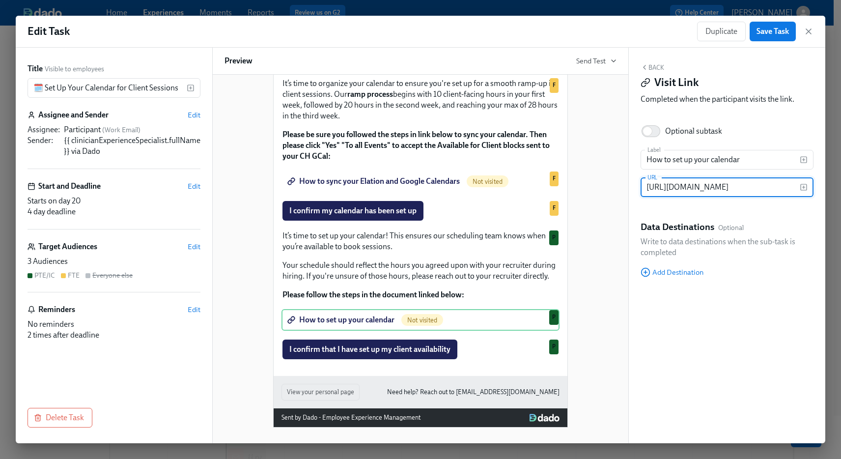
scroll to position [0, 0]
drag, startPoint x: 798, startPoint y: 187, endPoint x: 590, endPoint y: 185, distance: 208.2
click at [576, 185] on div "Title Visible to employees 🗓️ Set Up Your Calendar for Client Sessions ​ Assign…" at bounding box center [420, 245] width 809 height 395
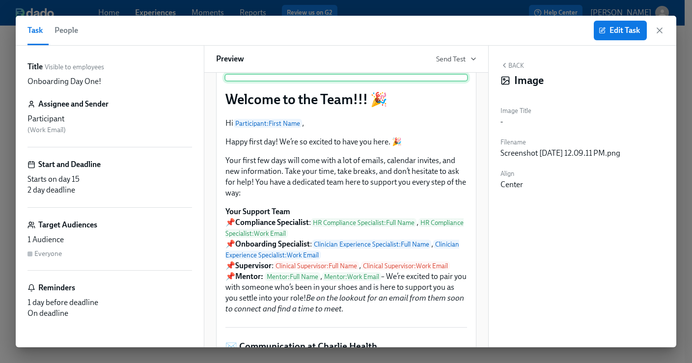
scroll to position [110, 0]
click at [377, 82] on div at bounding box center [346, 78] width 244 height 8
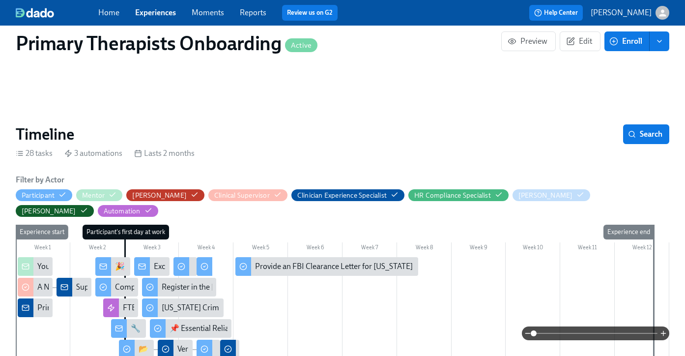
scroll to position [133, 0]
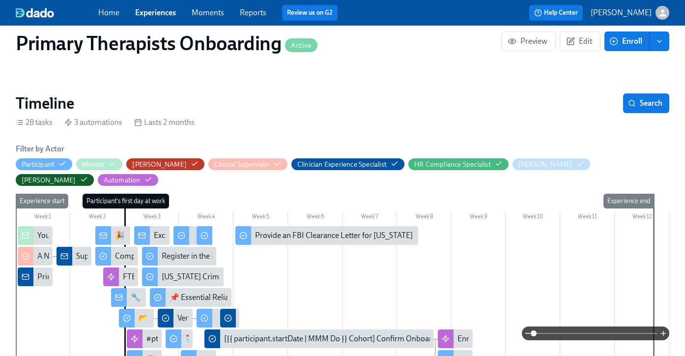
click at [179, 13] on div "Home Experiences Moments Reports Review us on G2" at bounding box center [240, 13] width 285 height 16
click at [159, 22] on div "Home Experiences Moments Reports Review us on G2 Help Center [PERSON_NAME]" at bounding box center [342, 13] width 685 height 26
click at [162, 14] on link "Experiences" at bounding box center [155, 12] width 41 height 9
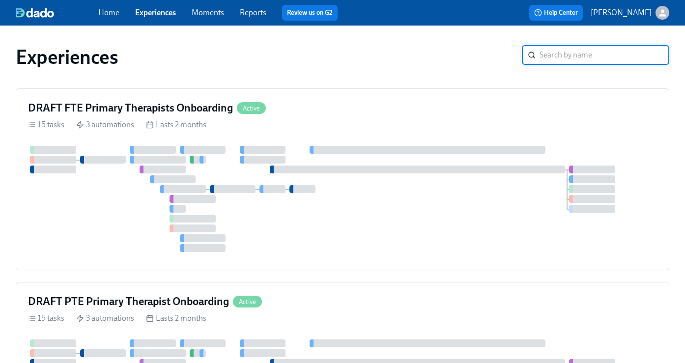
scroll to position [31, 0]
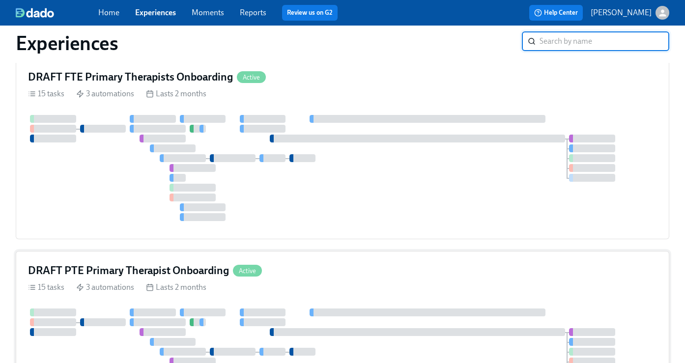
click at [140, 272] on h4 "DRAFT PTE Primary Therapist Onboarding" at bounding box center [128, 270] width 201 height 15
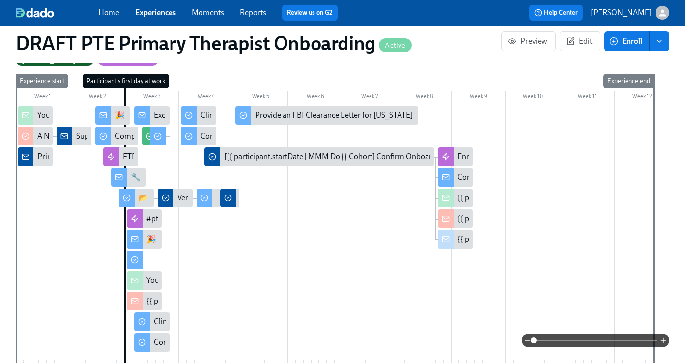
scroll to position [314, 0]
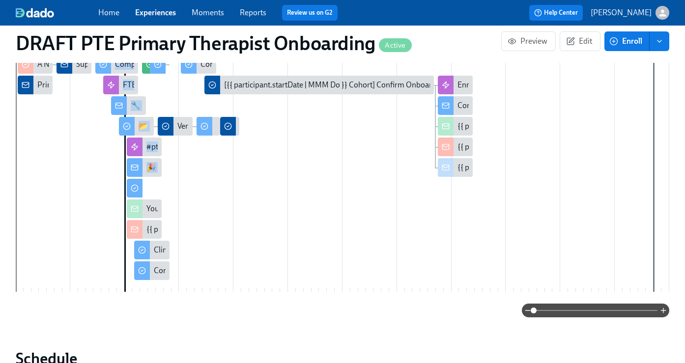
drag, startPoint x: 149, startPoint y: 257, endPoint x: 132, endPoint y: 254, distance: 17.4
click at [132, 254] on div "Week 1 Week 2 Week 3 Week 4 Week 5 Week 6 Week 7 Week 8 Week 9 Week 10 Week 11 …" at bounding box center [342, 149] width 653 height 294
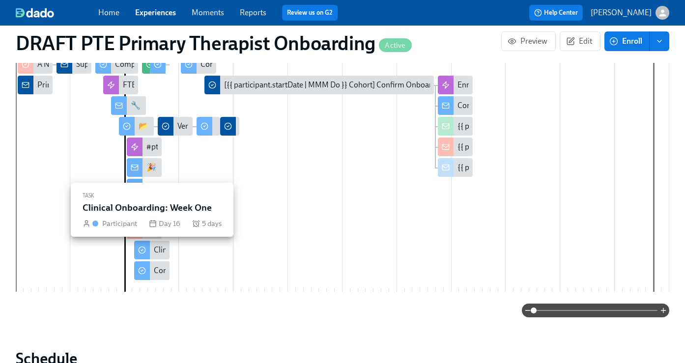
drag, startPoint x: 146, startPoint y: 255, endPoint x: 135, endPoint y: 256, distance: 11.3
click at [135, 256] on div at bounding box center [142, 250] width 16 height 19
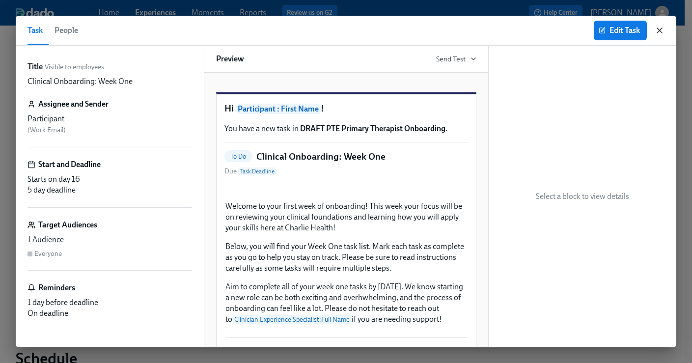
click at [659, 31] on icon "button" at bounding box center [659, 30] width 5 height 5
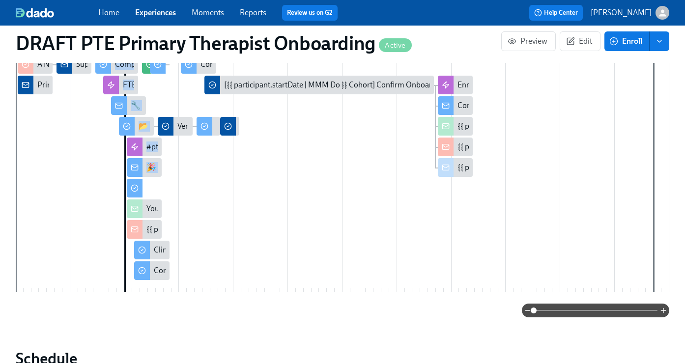
drag, startPoint x: 149, startPoint y: 252, endPoint x: 144, endPoint y: 255, distance: 5.7
click at [134, 254] on div "Week 1 Week 2 Week 3 Week 4 Week 5 Week 6 Week 7 Week 8 Week 9 Week 10 Week 11 …" at bounding box center [342, 149] width 653 height 294
drag, startPoint x: 145, startPoint y: 254, endPoint x: 128, endPoint y: 251, distance: 16.9
click at [128, 251] on div "Week 1 Week 2 Week 3 Week 4 Week 5 Week 6 Week 7 Week 8 Week 9 Week 10 Week 11 …" at bounding box center [342, 149] width 653 height 294
click at [582, 42] on span "Edit" at bounding box center [580, 41] width 24 height 10
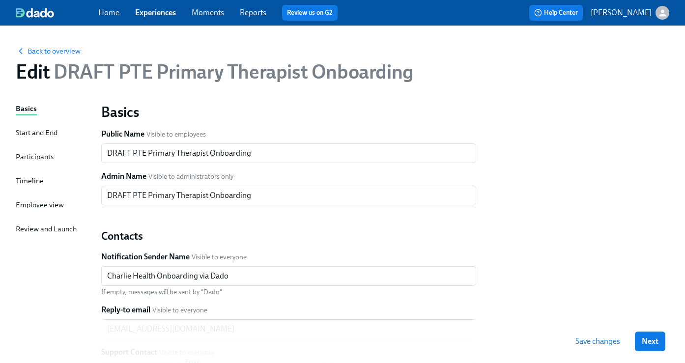
click at [30, 176] on div "Timeline" at bounding box center [30, 180] width 28 height 11
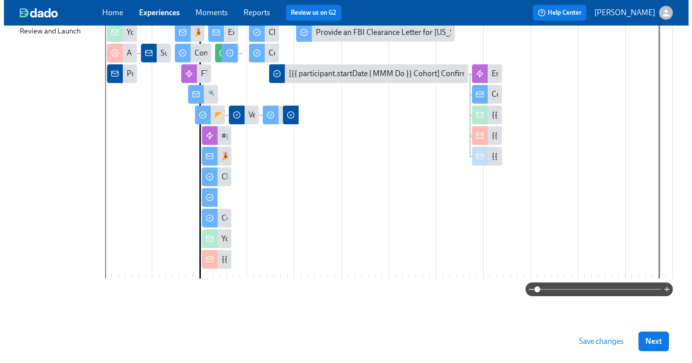
scroll to position [196, 0]
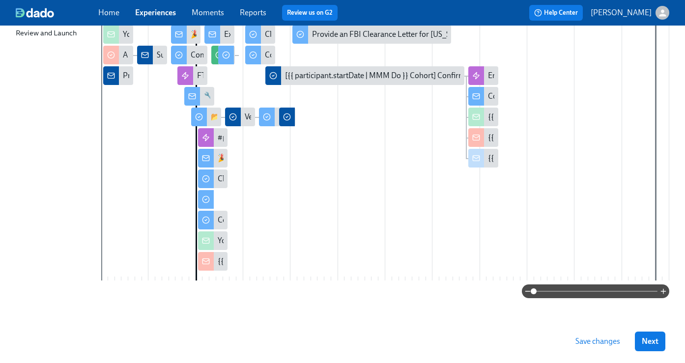
click at [209, 205] on div at bounding box center [206, 199] width 16 height 19
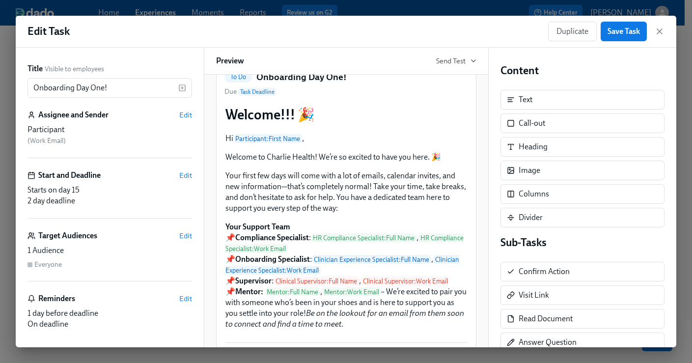
scroll to position [53, 0]
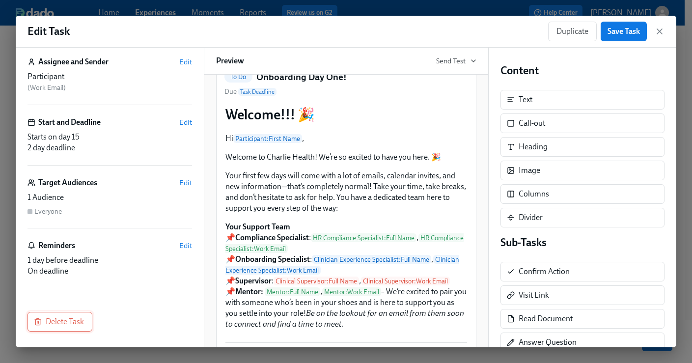
click at [74, 319] on span "Delete Task" at bounding box center [60, 322] width 48 height 10
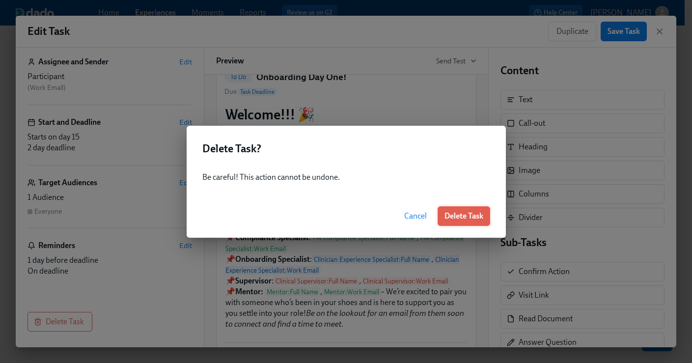
click at [477, 215] on span "Delete Task" at bounding box center [463, 216] width 39 height 10
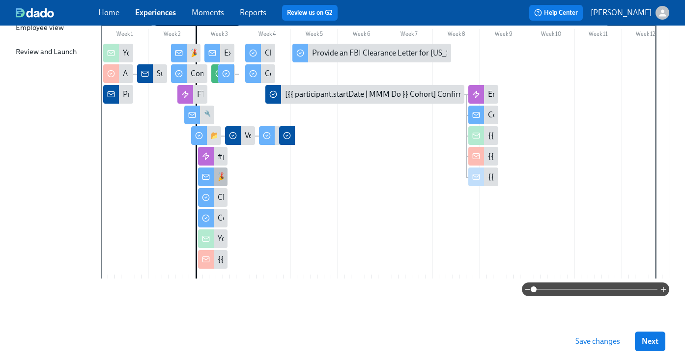
click at [213, 182] on div "🎉 Happy First Day at Charlie Health!" at bounding box center [213, 176] width 30 height 19
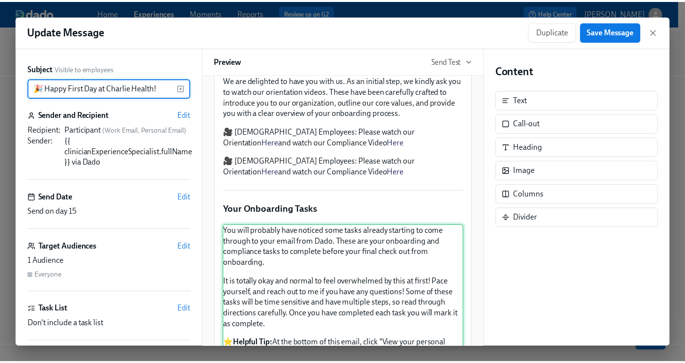
scroll to position [329, 0]
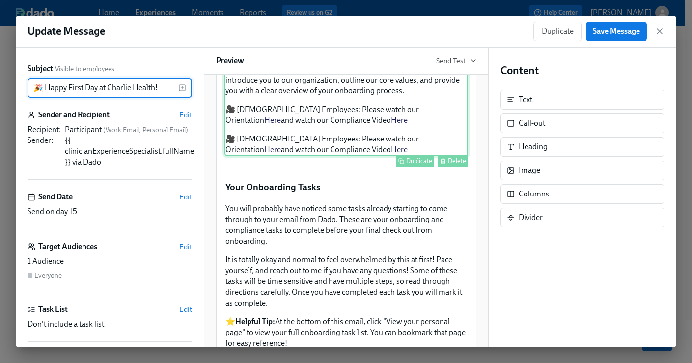
click at [340, 156] on div "We are delighted to have you with us. As an initial step, we kindly ask you to …" at bounding box center [346, 104] width 244 height 104
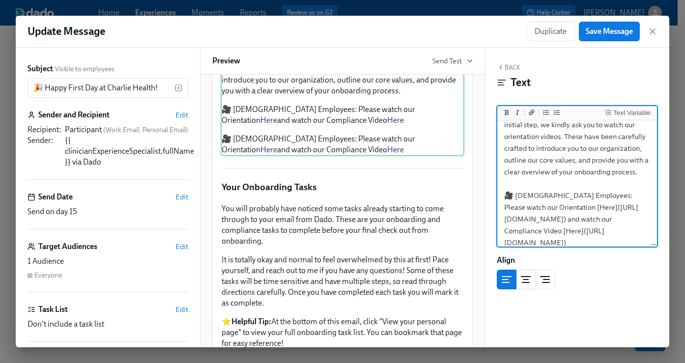
scroll to position [122, 0]
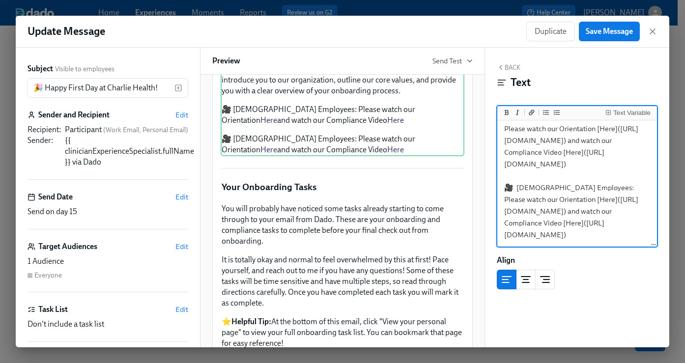
drag, startPoint x: 502, startPoint y: 226, endPoint x: 608, endPoint y: 236, distance: 106.0
click at [608, 236] on textarea "We are delighted to have you with us. As an initial step, we kindly ask you to …" at bounding box center [577, 135] width 156 height 222
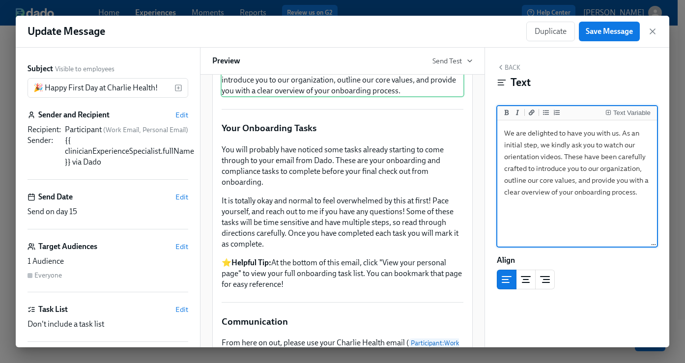
scroll to position [0, 0]
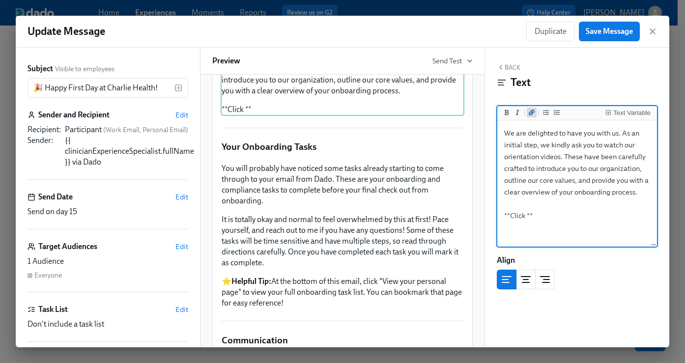
click at [528, 112] on button "Add a link" at bounding box center [531, 113] width 10 height 10
click at [531, 216] on textarea "We are delighted to have you with us. As an initial step, we kindly ask you to …" at bounding box center [577, 183] width 156 height 123
click at [564, 217] on textarea "We are delighted to have you with us. As an initial step, we kindly ask you to …" at bounding box center [577, 183] width 156 height 123
paste textarea "https://youtu.be/V4LSr1ScP9k"
click at [605, 226] on textarea "We are delighted to have you with us. As an initial step, we kindly ask you to …" at bounding box center [577, 183] width 156 height 123
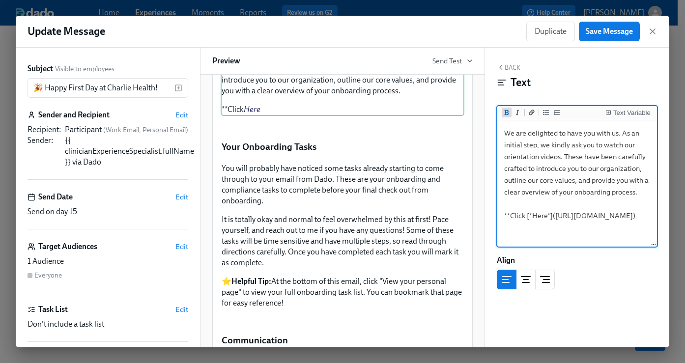
click at [509, 113] on icon "Add bold text" at bounding box center [506, 113] width 6 height 6
click at [608, 226] on textarea "We are delighted to have you with us. As an initial step, we kindly ask you to …" at bounding box center [577, 183] width 156 height 123
click at [510, 113] on button "Add bold text" at bounding box center [506, 113] width 10 height 10
click at [524, 216] on textarea "We are delighted to have you with us. As an initial step, we kindly ask you to …" at bounding box center [577, 183] width 156 height 123
click at [635, 227] on textarea "We are delighted to have you with us. As an initial step, we kindly ask you to …" at bounding box center [577, 183] width 156 height 123
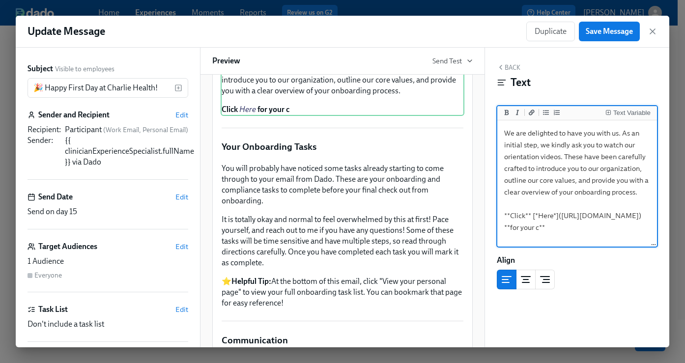
scroll to position [10, 0]
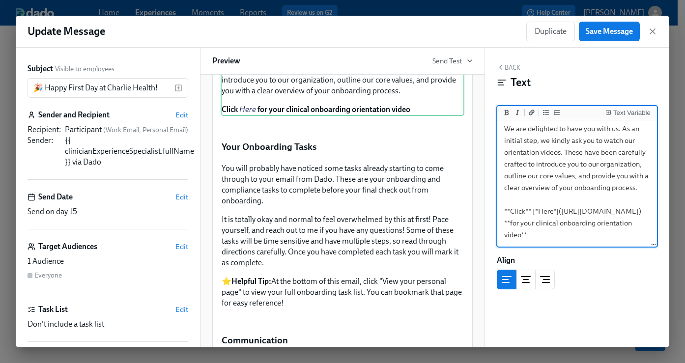
click at [503, 218] on textarea "We are delighted to have you with us. As an initial step, we kindly ask you to …" at bounding box center [577, 182] width 156 height 128
click at [638, 239] on textarea "We are delighted to have you with us. As an initial step, we kindly ask you to …" at bounding box center [577, 182] width 156 height 128
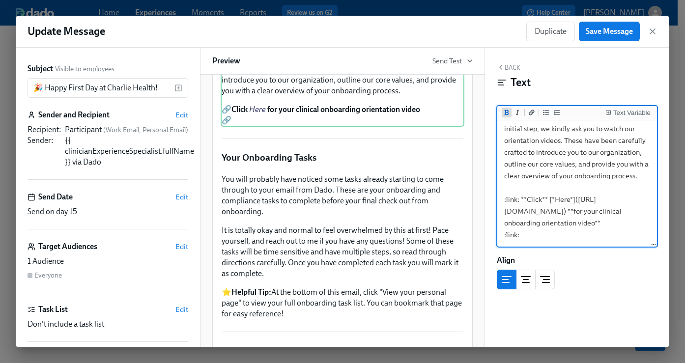
click at [504, 112] on icon "Add bold text" at bounding box center [506, 113] width 6 height 6
click at [541, 243] on textarea "We are delighted to have you with us. As an initial step, we kindly ask you to …" at bounding box center [577, 175] width 156 height 139
click at [507, 112] on icon "Add bold text" at bounding box center [506, 112] width 4 height 5
click at [555, 242] on textarea "We are delighted to have you with us. As an initial step, we kindly ask you to …" at bounding box center [577, 175] width 156 height 139
click at [529, 114] on icon "Add a link" at bounding box center [531, 113] width 6 height 6
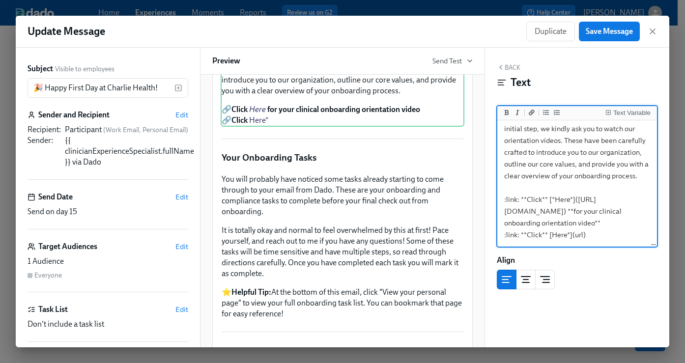
click at [552, 242] on textarea "We are delighted to have you with us. As an initial step, we kindly ask you to …" at bounding box center [577, 175] width 156 height 139
click at [585, 242] on textarea "We are delighted to have you with us. As an initial step, we kindly ask you to …" at bounding box center [577, 175] width 156 height 139
paste textarea "https://youtu.be/dN8B0MwXeOA"
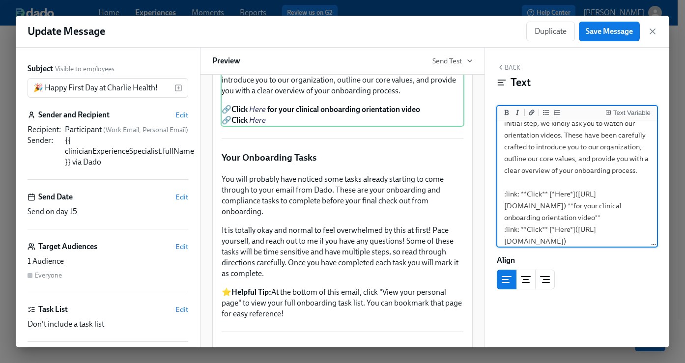
scroll to position [33, 0]
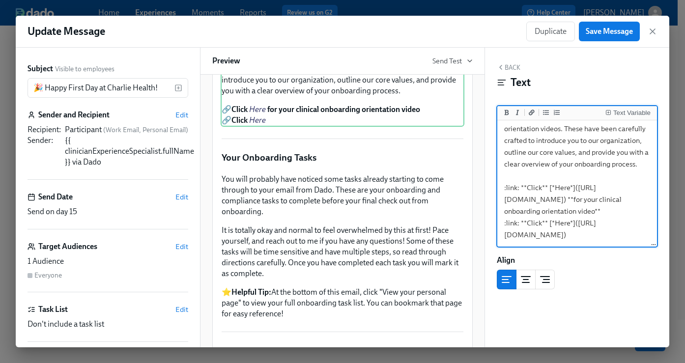
click at [619, 244] on textarea "We are delighted to have you with us. As an initial step, we kindly ask you to …" at bounding box center [577, 169] width 156 height 151
click at [510, 113] on button "Add bold text" at bounding box center [506, 113] width 10 height 10
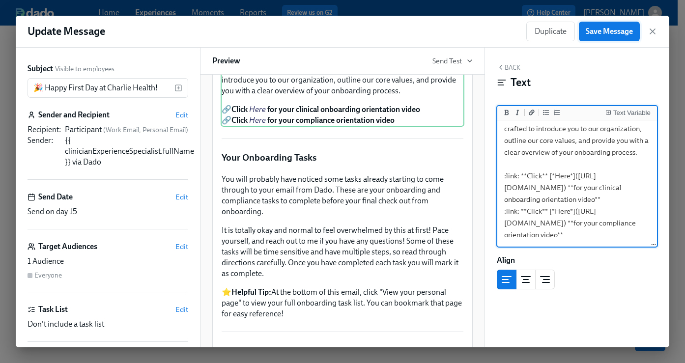
type textarea "We are delighted to have you with us. As an initial step, we kindly ask you to …"
click at [614, 36] on span "Save Message" at bounding box center [608, 32] width 47 height 10
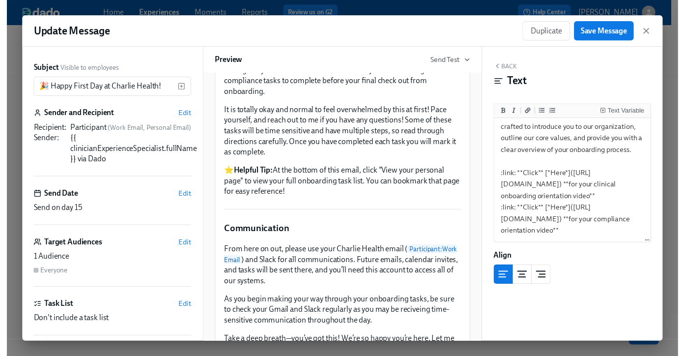
scroll to position [528, 0]
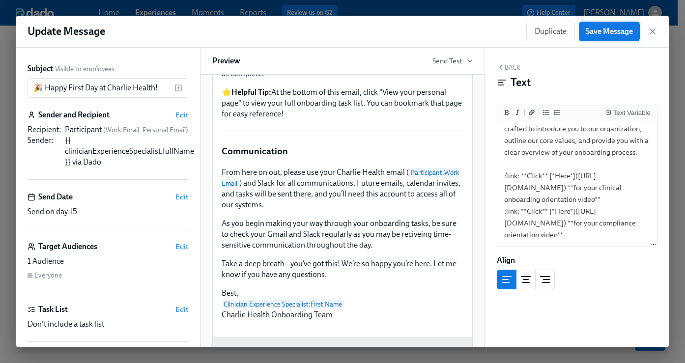
click at [612, 27] on span "Save Message" at bounding box center [608, 32] width 47 height 10
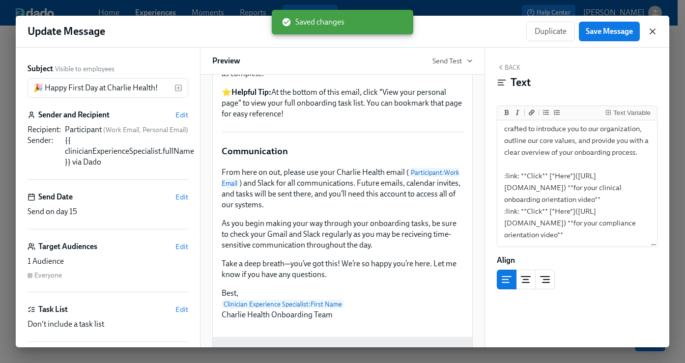
click at [653, 31] on icon "button" at bounding box center [652, 31] width 5 height 5
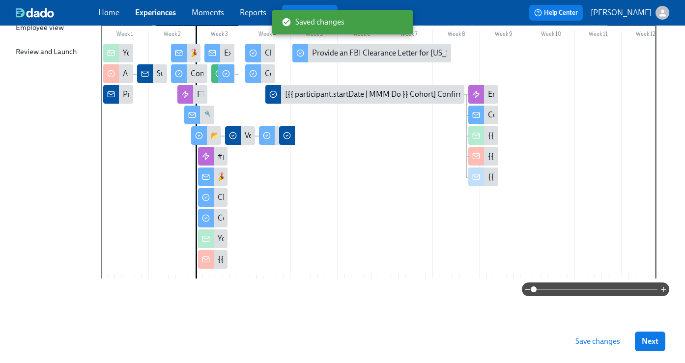
click at [608, 341] on span "Save changes" at bounding box center [597, 341] width 45 height 10
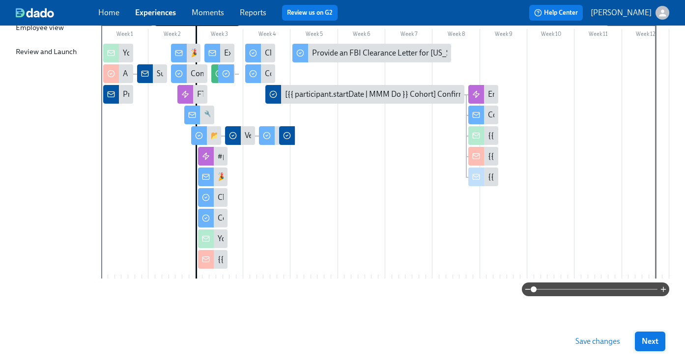
click at [658, 340] on span "Next" at bounding box center [649, 341] width 17 height 10
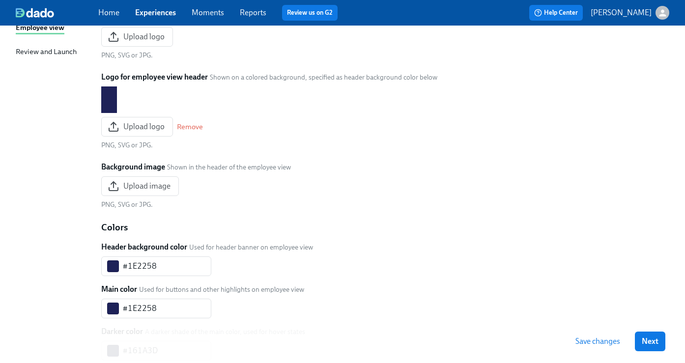
click at [618, 342] on span "Save changes" at bounding box center [597, 341] width 45 height 10
click at [648, 343] on button "Next" at bounding box center [649, 341] width 30 height 20
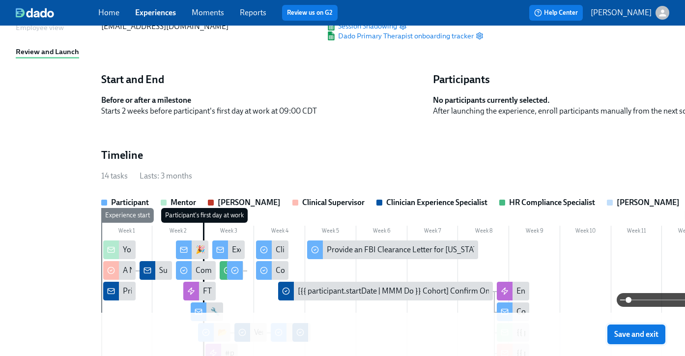
click at [630, 335] on span "Save and exit" at bounding box center [636, 334] width 44 height 10
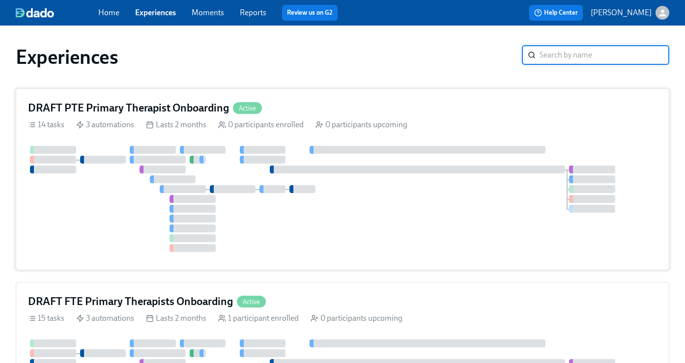
click at [202, 107] on h4 "DRAFT PTE Primary Therapist Onboarding" at bounding box center [128, 108] width 201 height 15
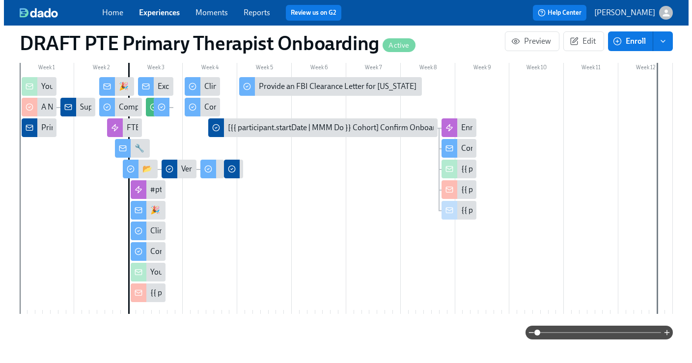
scroll to position [271, 0]
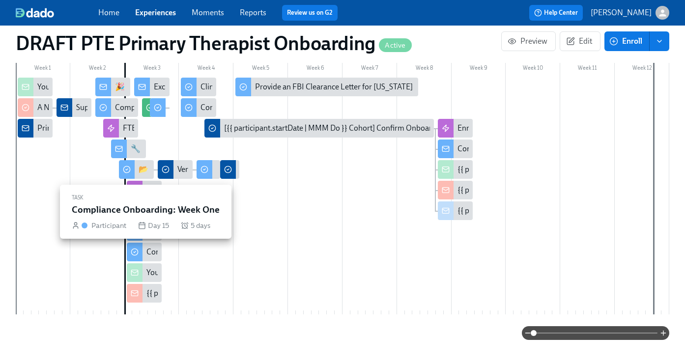
click at [143, 254] on div "Compliance Onboarding: Week One" at bounding box center [144, 252] width 35 height 19
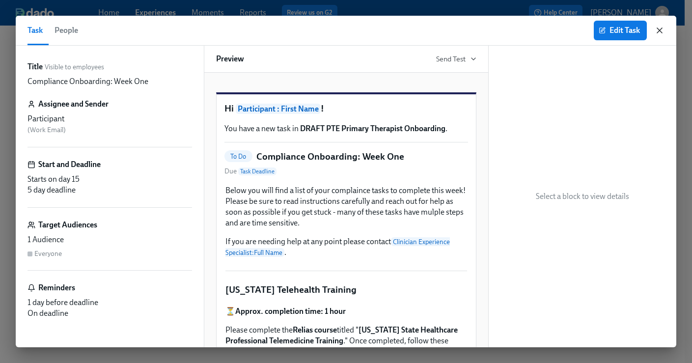
click at [659, 32] on icon "button" at bounding box center [660, 31] width 10 height 10
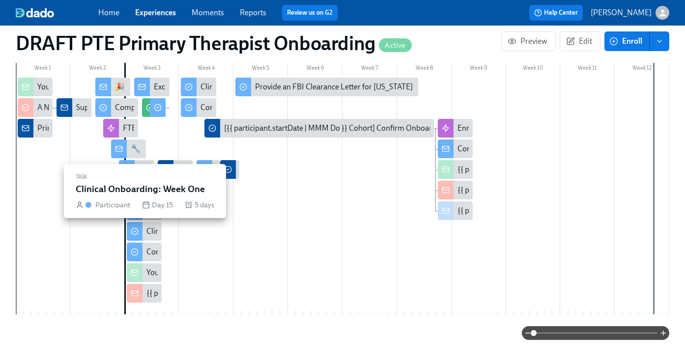
click at [143, 239] on div "Clinical Onboarding: Week One" at bounding box center [144, 231] width 35 height 19
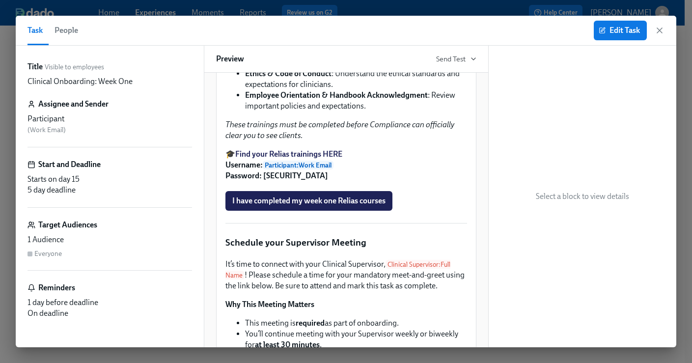
scroll to position [701, 0]
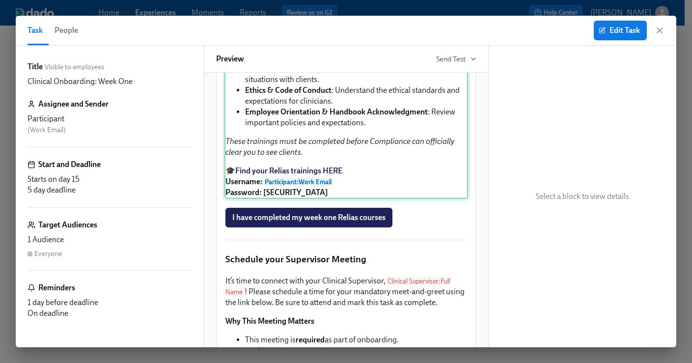
click at [351, 151] on div "It's time to complete your Essential Relias Trainings ! These courses are desig…" at bounding box center [346, 105] width 244 height 188
click at [613, 38] on button "Edit Task" at bounding box center [620, 31] width 53 height 20
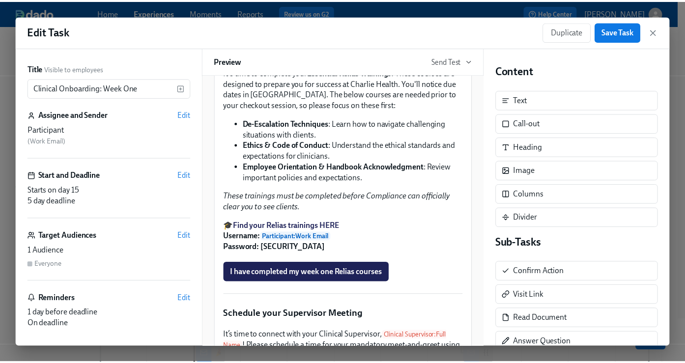
scroll to position [696, 0]
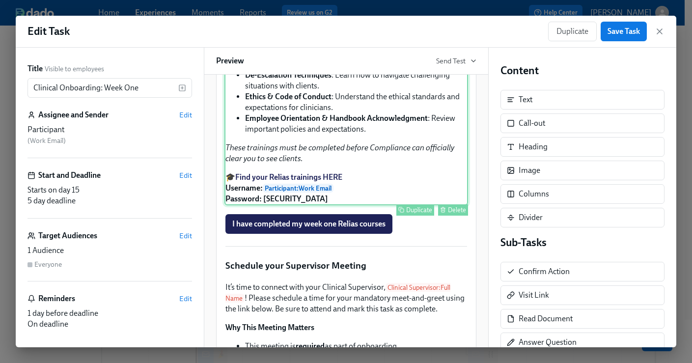
click at [392, 177] on div "It's time to complete your Essential Relias Trainings ! These courses are desig…" at bounding box center [346, 112] width 244 height 188
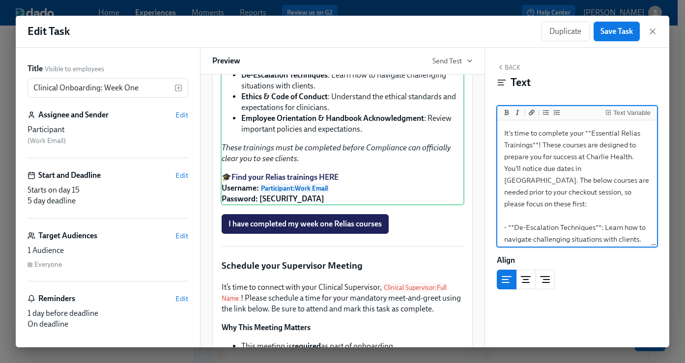
click at [605, 169] on textarea "It's time to complete your **Essential Relias Trainings**! These courses are de…" at bounding box center [577, 274] width 156 height 304
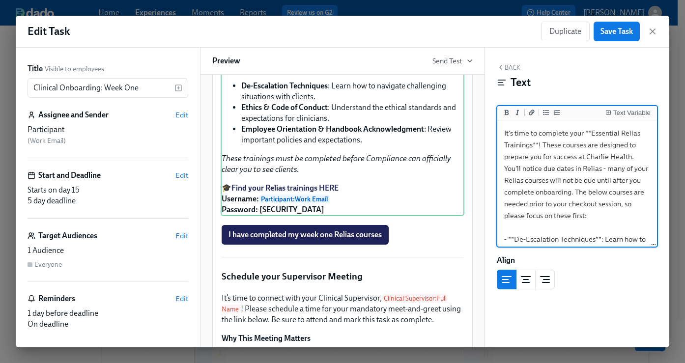
type textarea "It's time to complete your **Essential Relias Trainings**! These courses are de…"
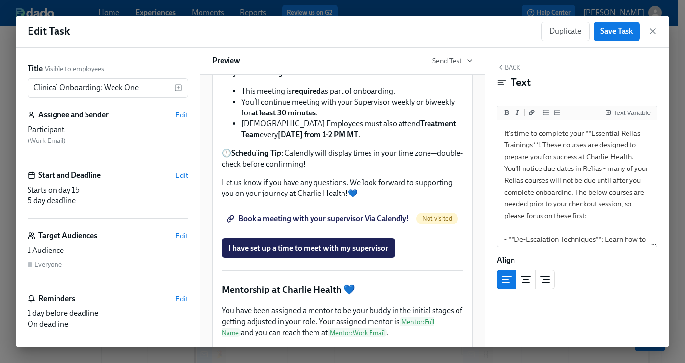
scroll to position [971, 0]
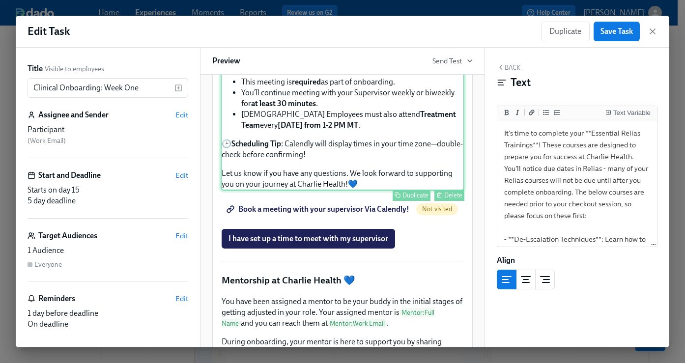
click at [362, 191] on div "It’s time to connect with your Clinical Supervisor, Clinical Supervisor : Full …" at bounding box center [342, 104] width 244 height 174
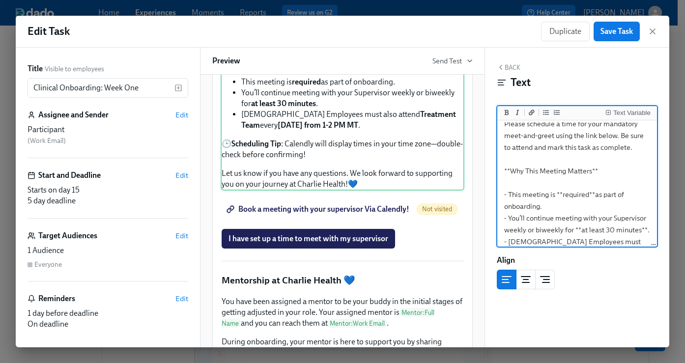
scroll to position [30, 0]
drag, startPoint x: 555, startPoint y: 219, endPoint x: 499, endPoint y: 183, distance: 66.1
click at [499, 183] on textarea "It’s time to connect with your Clinical Supervisor, {{ clinicalSupervisor.fullN…" at bounding box center [577, 232] width 156 height 281
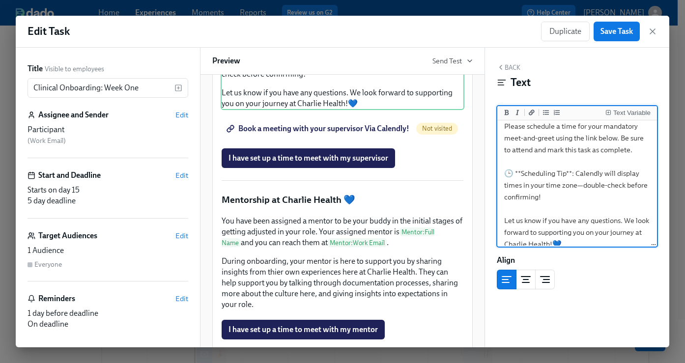
type textarea "It’s time to connect with your Clinical Supervisor, {{ clinicalSupervisor.fullN…"
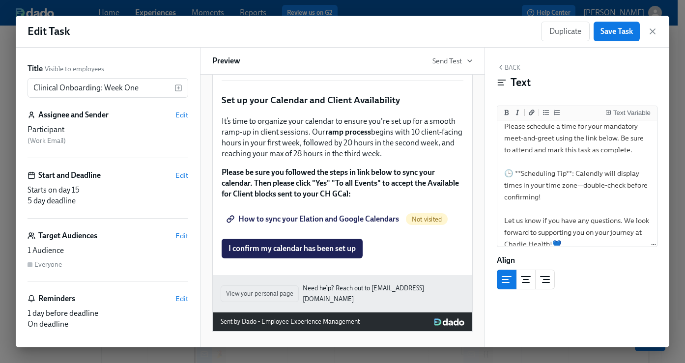
scroll to position [1704, 0]
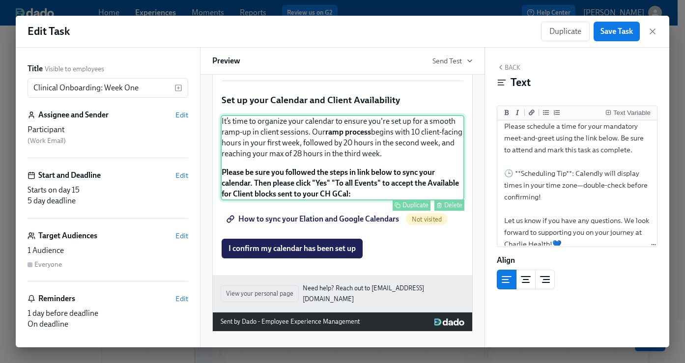
click at [367, 199] on div "It’s time to organize your calendar to ensure you're set up for a smooth ramp-u…" at bounding box center [342, 157] width 244 height 85
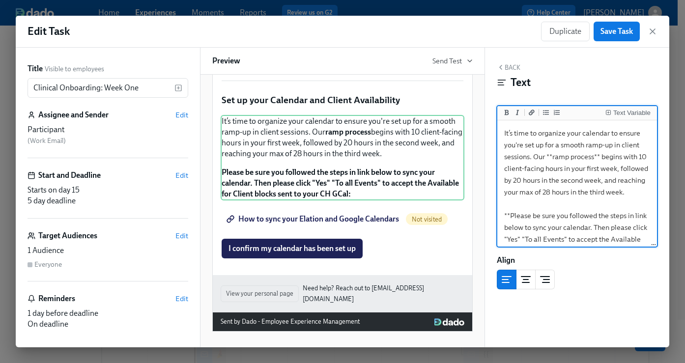
scroll to position [40, 0]
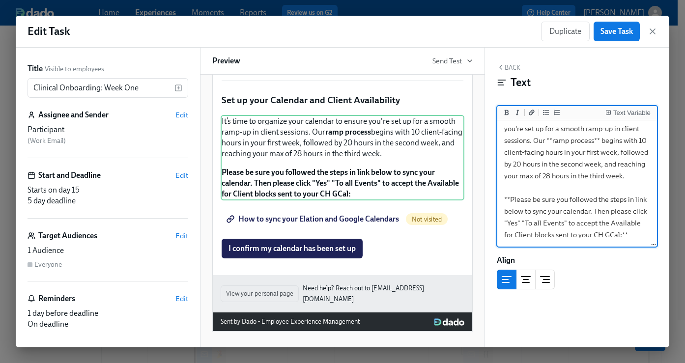
drag, startPoint x: 504, startPoint y: 134, endPoint x: 626, endPoint y: 247, distance: 166.8
click at [626, 247] on div "It’s time to organize your calendar to ensure you're set up for a smooth ramp-u…" at bounding box center [577, 183] width 160 height 127
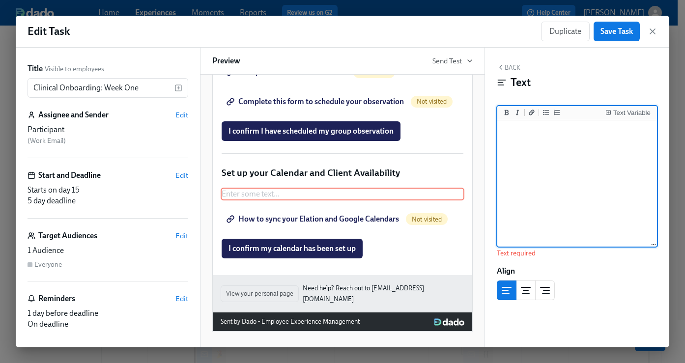
paste textarea "It’s time to set up your calendar! This ensures our scheduling team knows when …"
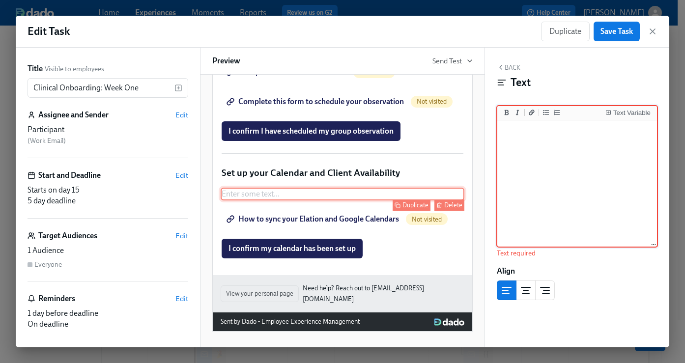
type textarea "It’s time to set up your calendar! This ensures our scheduling team knows when …"
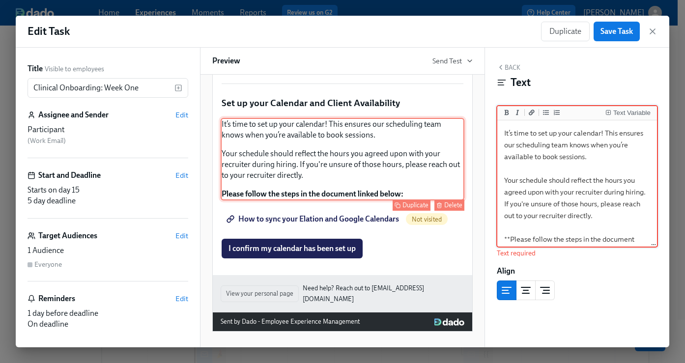
scroll to position [1704, 0]
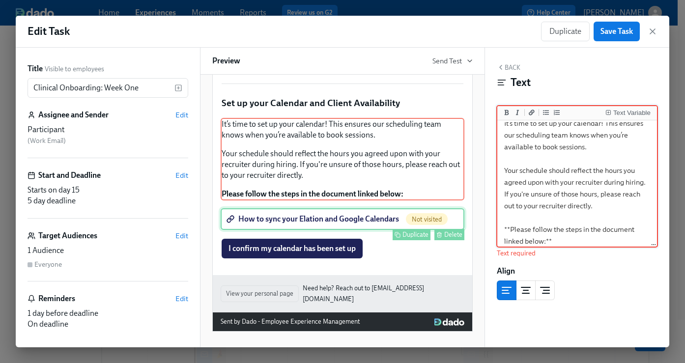
click at [410, 230] on div "How to sync your Elation and Google Calendars Not visited Duplicate Delete" at bounding box center [342, 219] width 244 height 22
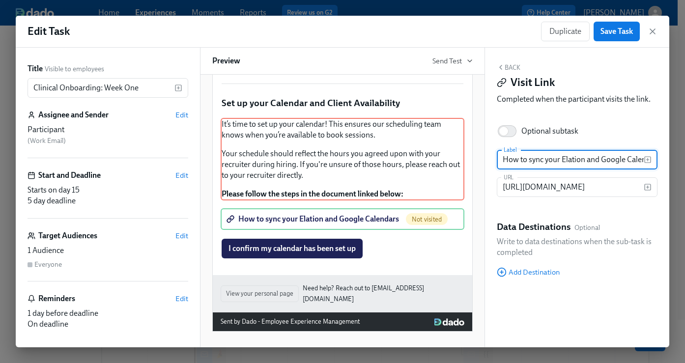
scroll to position [0, 17]
drag, startPoint x: 501, startPoint y: 159, endPoint x: 675, endPoint y: 161, distance: 173.8
click at [675, 161] on div "Edit Task Duplicate Save Task Title Visible to employees Clinical Onboarding: W…" at bounding box center [342, 181] width 685 height 363
type input "How to set up your Calendar"
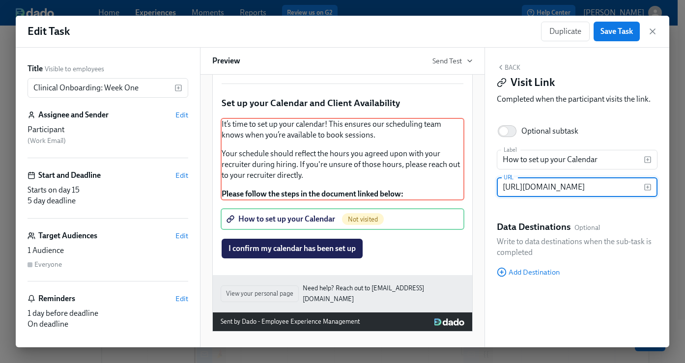
scroll to position [0, 175]
drag, startPoint x: 502, startPoint y: 188, endPoint x: 753, endPoint y: 192, distance: 251.4
click at [685, 192] on html "Home Experiences Moments Reports Review us on G2 Help Center Haylee Bova Back t…" at bounding box center [342, 270] width 685 height 540
paste input "https://app.tango.us/app/workflow/Creating-Your-Client-Availability--PTE-ICs-09…"
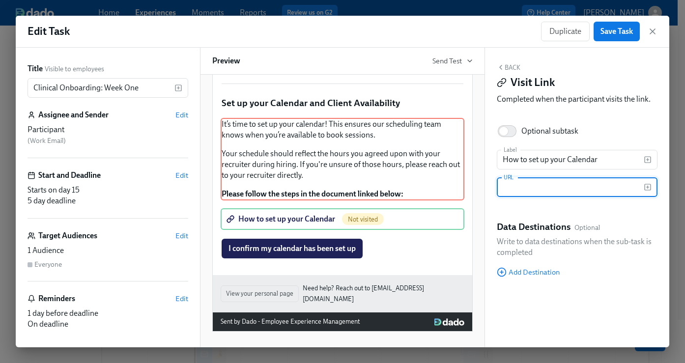
type input "https://app.tango.us/app/workflow/Creating-Your-Client-Availability--PTE-ICs-09…"
click at [438, 72] on div "I confirm I have scheduled my group observation Duplicate Delete" at bounding box center [342, 62] width 244 height 22
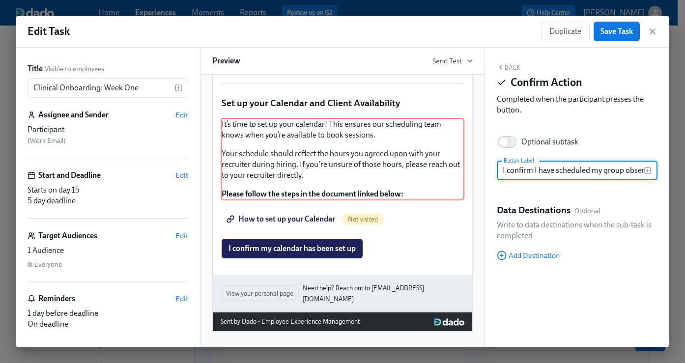
scroll to position [0, 21]
click at [629, 27] on span "Save Task" at bounding box center [616, 32] width 32 height 10
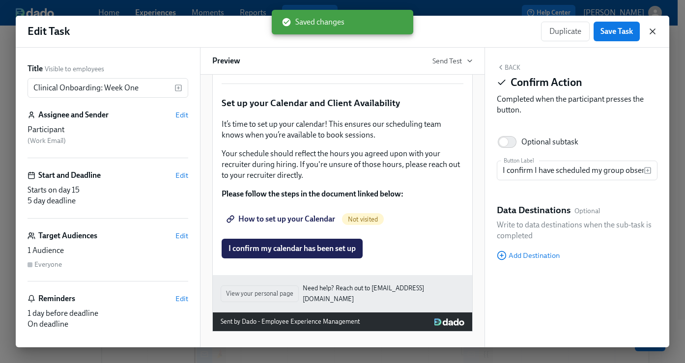
click at [654, 33] on icon "button" at bounding box center [652, 31] width 5 height 5
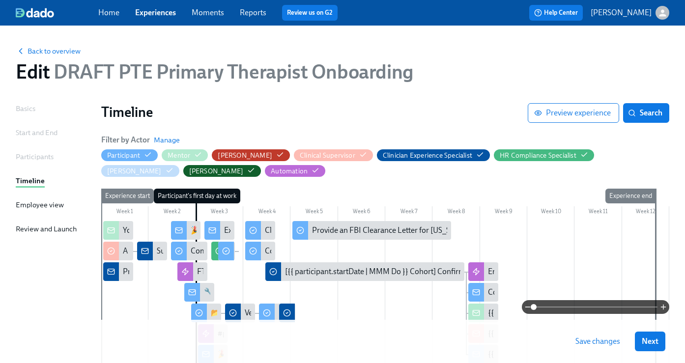
click at [615, 339] on span "Save changes" at bounding box center [597, 341] width 45 height 10
click at [653, 340] on span "Next" at bounding box center [649, 341] width 17 height 10
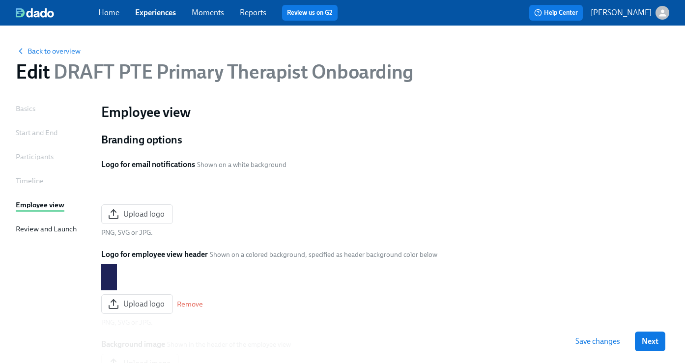
click at [620, 342] on span "Save changes" at bounding box center [597, 341] width 45 height 10
click at [655, 339] on span "Next" at bounding box center [649, 341] width 17 height 10
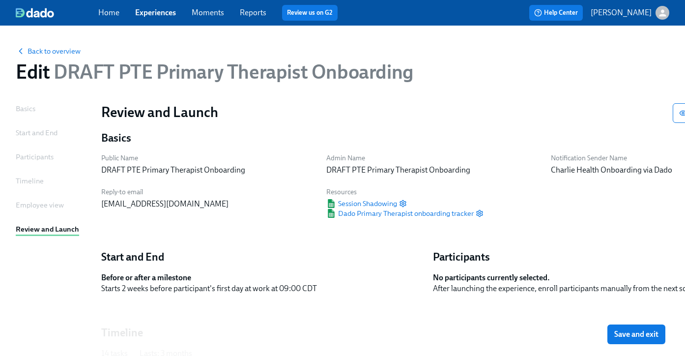
click at [655, 339] on button "Save and exit" at bounding box center [636, 334] width 58 height 20
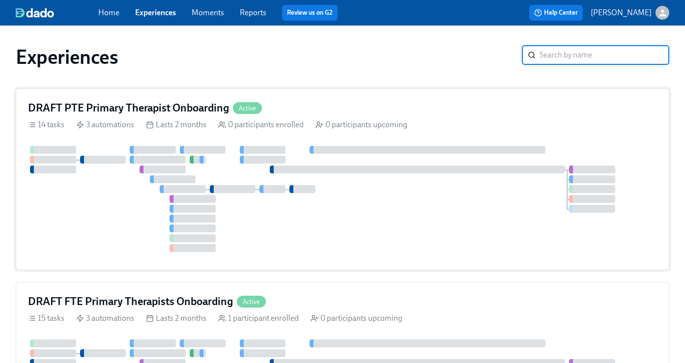
click at [213, 106] on h4 "DRAFT PTE Primary Therapist Onboarding" at bounding box center [128, 108] width 201 height 15
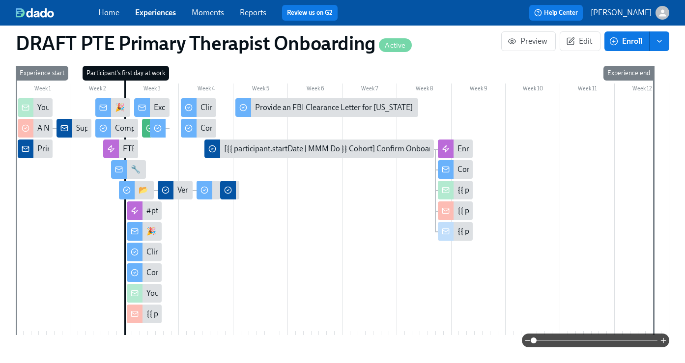
scroll to position [246, 0]
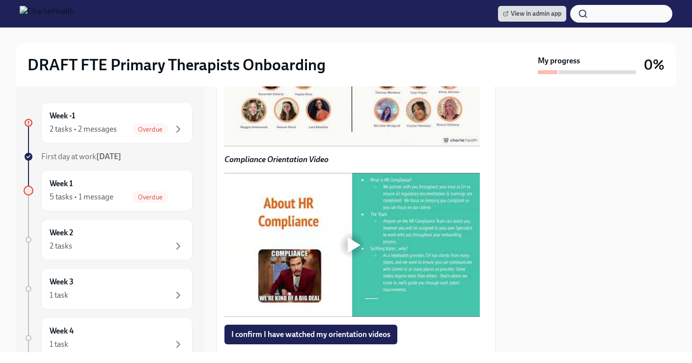
scroll to position [760, 0]
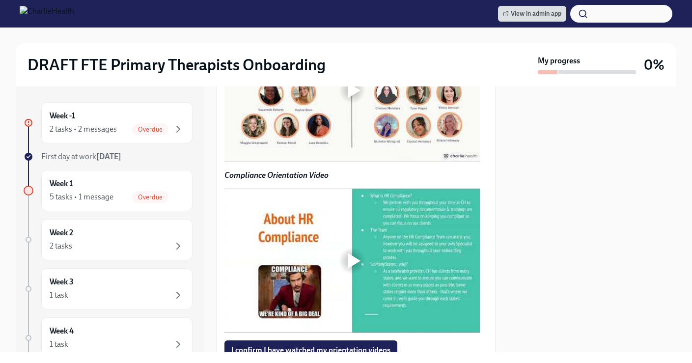
click at [350, 106] on div at bounding box center [351, 90] width 31 height 31
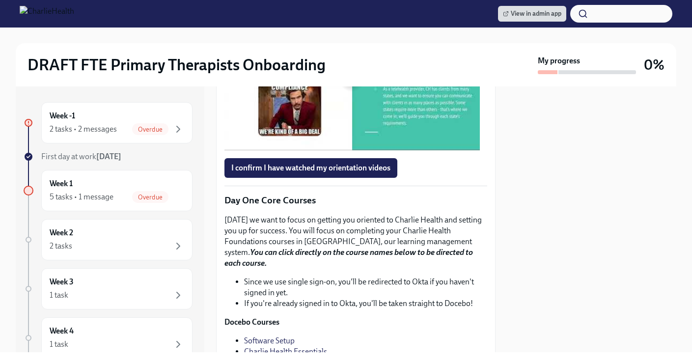
scroll to position [959, 0]
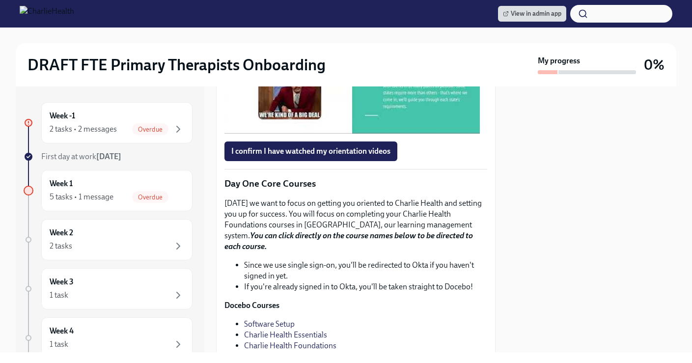
click at [361, 78] on div at bounding box center [351, 61] width 31 height 31
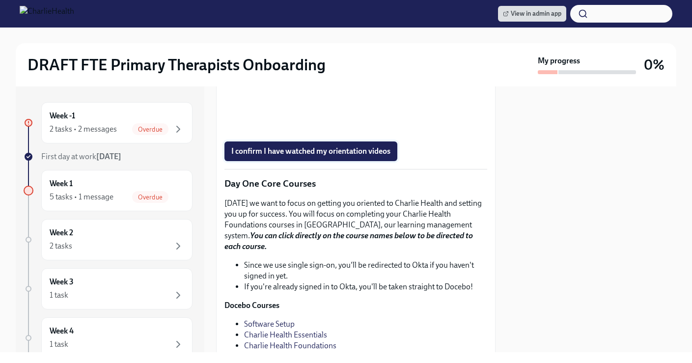
click at [275, 156] on span "I confirm I have watched my orientation videos" at bounding box center [310, 151] width 159 height 10
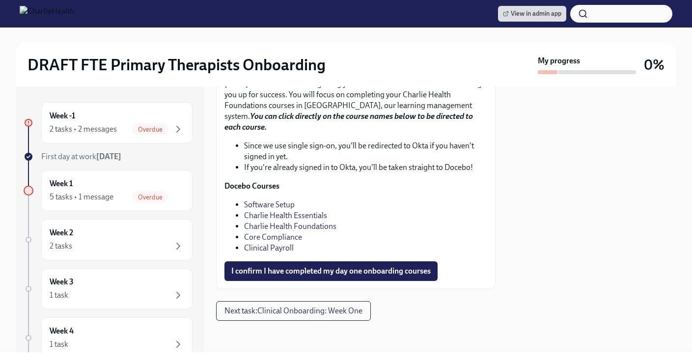
scroll to position [1227, 0]
click at [270, 205] on link "Software Setup" at bounding box center [269, 204] width 51 height 9
